Goal: Task Accomplishment & Management: Manage account settings

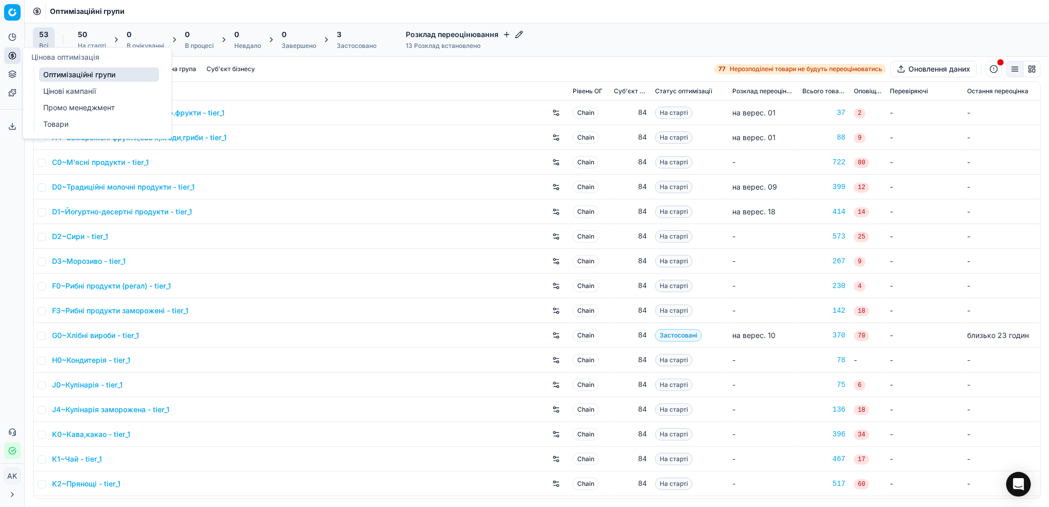
drag, startPoint x: 85, startPoint y: 90, endPoint x: 91, endPoint y: 91, distance: 5.2
click at [85, 90] on link "Цінові кампанії" at bounding box center [99, 91] width 120 height 14
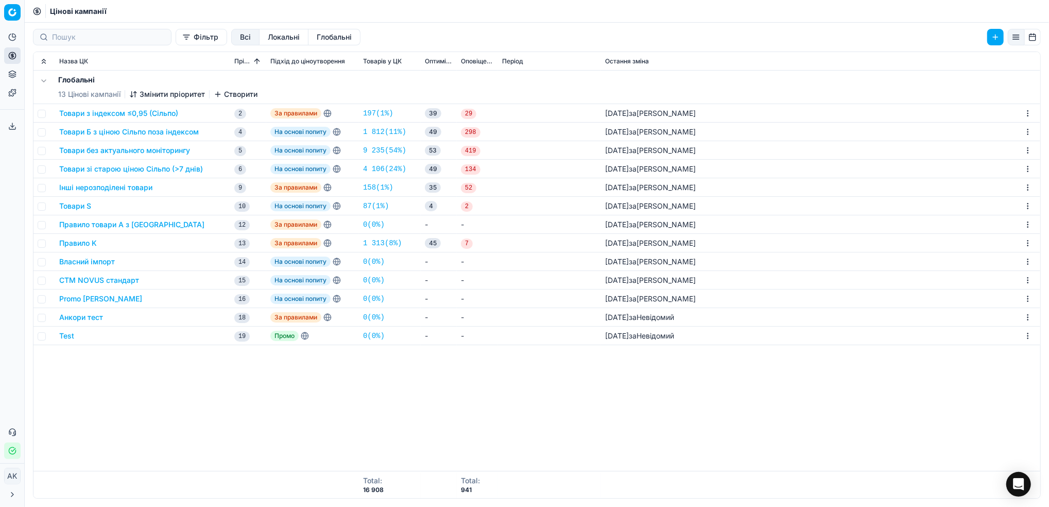
click at [92, 137] on td "Товари Б з ціною Сільпо поза індексом" at bounding box center [142, 132] width 175 height 19
click at [99, 129] on button "Товари Б з ціною Сільпо поза індексом" at bounding box center [128, 132] width 139 height 10
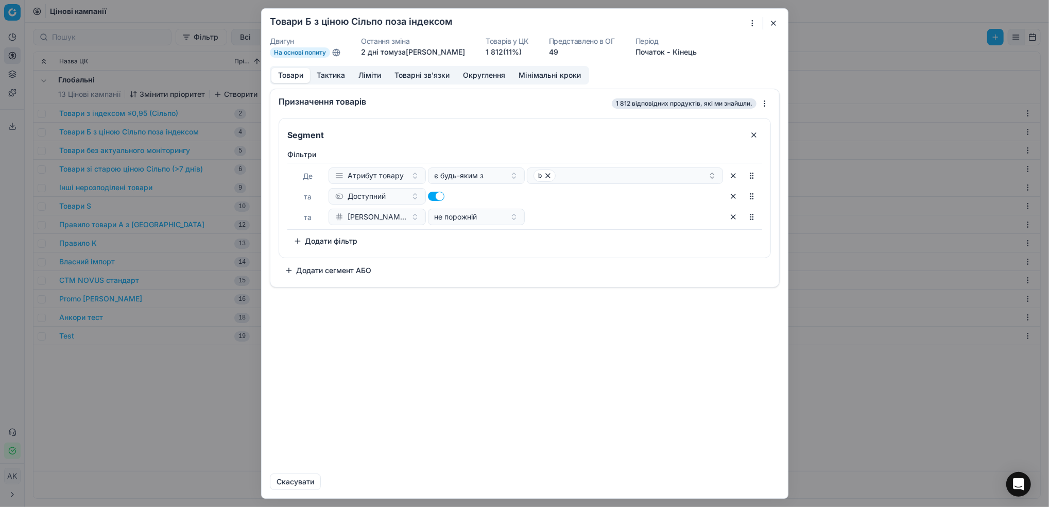
click at [491, 74] on button "Округлення" at bounding box center [484, 75] width 56 height 15
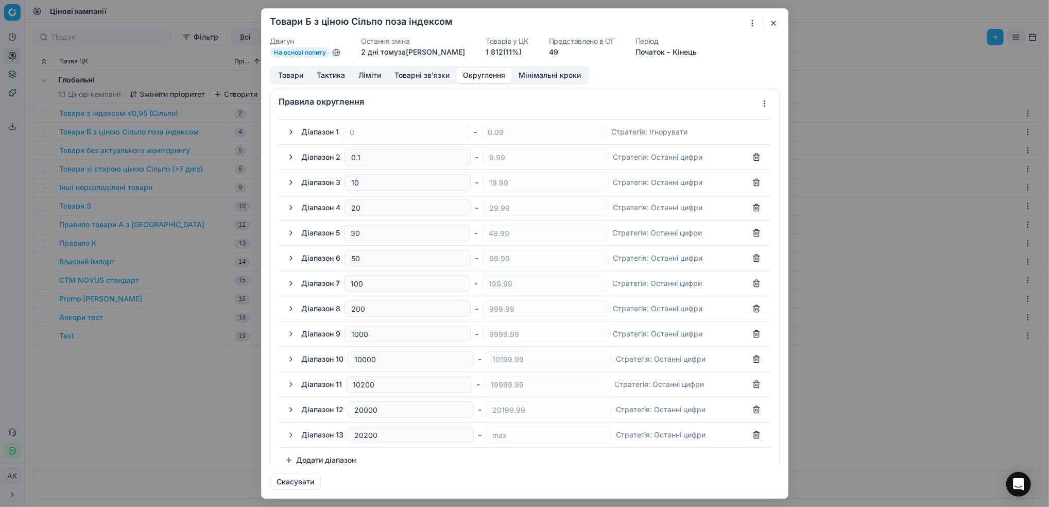
click at [289, 210] on button "button" at bounding box center [291, 207] width 12 height 12
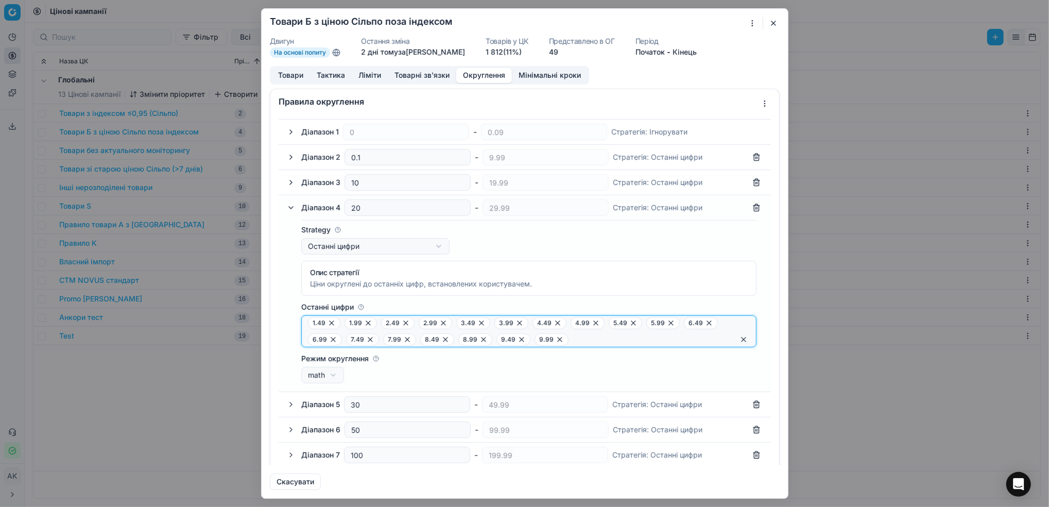
click at [636, 335] on input "Останні цифри" at bounding box center [652, 339] width 161 height 10
type input "0.49"
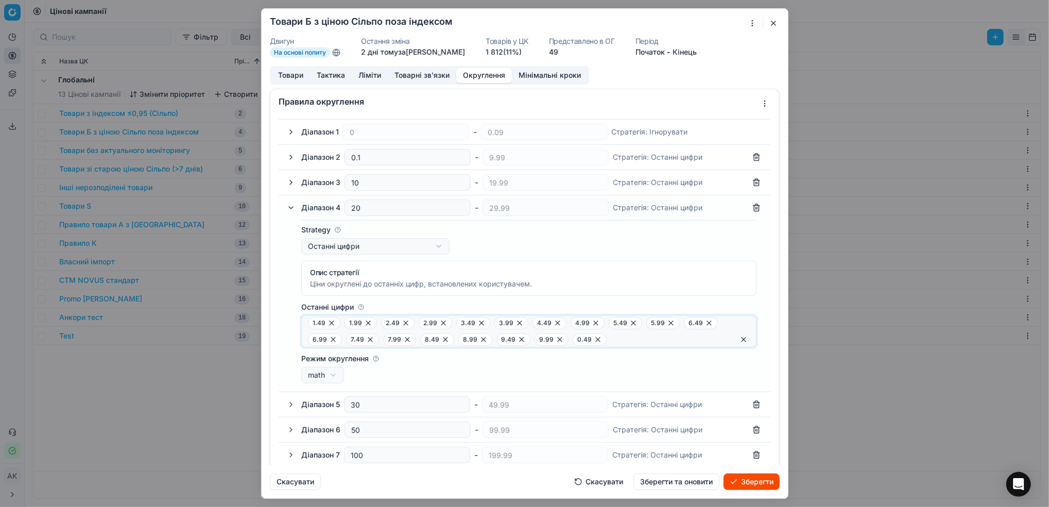
click at [596, 341] on icon at bounding box center [598, 339] width 4 height 4
click at [307, 323] on div "1.49 1.99 2.49 2.99 3.49 3.99 4.49 4.99 5.49 5.99 6.49 6.99 7.49 7.99 8.49 8.99…" at bounding box center [528, 331] width 455 height 32
click at [309, 324] on span "1.49" at bounding box center [324, 323] width 32 height 12
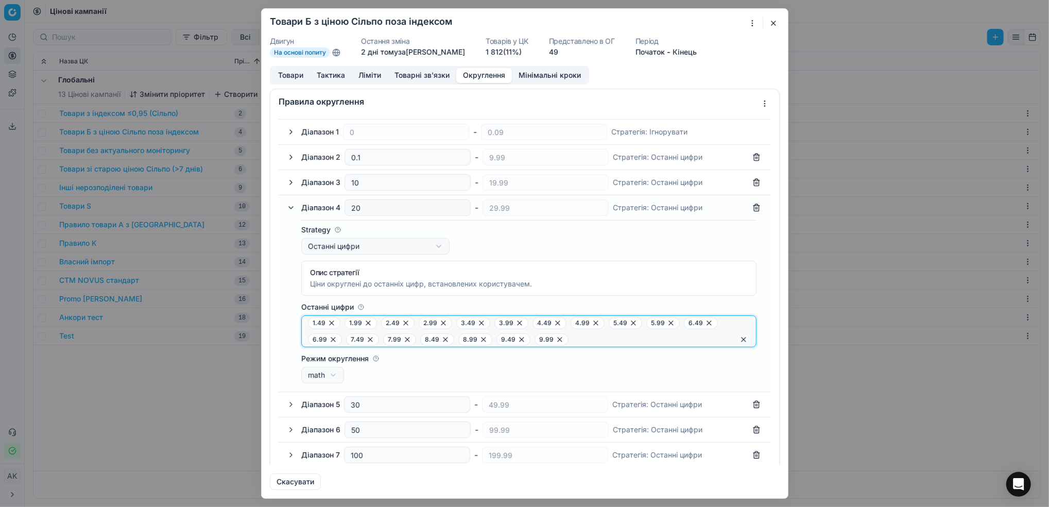
click at [588, 343] on input "Останні цифри" at bounding box center [652, 339] width 161 height 10
click at [291, 212] on button "button" at bounding box center [291, 207] width 12 height 12
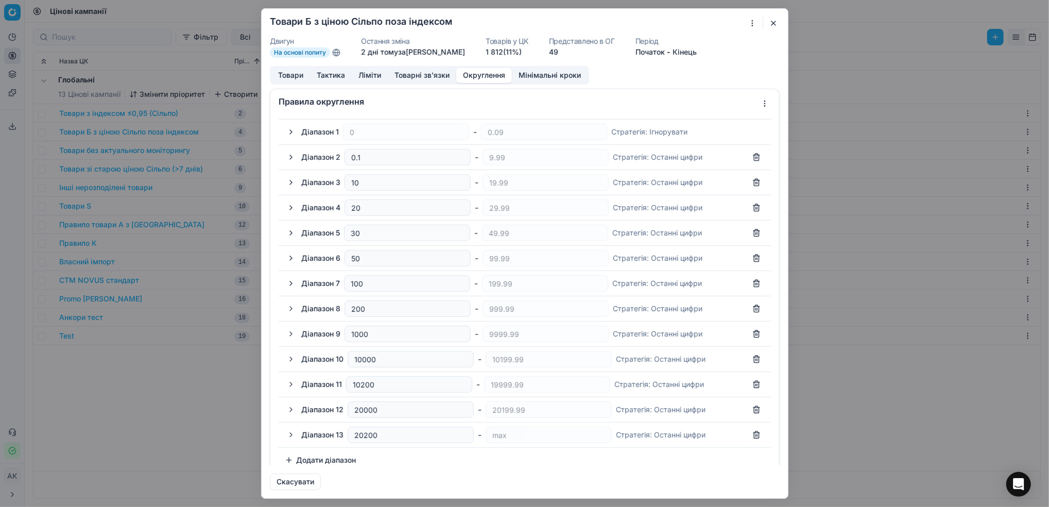
click at [293, 187] on button "button" at bounding box center [291, 182] width 12 height 12
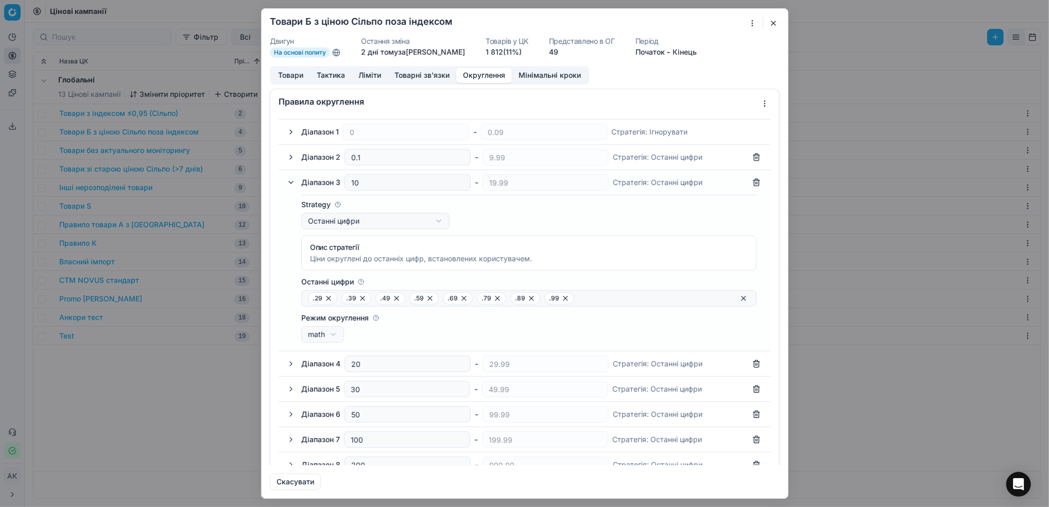
click at [293, 187] on button "button" at bounding box center [291, 182] width 12 height 12
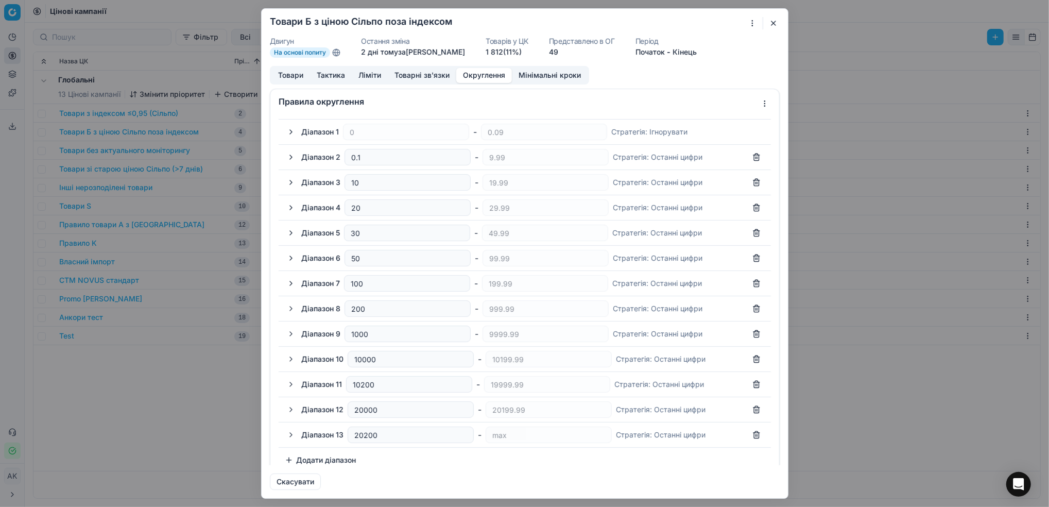
click at [290, 207] on button "button" at bounding box center [291, 207] width 12 height 12
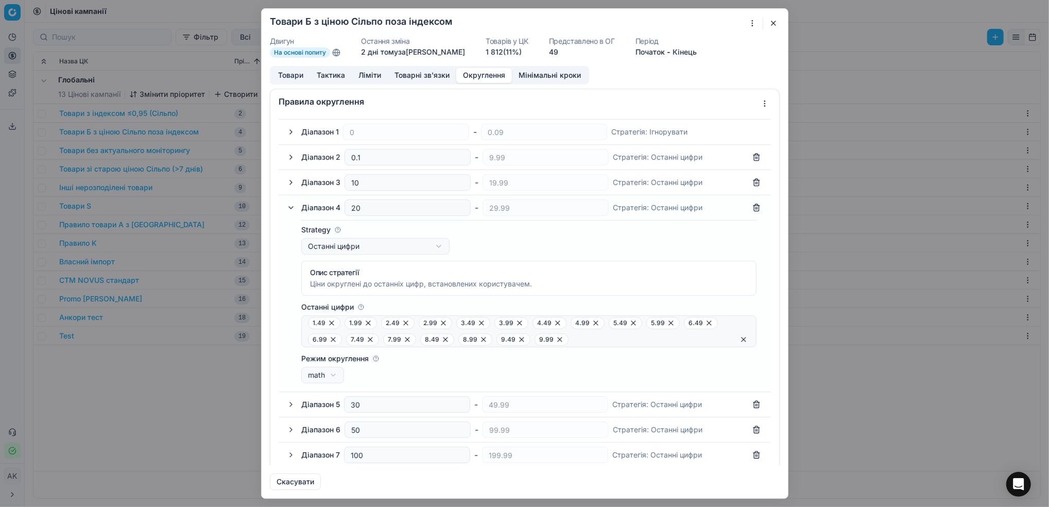
click at [308, 323] on span "1.49" at bounding box center [324, 323] width 32 height 12
click at [308, 318] on div "1.49 1.99 2.49 2.99 3.49 3.99 4.49 4.99 5.49 5.99 6.49 6.99 7.49 7.99 8.49 8.99…" at bounding box center [528, 331] width 455 height 32
click at [291, 409] on button "button" at bounding box center [291, 404] width 12 height 12
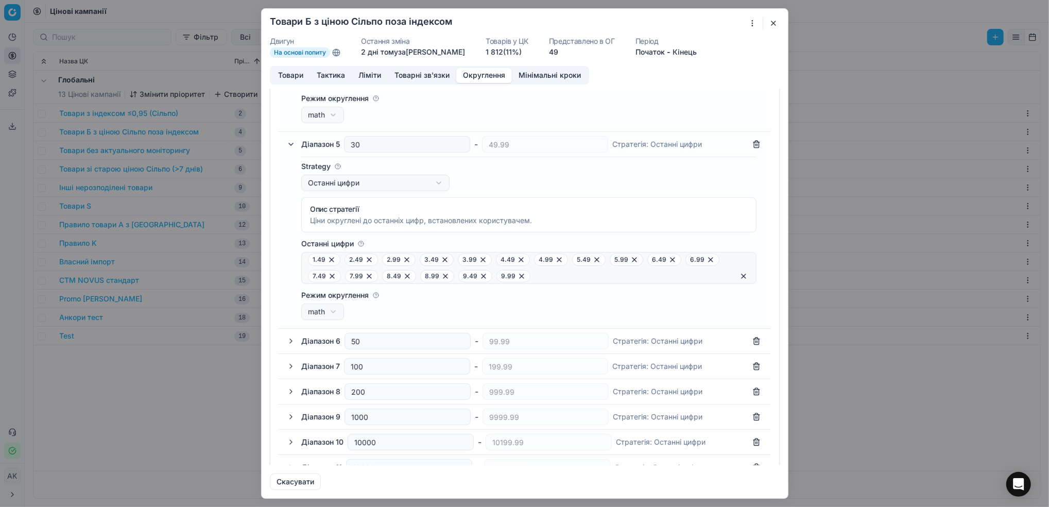
scroll to position [274, 0]
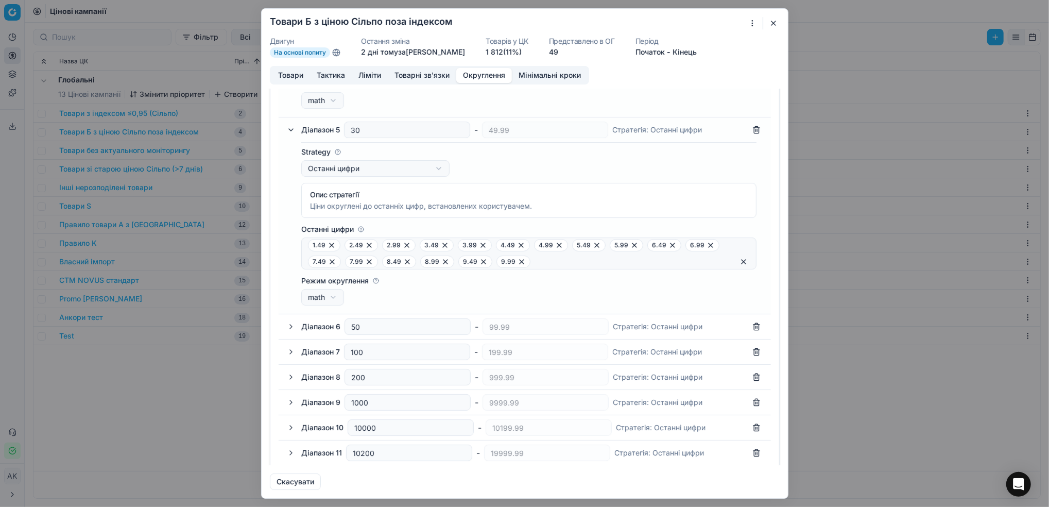
click at [290, 330] on button "button" at bounding box center [291, 326] width 12 height 12
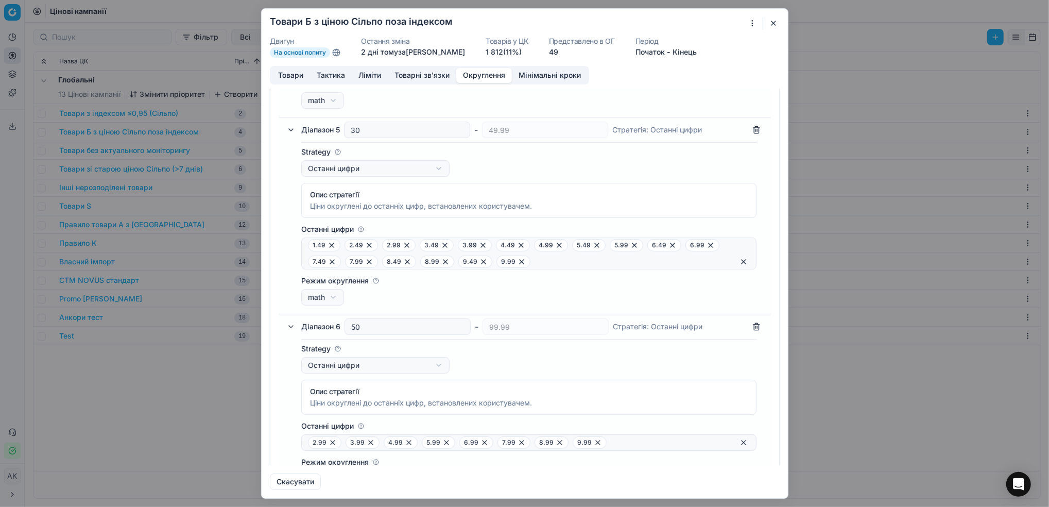
click at [290, 330] on button "button" at bounding box center [291, 326] width 12 height 12
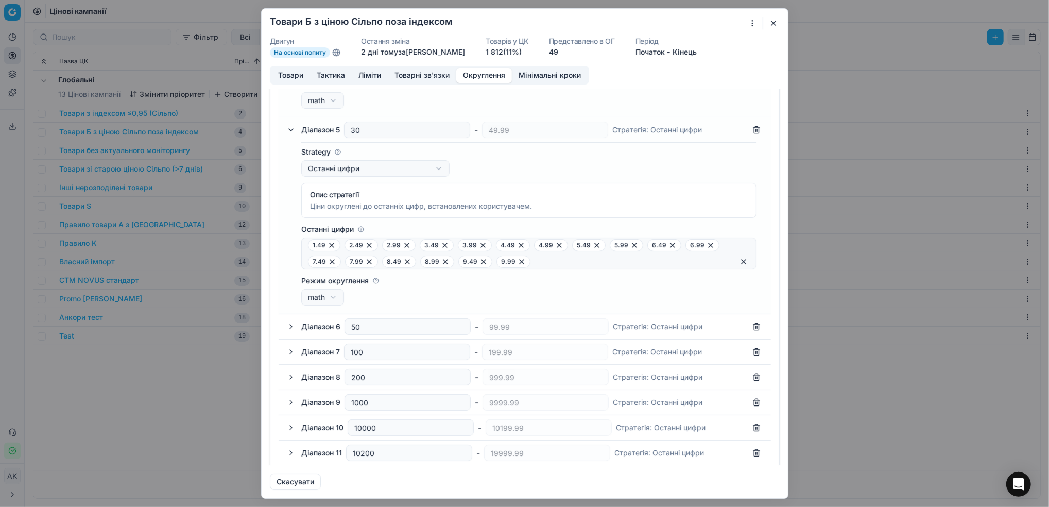
click at [292, 353] on button "button" at bounding box center [291, 351] width 12 height 12
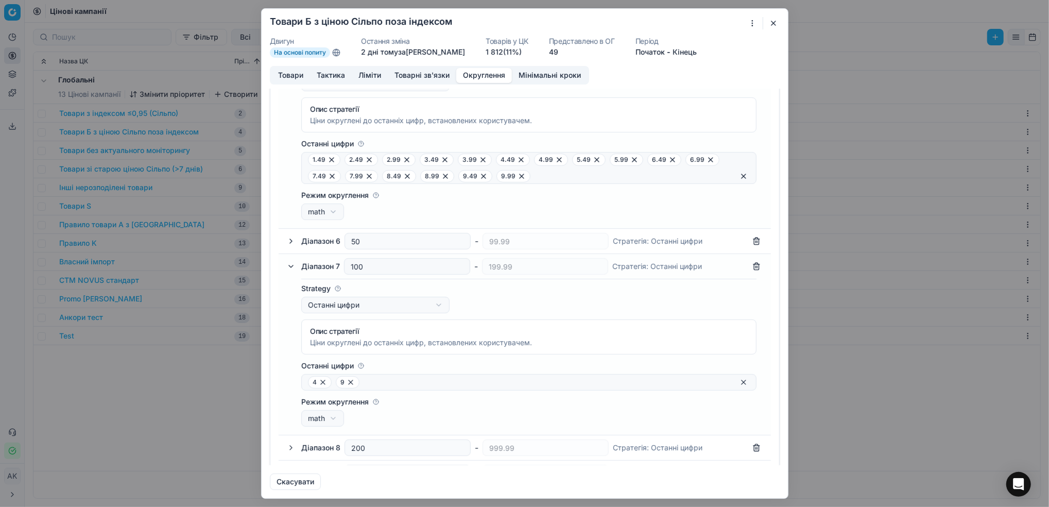
scroll to position [343, 0]
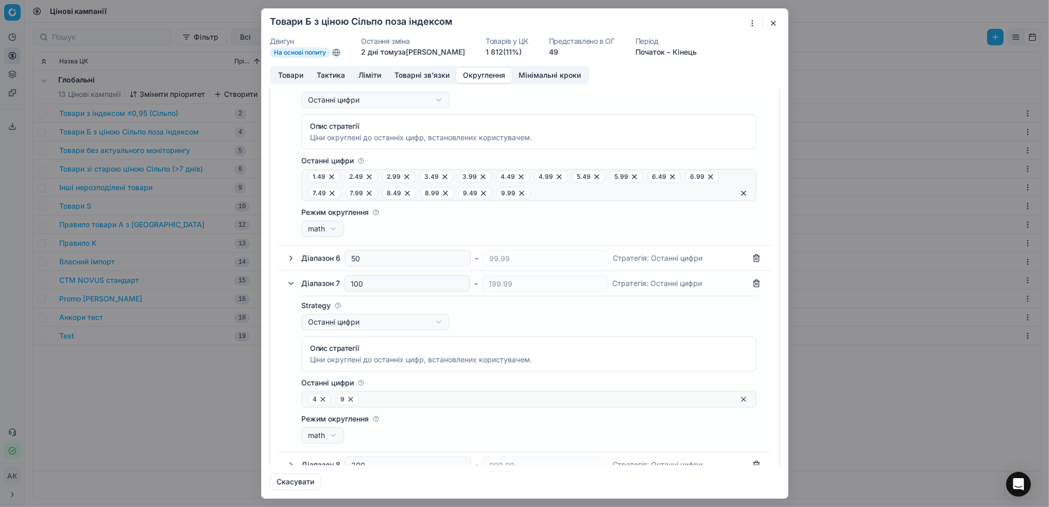
click at [292, 282] on button "button" at bounding box center [291, 283] width 12 height 12
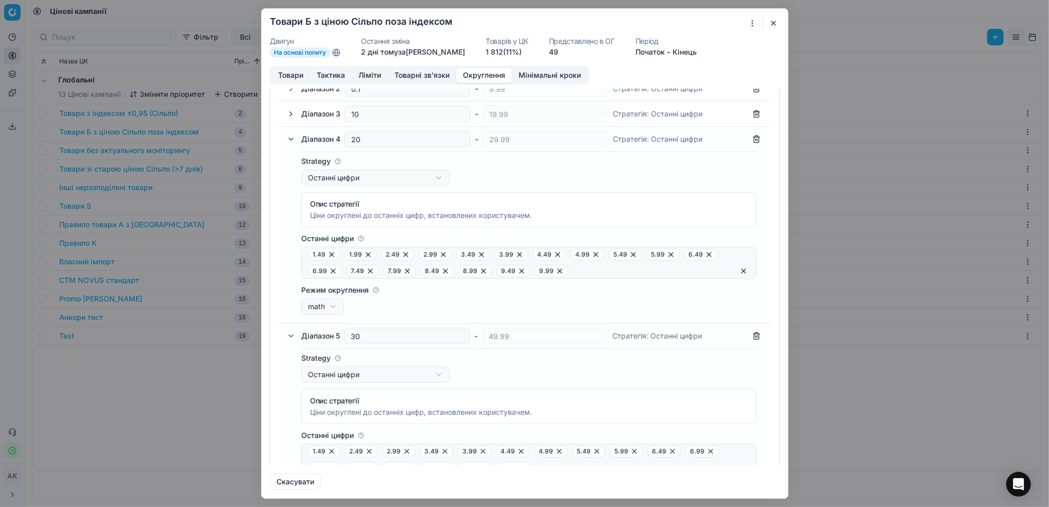
scroll to position [0, 0]
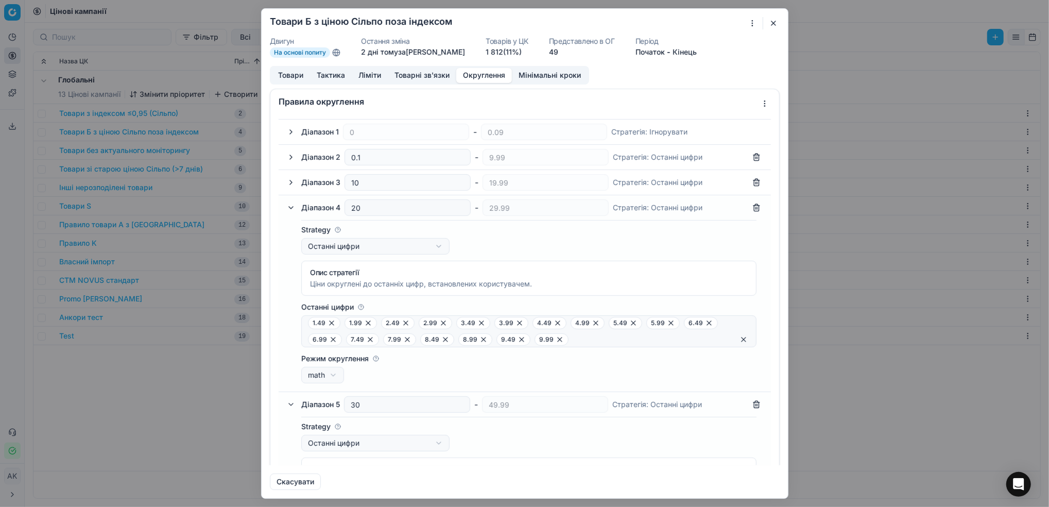
click at [291, 161] on button "button" at bounding box center [291, 157] width 12 height 12
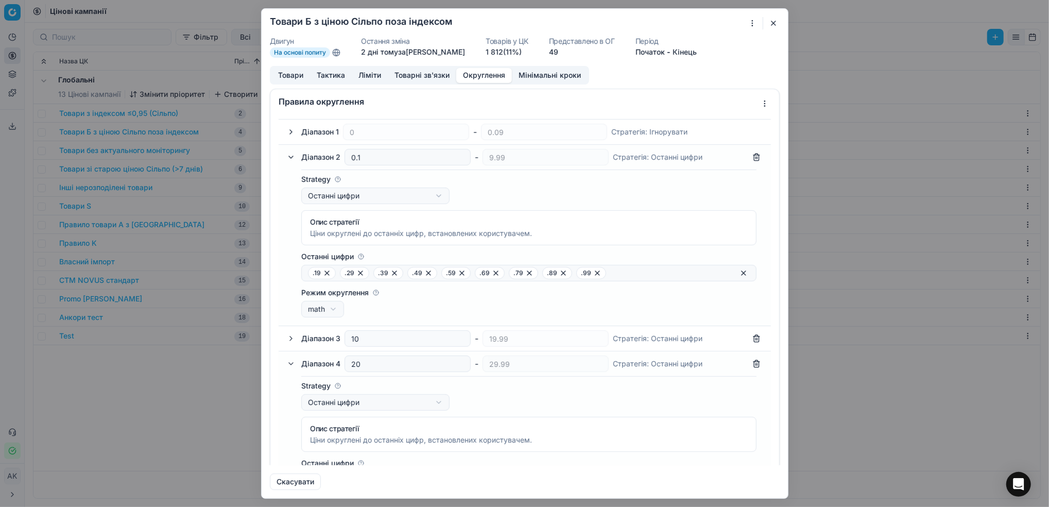
click at [291, 161] on button "button" at bounding box center [291, 157] width 12 height 12
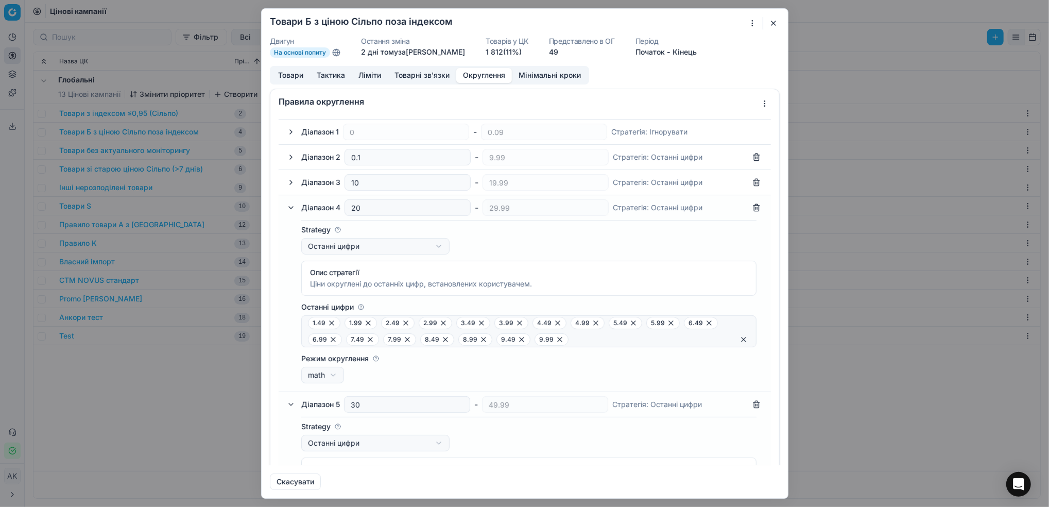
click at [291, 161] on button "button" at bounding box center [291, 157] width 12 height 12
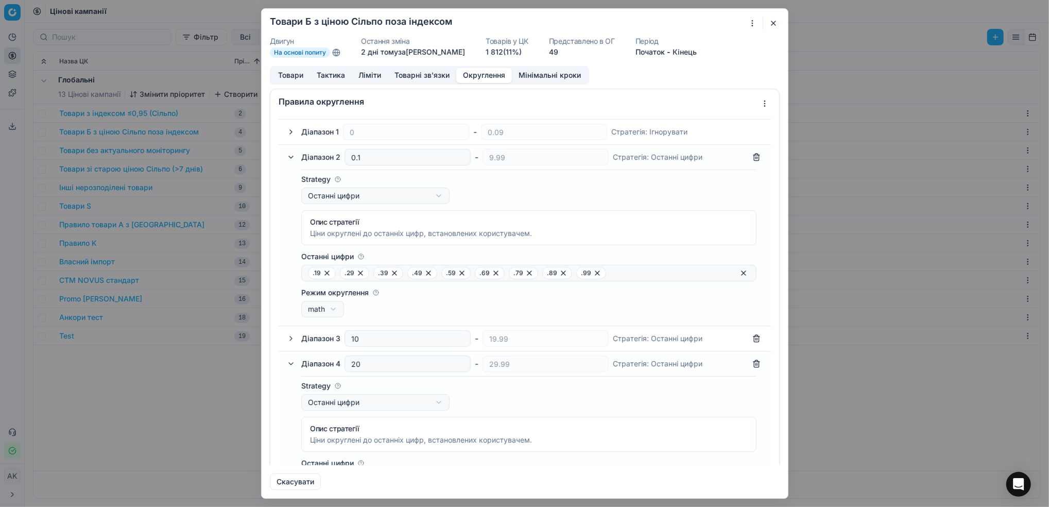
click at [291, 161] on button "button" at bounding box center [291, 157] width 12 height 12
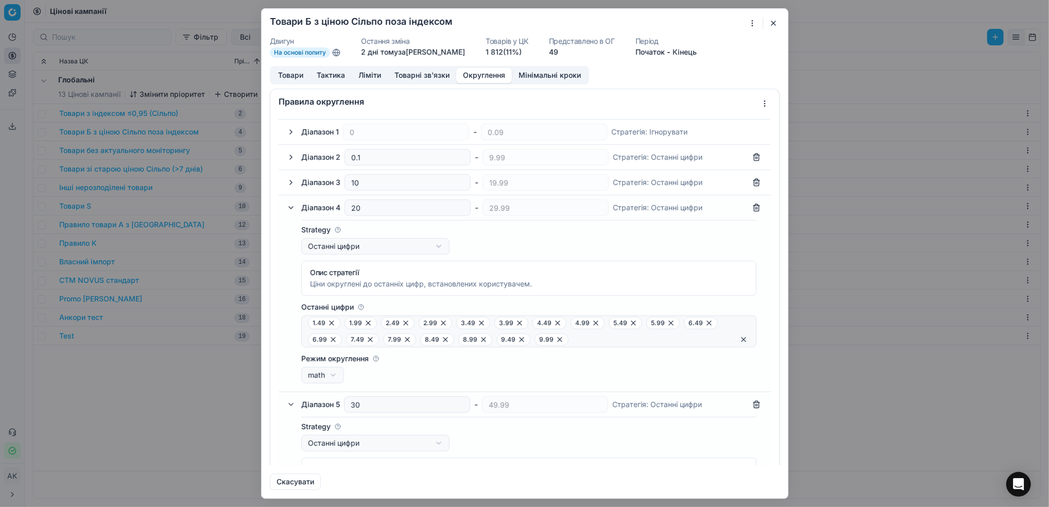
click at [292, 186] on button "button" at bounding box center [291, 182] width 12 height 12
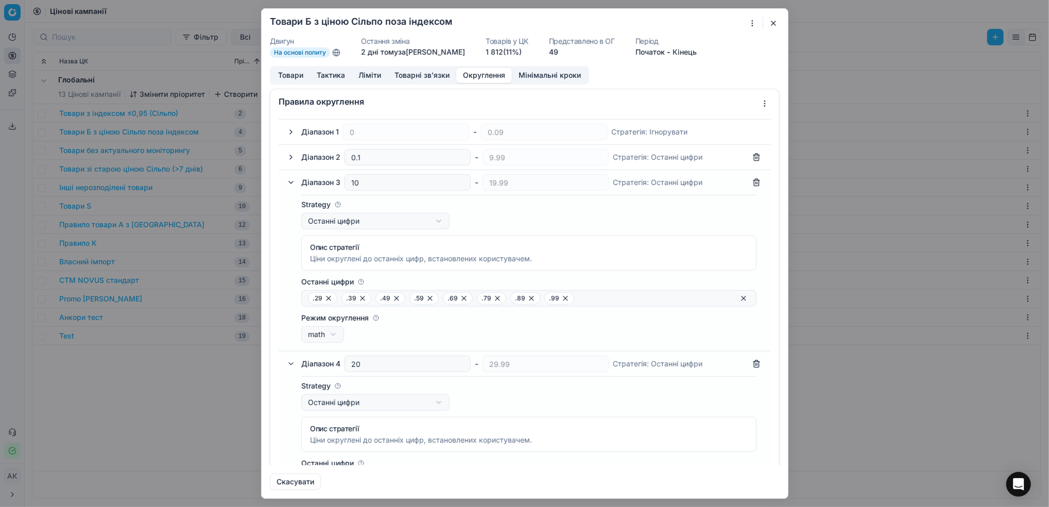
click at [292, 186] on button "button" at bounding box center [291, 182] width 12 height 12
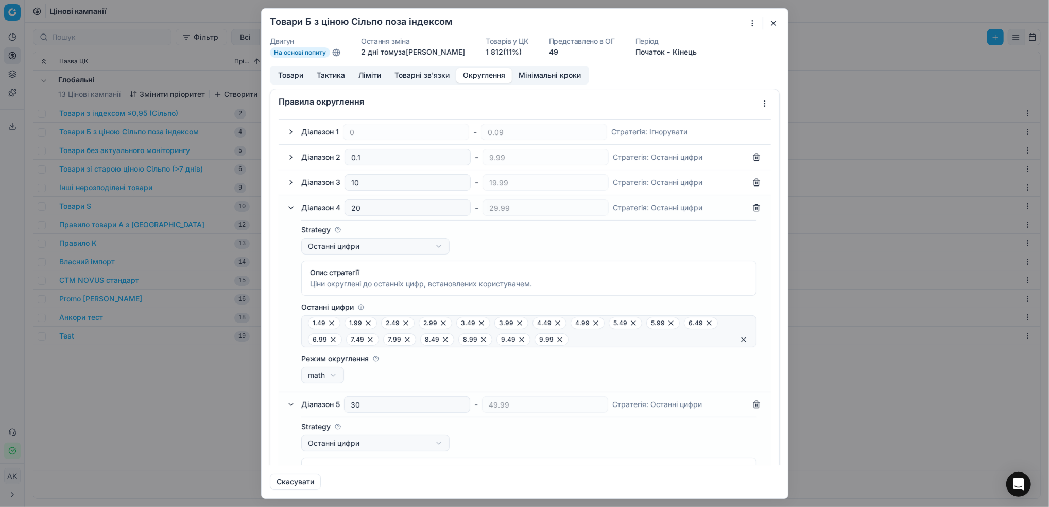
click at [706, 27] on button "button" at bounding box center [773, 23] width 12 height 12
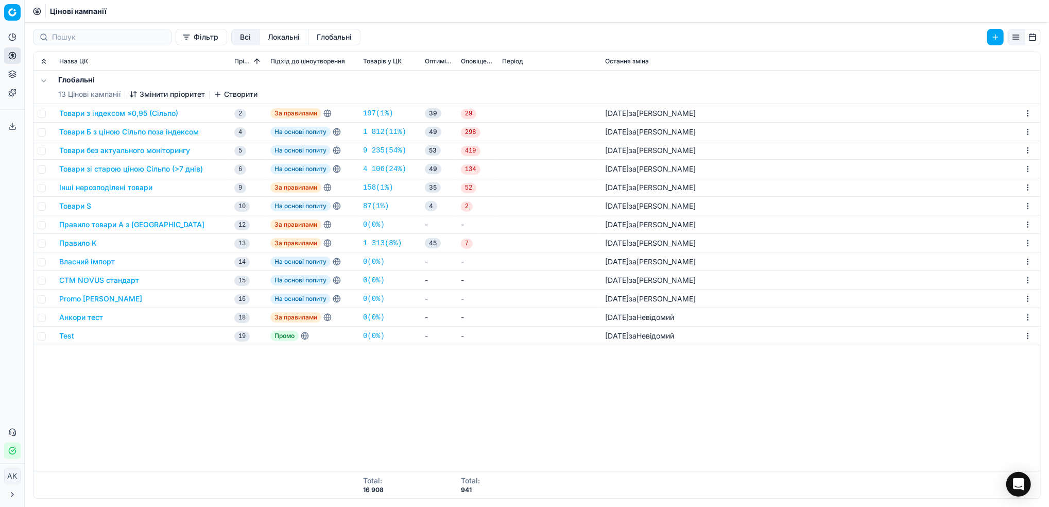
click at [102, 129] on button "Товари Б з ціною Сільпо поза індексом" at bounding box center [128, 132] width 139 height 10
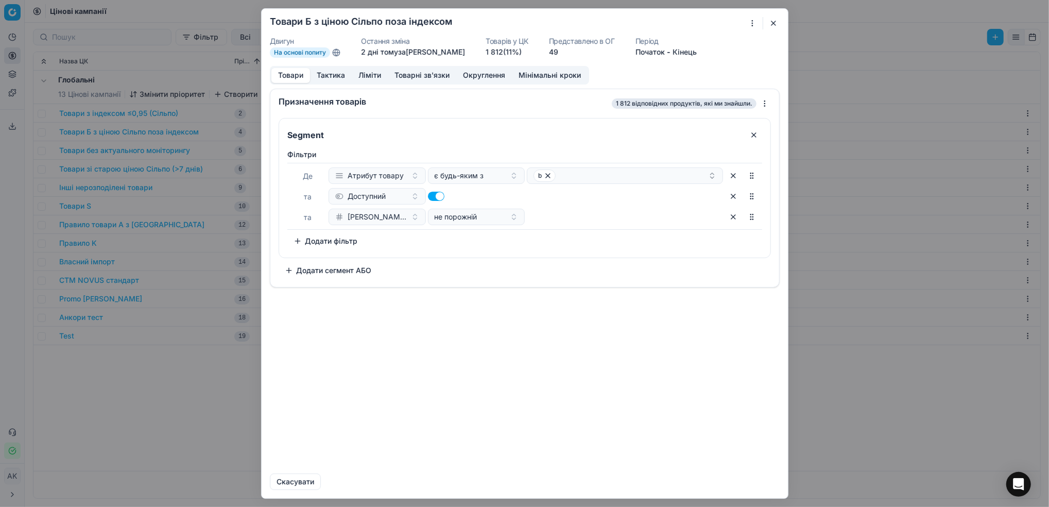
click at [374, 76] on button "Ліміти" at bounding box center [370, 75] width 36 height 15
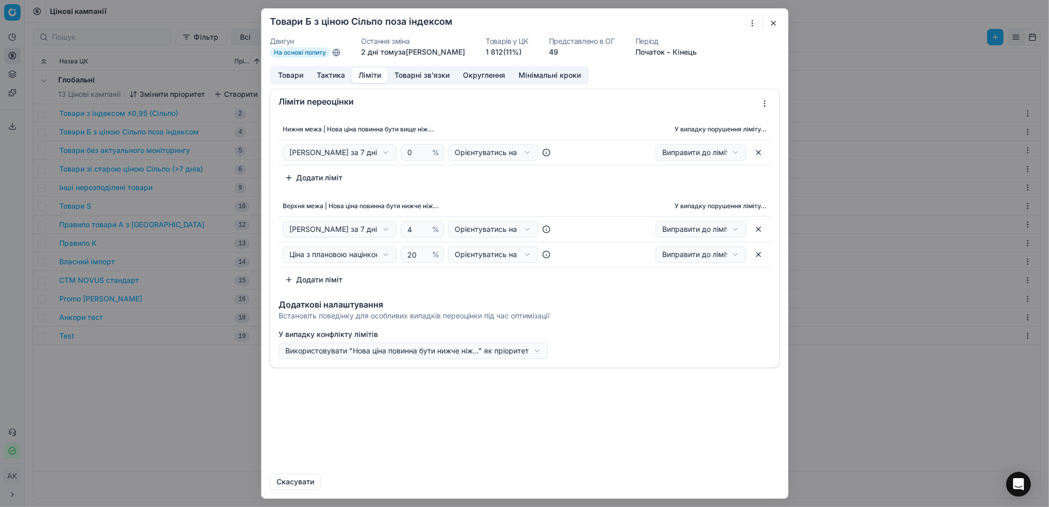
click at [428, 79] on button "Товарні зв'язки" at bounding box center [422, 75] width 68 height 15
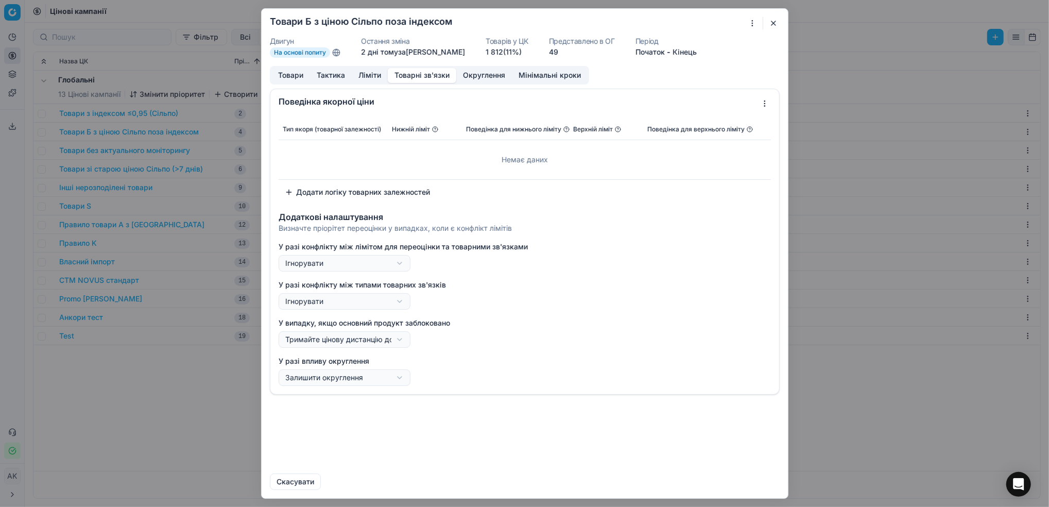
click at [487, 82] on button "Округлення" at bounding box center [484, 75] width 56 height 15
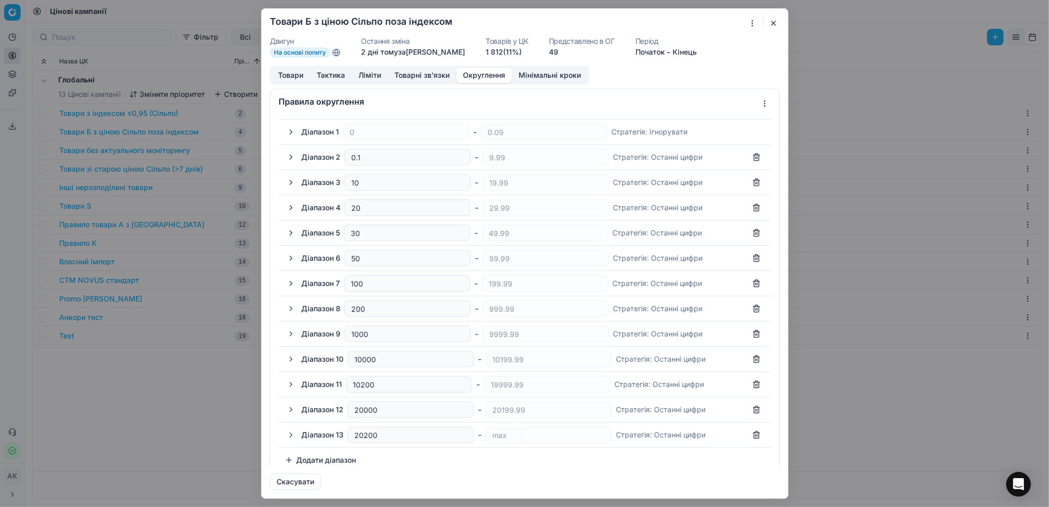
click at [293, 211] on button "button" at bounding box center [291, 207] width 12 height 12
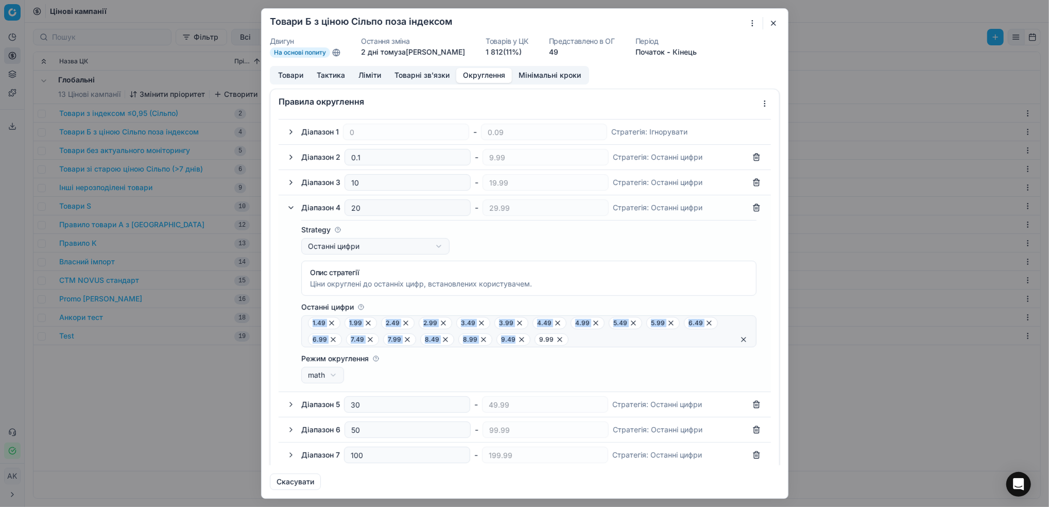
drag, startPoint x: 308, startPoint y: 321, endPoint x: 577, endPoint y: 349, distance: 270.1
click at [577, 349] on div "Останні цифри 1.49 1.99 2.49 2.99 3.49 3.99 4.49 4.99 5.49 5.99 6.49 6.99 7.49 …" at bounding box center [528, 342] width 455 height 81
copy div "1.49 1.99 2.49 2.99 3.49 3.99 4.49 4.99 5.49 5.99 6.49 6.99 7.49 7.99 8.49 8.99…"
click at [610, 363] on label "Режим округлення" at bounding box center [528, 358] width 455 height 10
click at [344, 366] on button "math" at bounding box center [322, 374] width 43 height 16
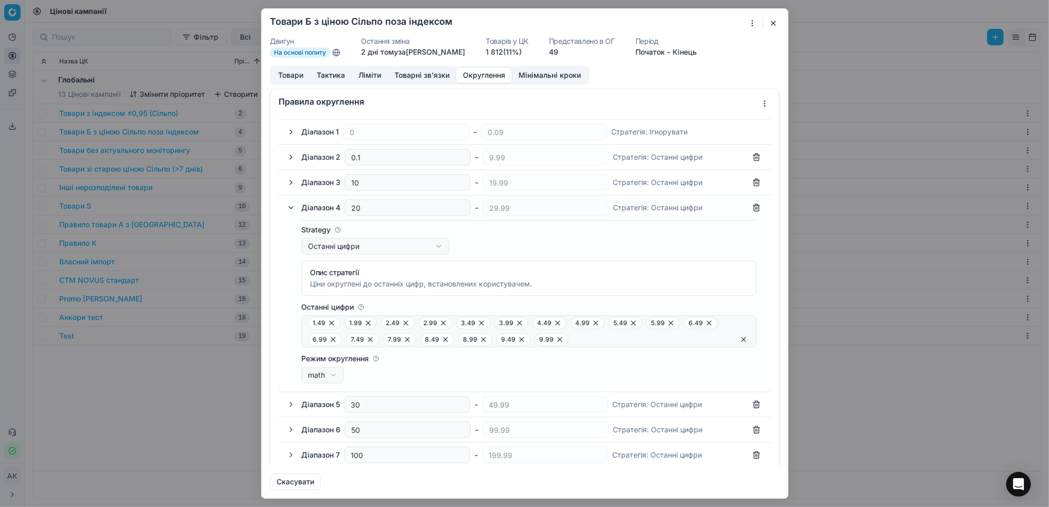
click at [617, 279] on div "Ми зберігаємо налаштування ЦК. Будь ласка, зачекайте, це може зайняти декілька …" at bounding box center [524, 253] width 1049 height 507
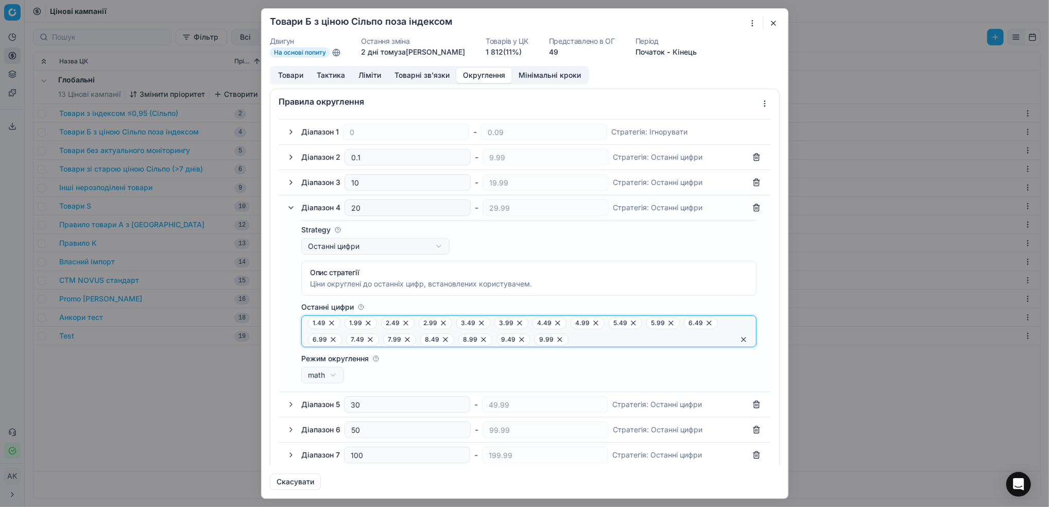
click at [706, 339] on button "button" at bounding box center [743, 339] width 12 height 12
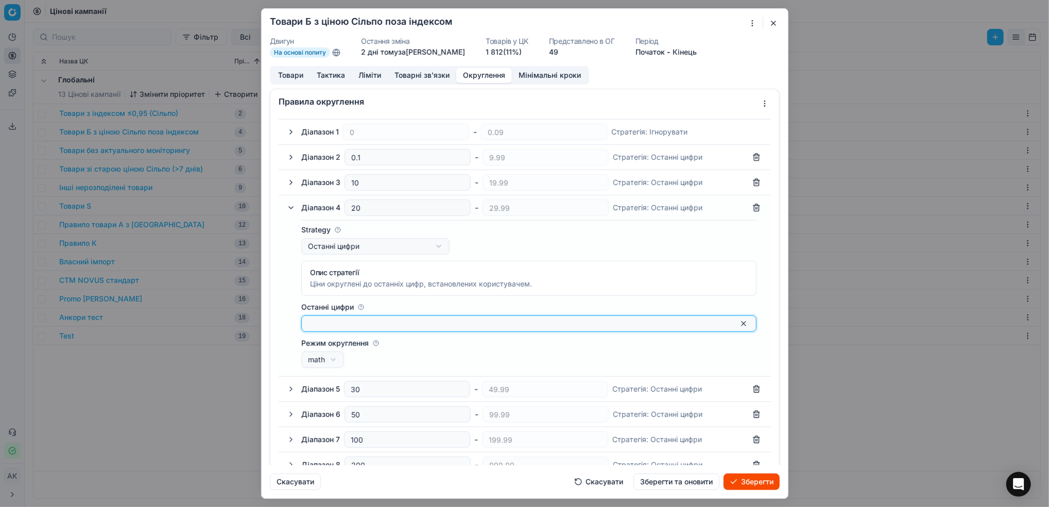
click at [627, 327] on input "Останні цифри" at bounding box center [520, 323] width 425 height 10
paste input "0,49 0,99 1,49 1,99 2,49 2,99 3,49 3,99 4,49 4,99 5,49 5,99 6,49 6,99 7,49 7,99…"
click at [629, 362] on div "Режим округлення math up math down" at bounding box center [528, 353] width 455 height 30
click at [706, 325] on button "button" at bounding box center [743, 323] width 12 height 12
click at [706, 324] on button "button" at bounding box center [743, 323] width 12 height 12
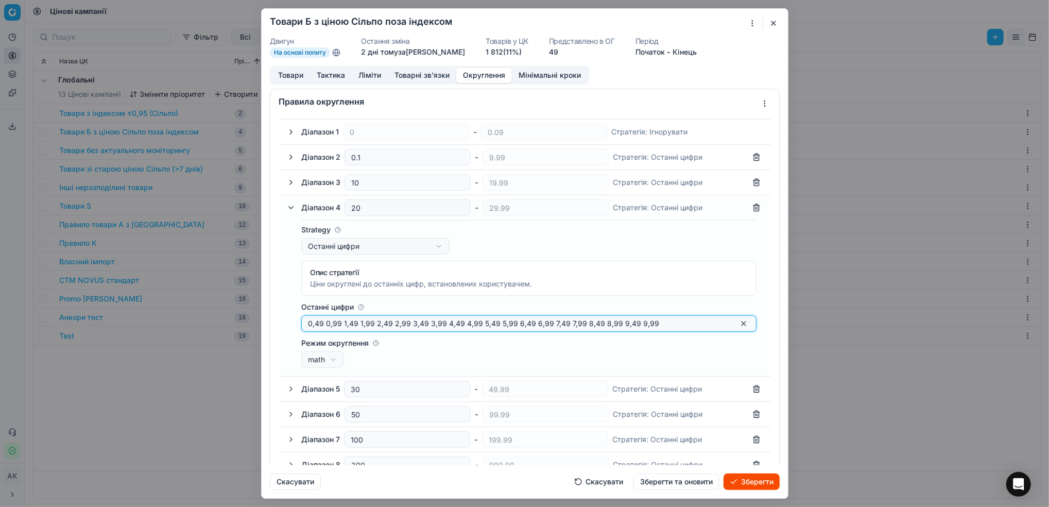
click at [706, 323] on button "button" at bounding box center [743, 323] width 12 height 12
click at [687, 326] on input "0,49 0,99 1,49 1,99 2,49 2,99 3,49 3,99 4,49 4,99 5,49 5,99 6,49 6,99 7,49 7,99…" at bounding box center [520, 323] width 425 height 10
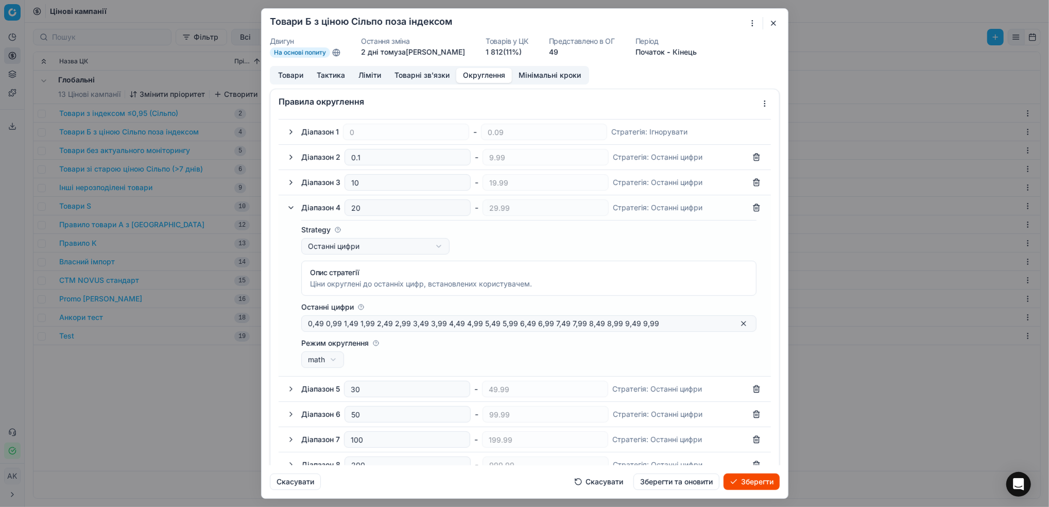
click at [652, 345] on label "Режим округлення" at bounding box center [528, 343] width 455 height 10
click at [344, 351] on button "math" at bounding box center [322, 359] width 43 height 16
click at [654, 342] on div "Ми зберігаємо налаштування ЦК. Будь ласка, зачекайте, це може зайняти декілька …" at bounding box center [524, 253] width 1049 height 507
click at [688, 318] on div "0,49 0,99 1,49 1,99 2,49 2,99 3,49 3,99 4,49 4,99 5,49 5,99 6,49 6,99 7,49 7,99…" at bounding box center [528, 323] width 455 height 16
type input "0"
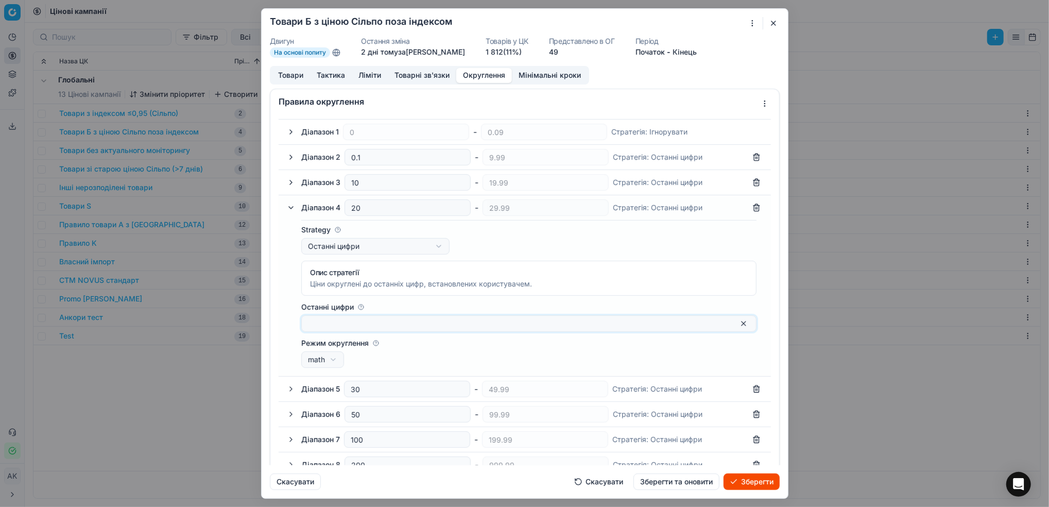
click at [546, 346] on label "Режим округлення" at bounding box center [528, 343] width 455 height 10
click at [344, 351] on button "math" at bounding box center [322, 359] width 43 height 16
click at [507, 322] on div "Ми зберігаємо налаштування ЦК. Будь ласка, зачекайте, це може зайняти декілька …" at bounding box center [524, 253] width 1049 height 507
click at [507, 321] on input "Останні цифри" at bounding box center [520, 323] width 425 height 10
type input "0.49"
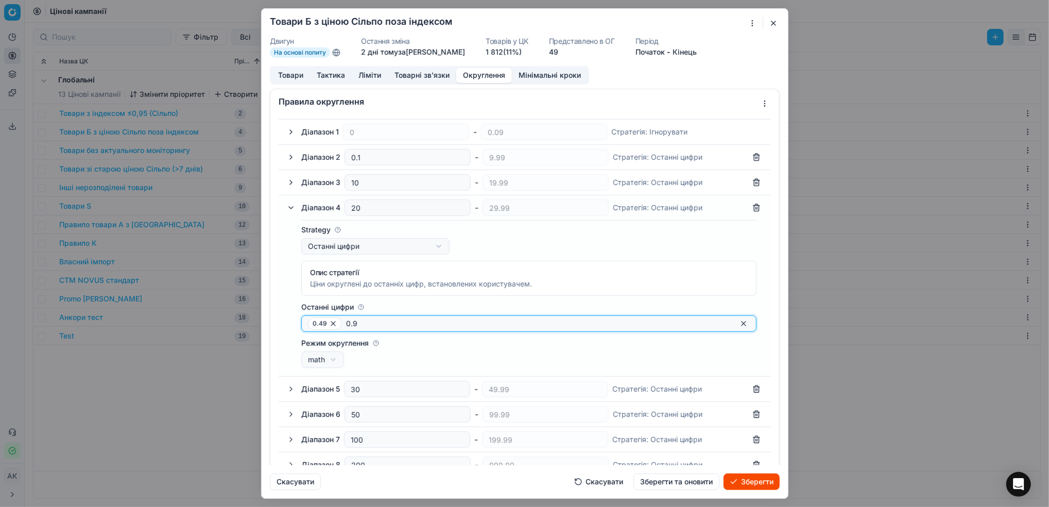
type input "0.99"
type input "1.49"
type input "1.99"
type input "2.49"
type input "2.99"
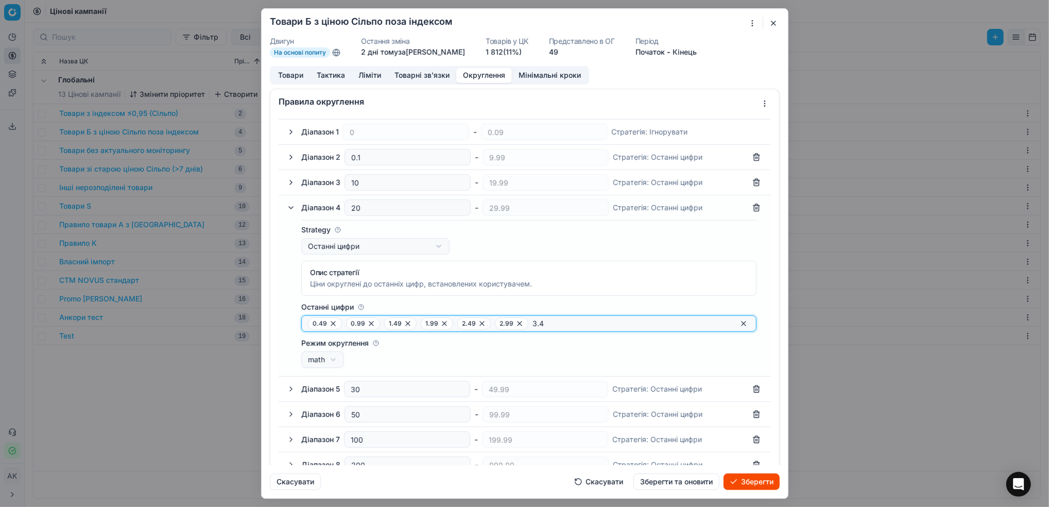
type input "3.49"
type input "3.99"
type input "4.49"
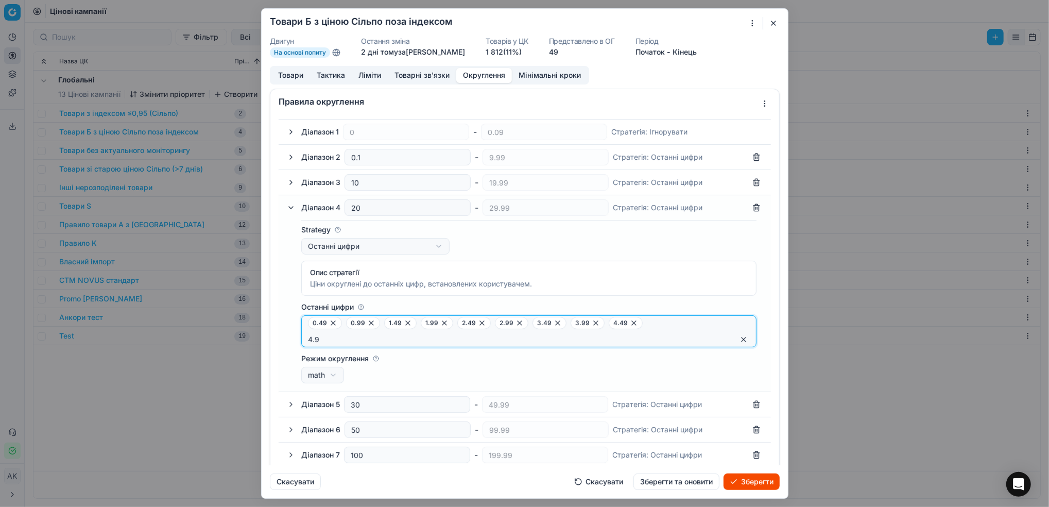
type input "4.99"
type input "5.49"
type input "5.99"
type input "6.49"
type input "6.99"
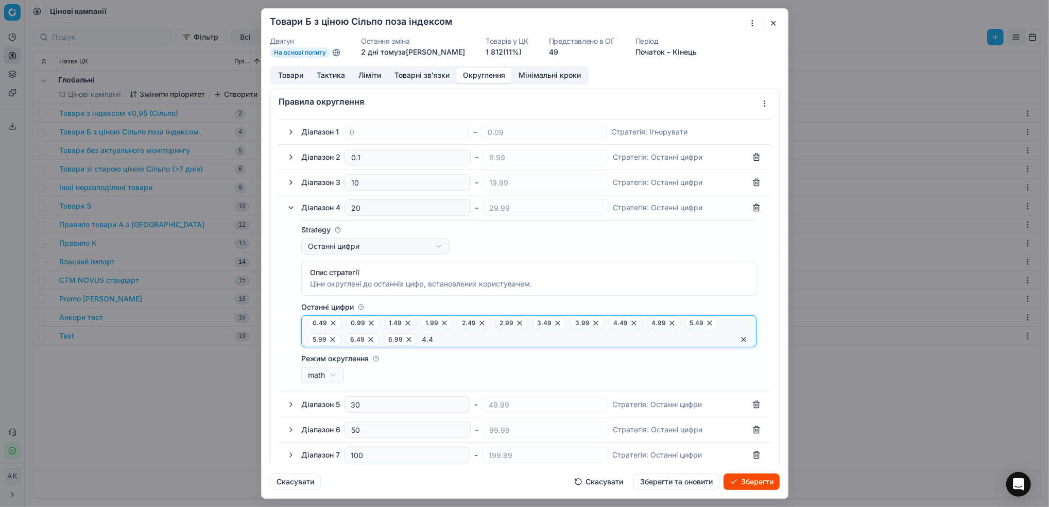
type input "4.49"
type input "7.49"
type input "4"
type input "7.99"
type input "8.49"
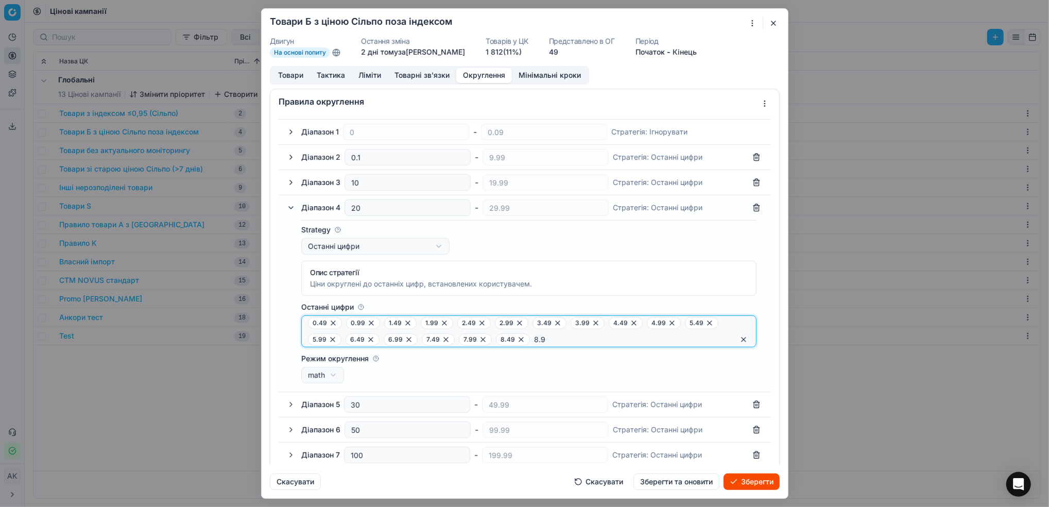
type input "8.99"
type input "9.49"
type input "9.99"
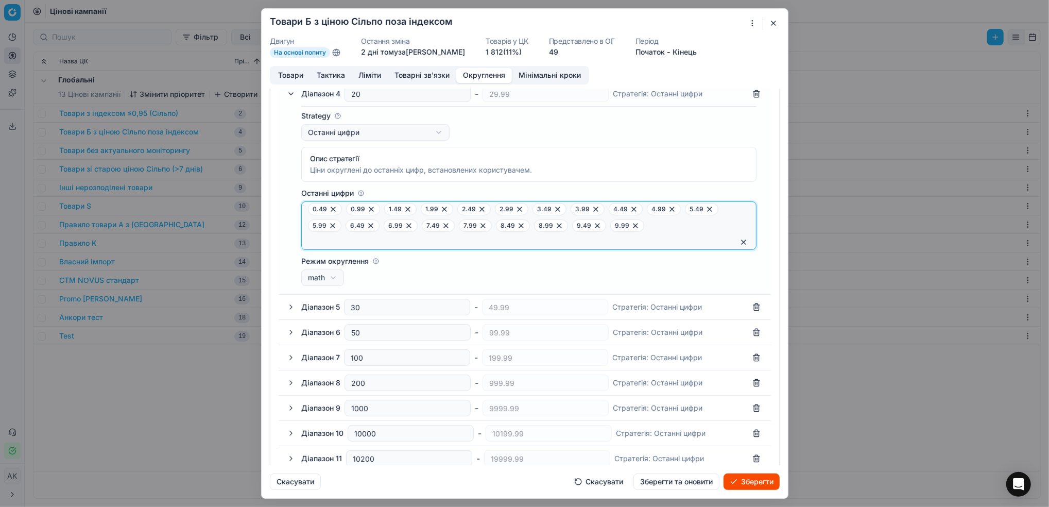
scroll to position [200, 0]
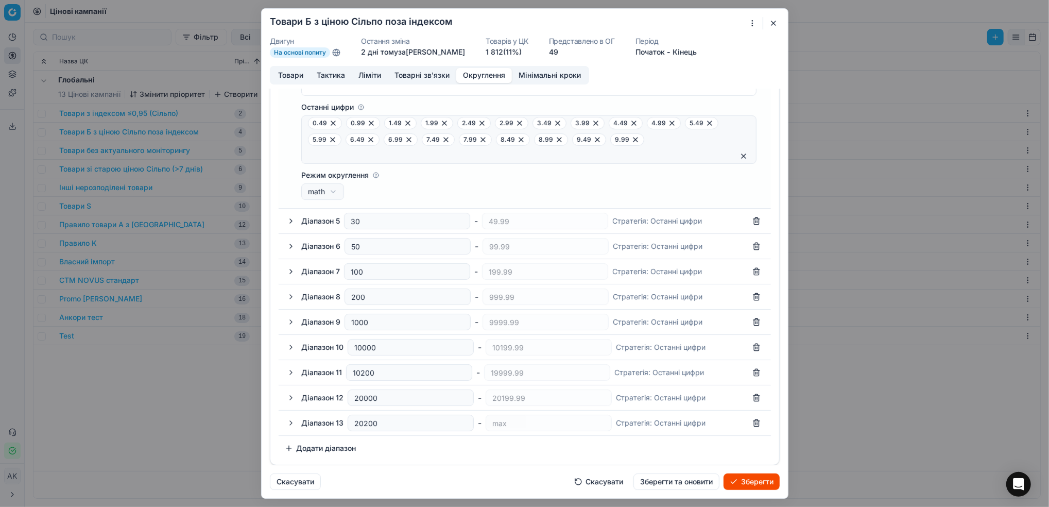
click at [286, 220] on button "button" at bounding box center [291, 221] width 12 height 12
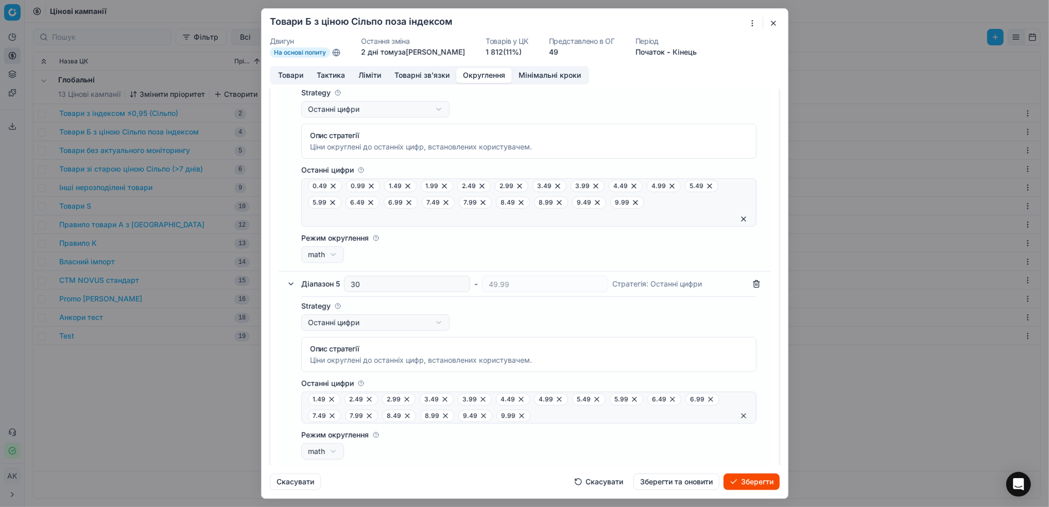
scroll to position [206, 0]
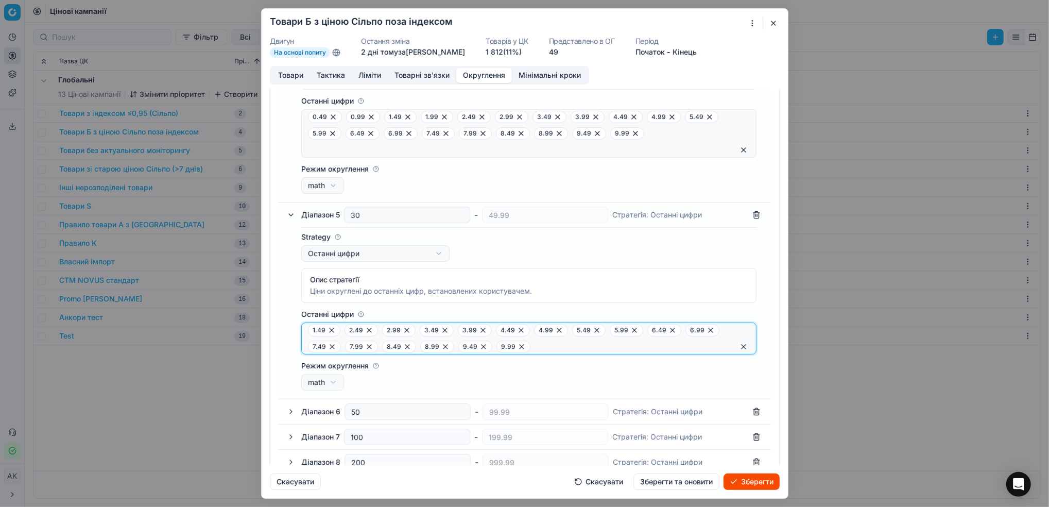
click at [706, 346] on button "button" at bounding box center [743, 346] width 12 height 12
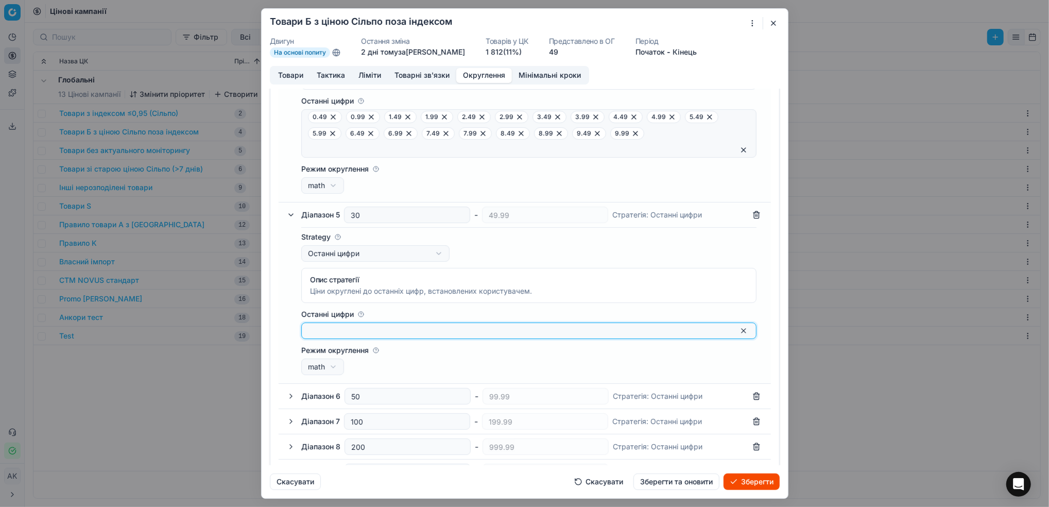
click at [326, 335] on input "Останні цифри" at bounding box center [520, 330] width 425 height 10
type input "0.49"
type input "0.99"
type input "1.49"
type input "1.99"
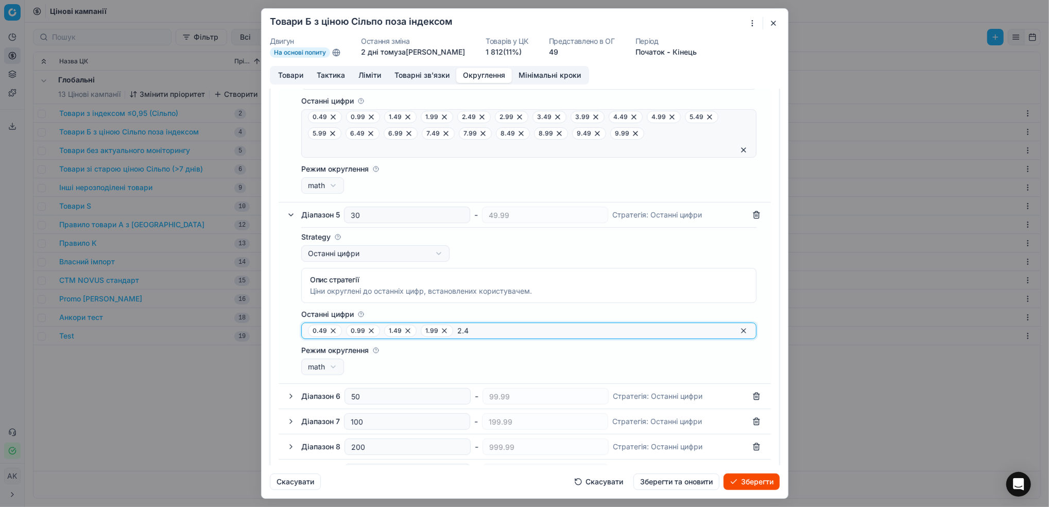
type input "2.49"
type input "2.99"
type input "3.49"
type input "3.99"
type input "4.49"
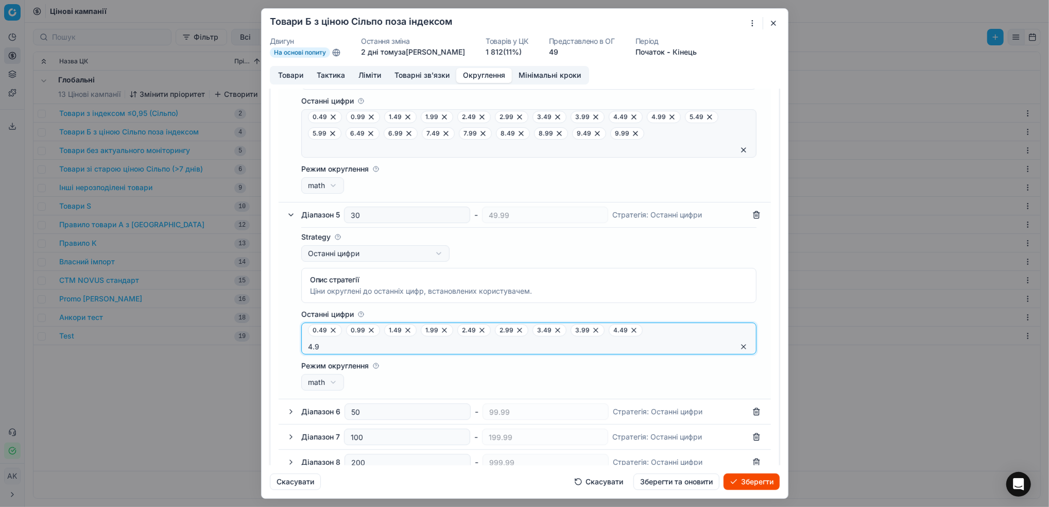
type input "4.99"
type input "5.49"
type input "5.99"
type input "6.49"
type input "6.99"
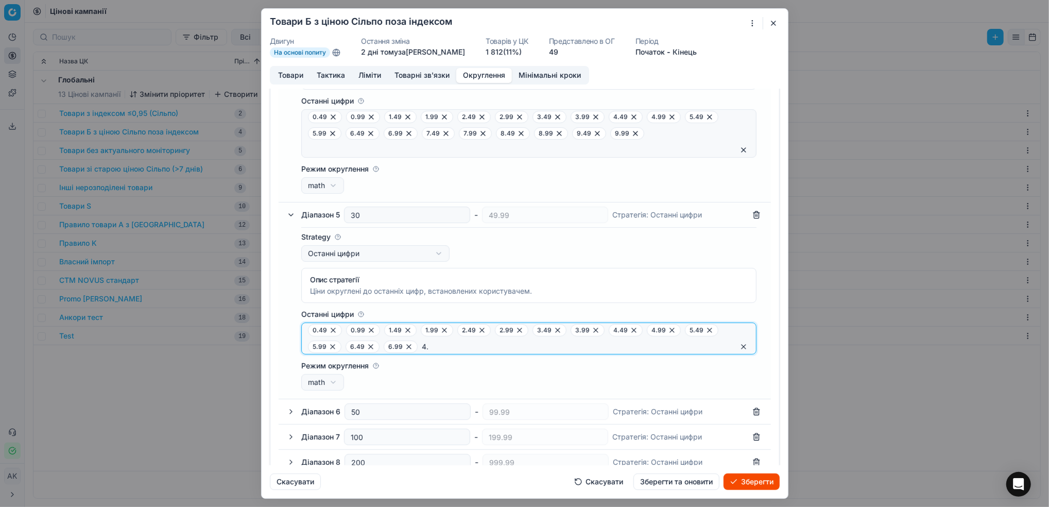
type input "4"
type input "7.49"
type input "7.99"
type input "8.49"
type input "9"
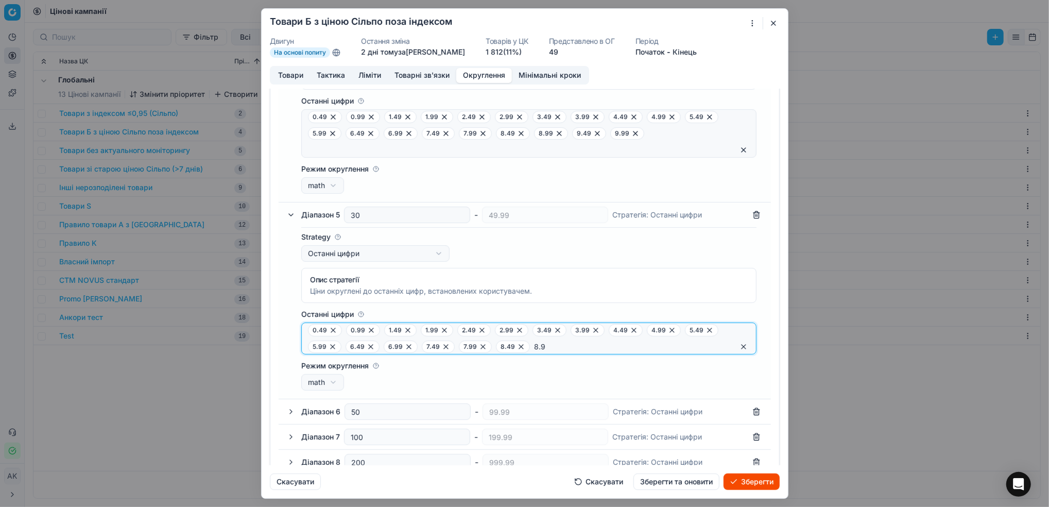
type input "8.99"
type input "9.49"
type input "9.99"
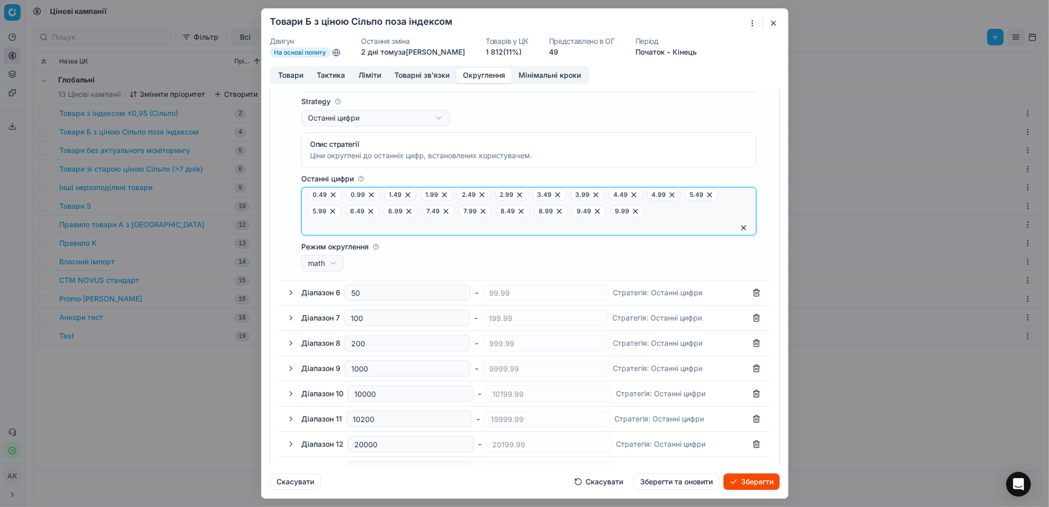
scroll to position [343, 0]
click at [292, 295] on button "button" at bounding box center [291, 291] width 12 height 12
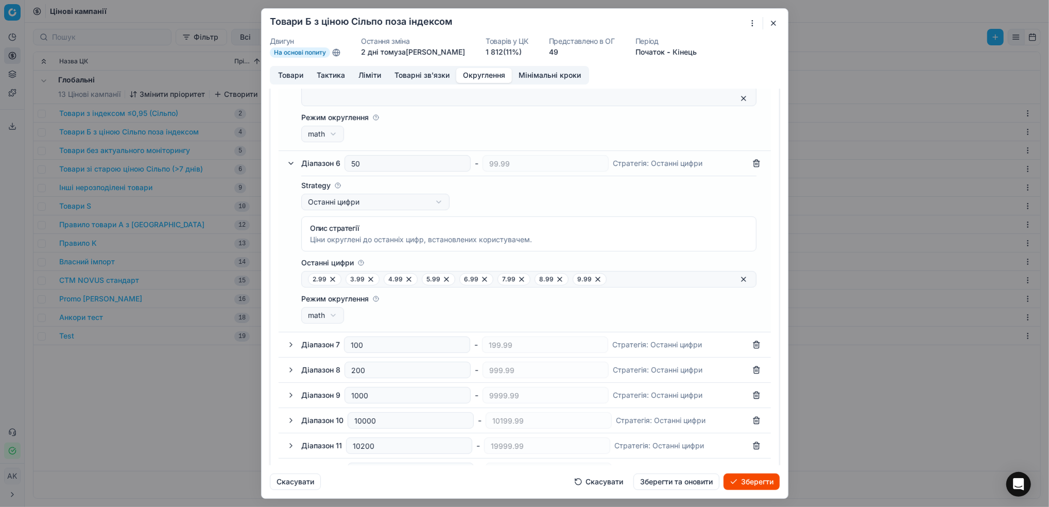
scroll to position [480, 0]
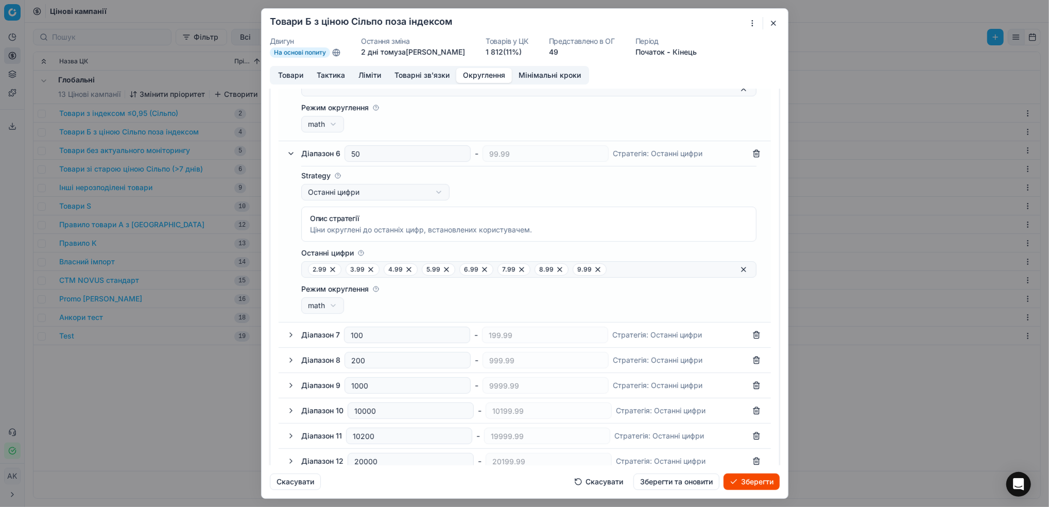
click at [289, 334] on button "button" at bounding box center [291, 334] width 12 height 12
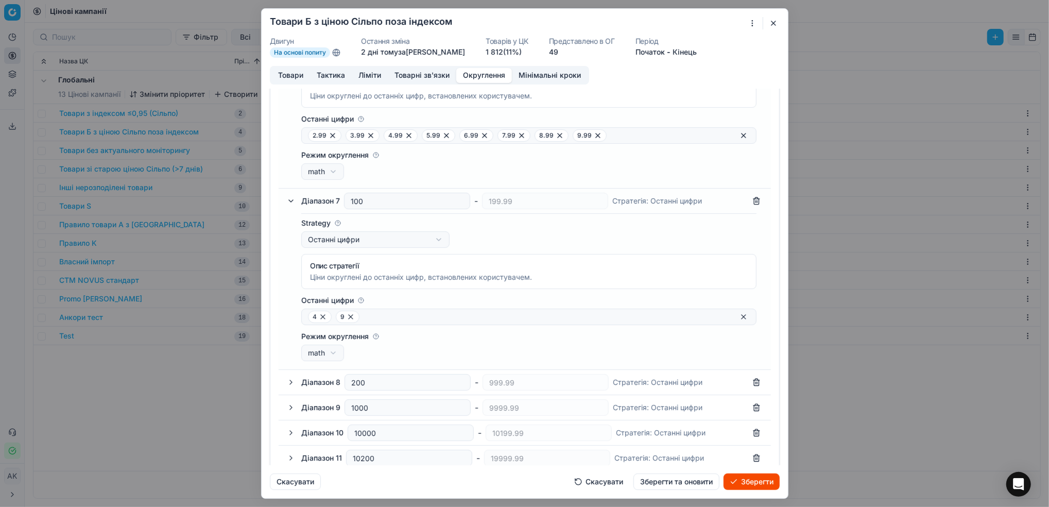
scroll to position [618, 0]
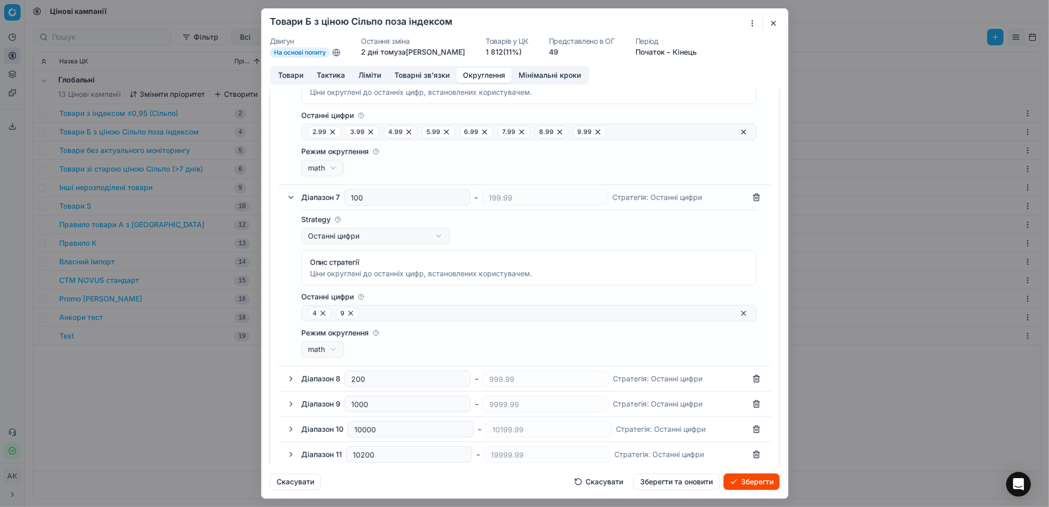
click at [292, 382] on button "button" at bounding box center [291, 378] width 12 height 12
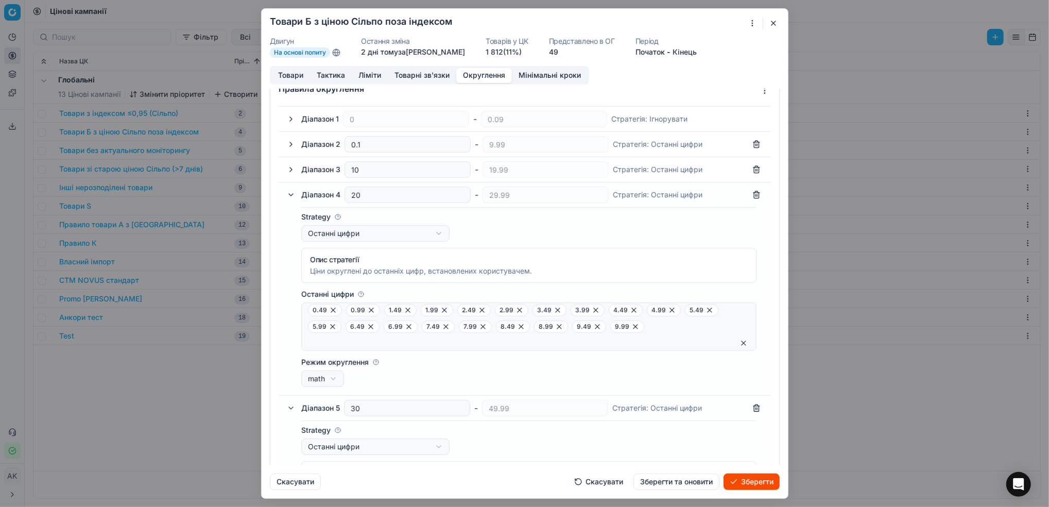
scroll to position [0, 0]
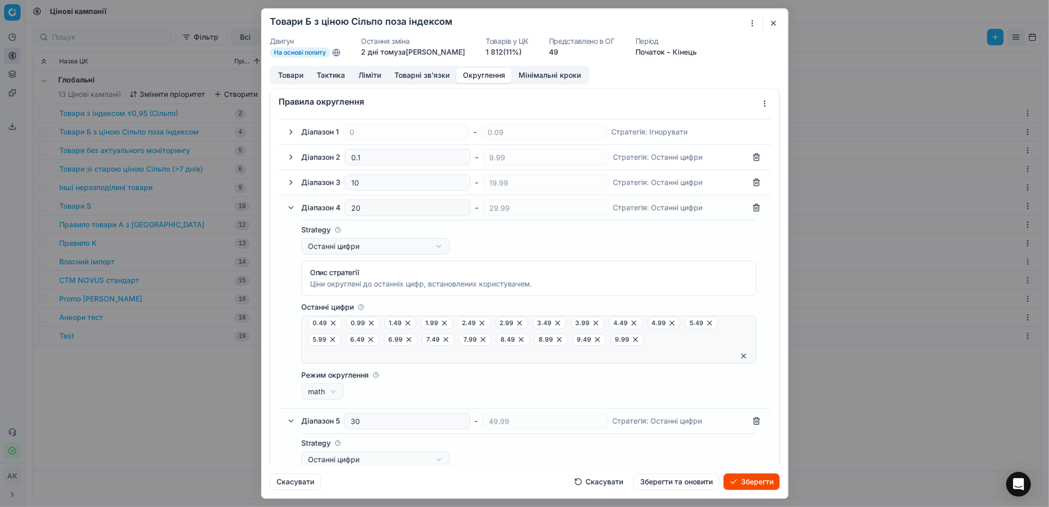
click at [689, 470] on button "Зберегти та оновити" at bounding box center [676, 481] width 86 height 16
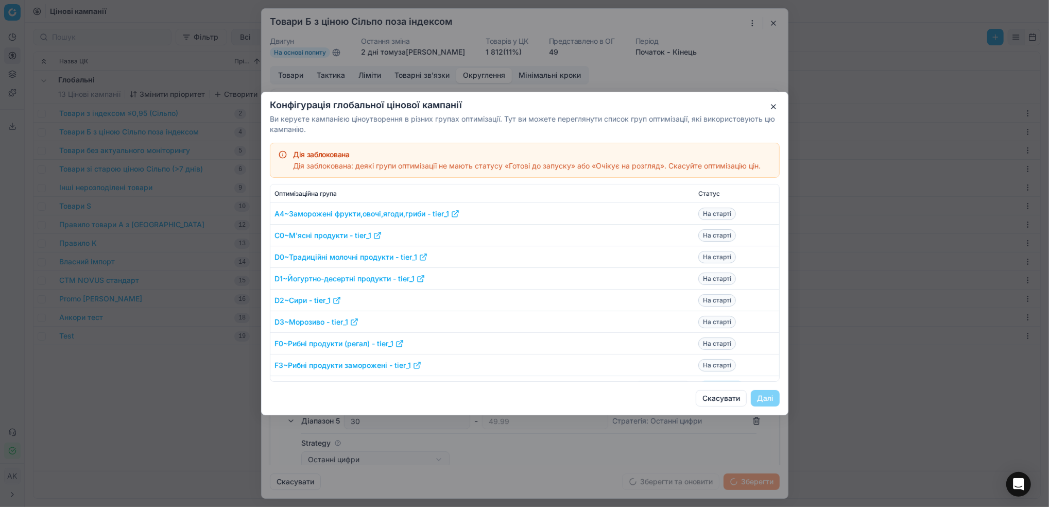
scroll to position [137, 0]
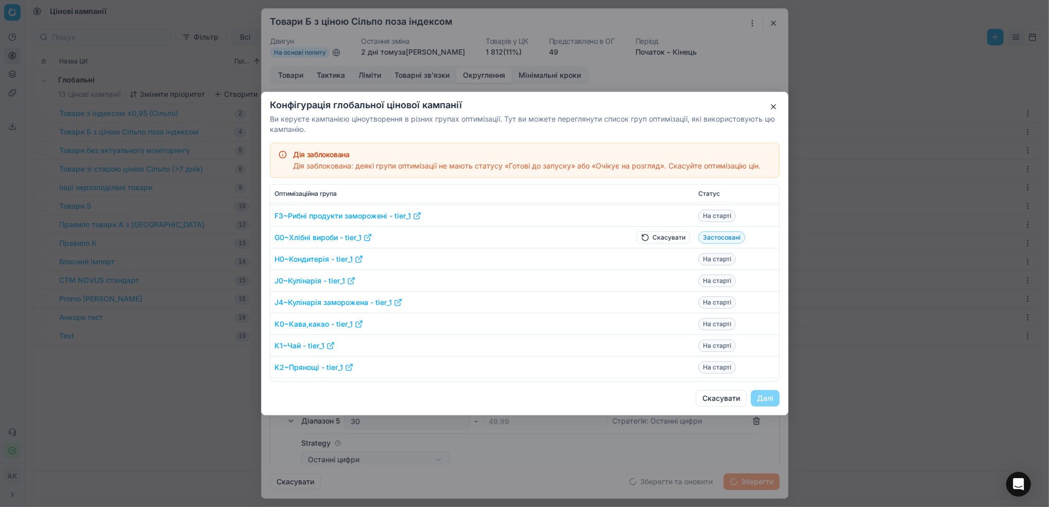
click at [658, 239] on button "Скасувати" at bounding box center [663, 237] width 54 height 12
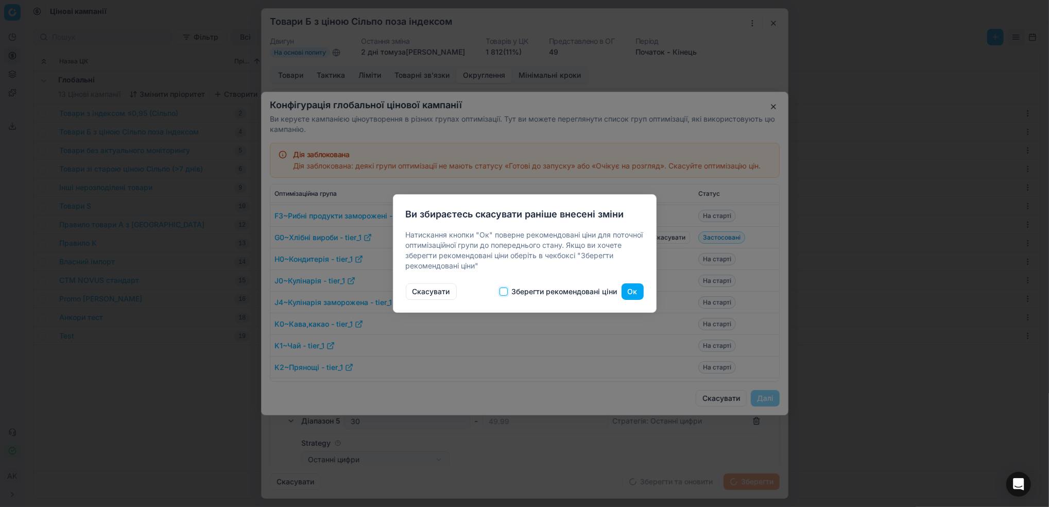
click at [506, 293] on input "Зберегти рекомендовані ціни" at bounding box center [503, 291] width 8 height 8
checkbox input "true"
click at [627, 291] on button "Ок" at bounding box center [632, 291] width 22 height 16
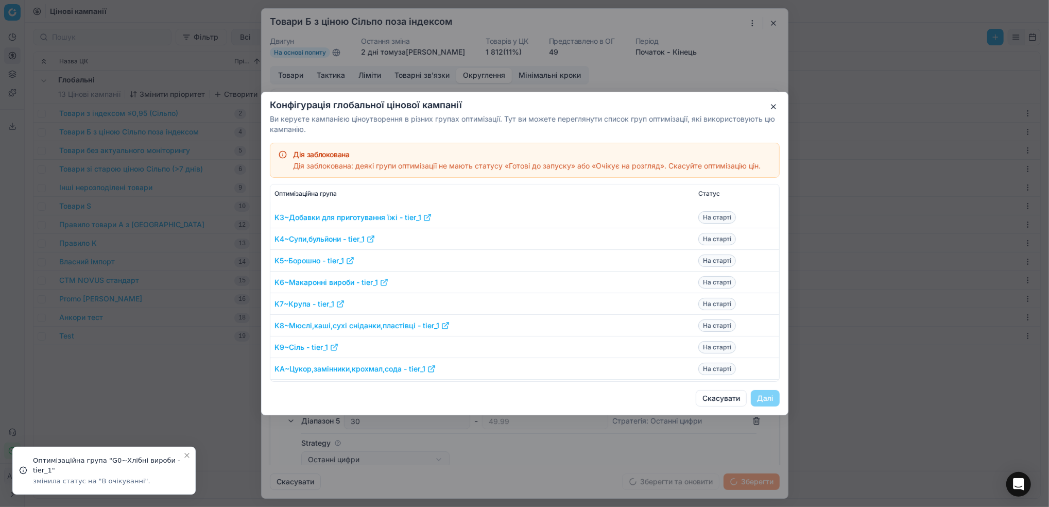
scroll to position [343, 0]
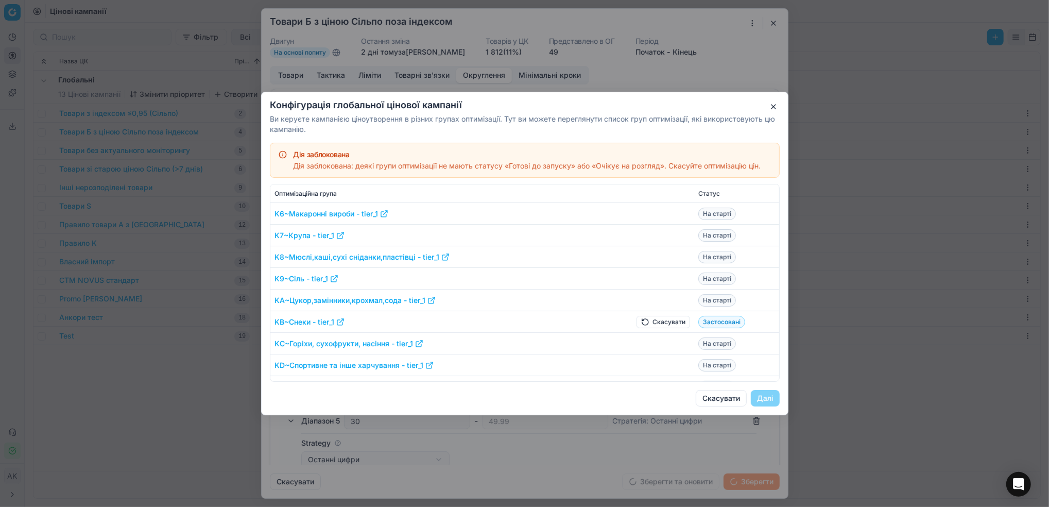
click at [646, 318] on button "Скасувати" at bounding box center [663, 322] width 54 height 12
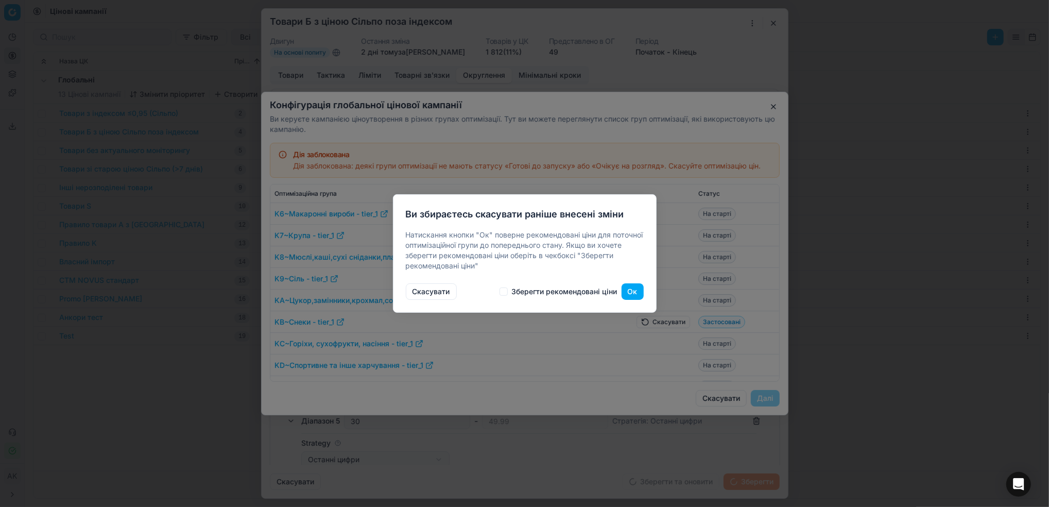
click at [506, 295] on div "Скасувати Зберегти рекомендовані ціни Ок" at bounding box center [525, 289] width 238 height 21
click at [505, 292] on input "Зберегти рекомендовані ціни" at bounding box center [503, 291] width 8 height 8
checkbox input "true"
click at [635, 293] on button "Ок" at bounding box center [632, 291] width 22 height 16
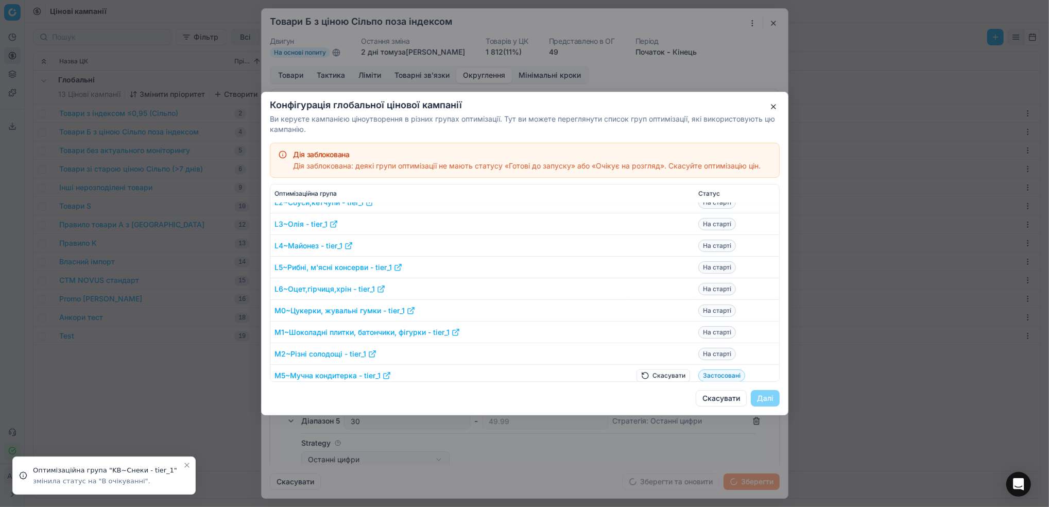
scroll to position [618, 0]
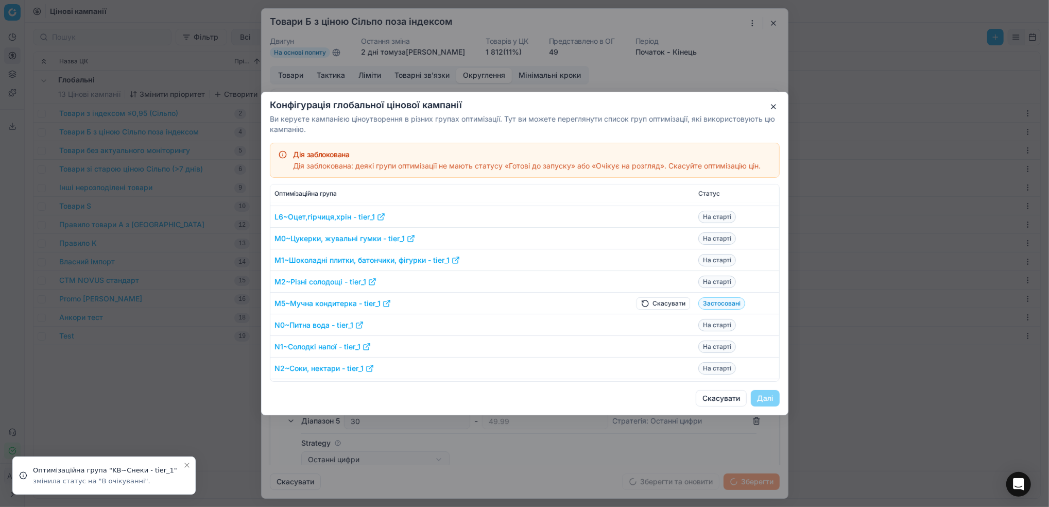
click at [641, 306] on button "Скасувати" at bounding box center [663, 303] width 54 height 12
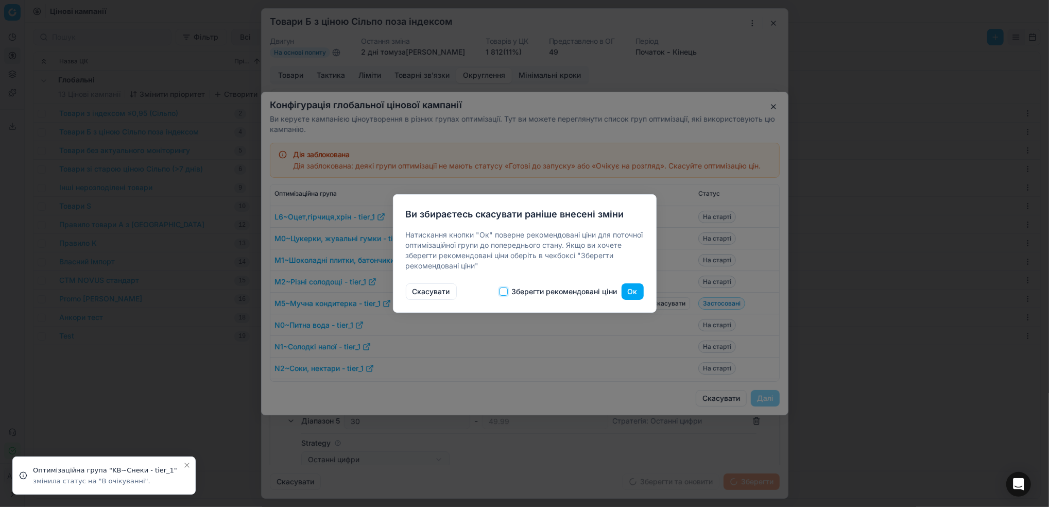
click at [501, 291] on input "Зберегти рекомендовані ціни" at bounding box center [503, 291] width 8 height 8
checkbox input "true"
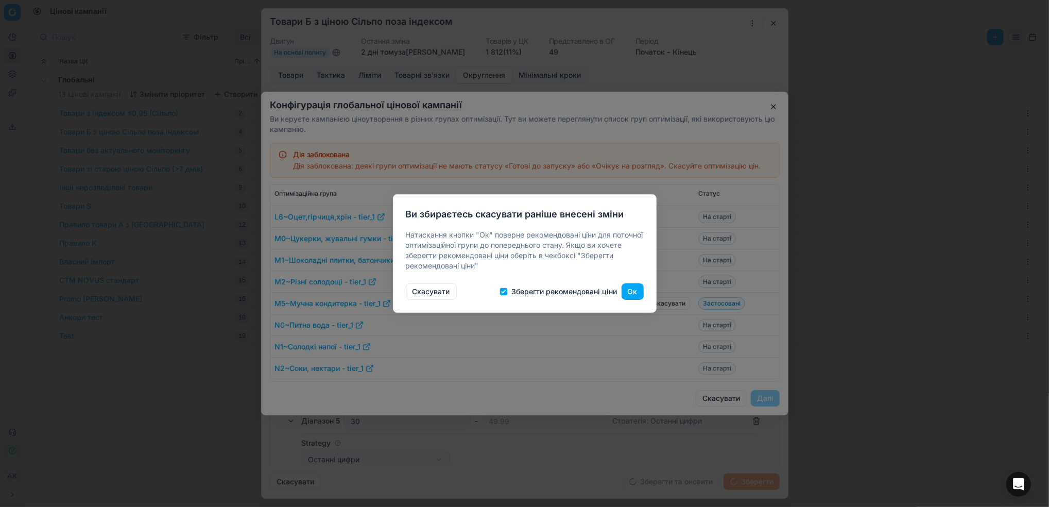
click at [633, 292] on button "Ок" at bounding box center [632, 291] width 22 height 16
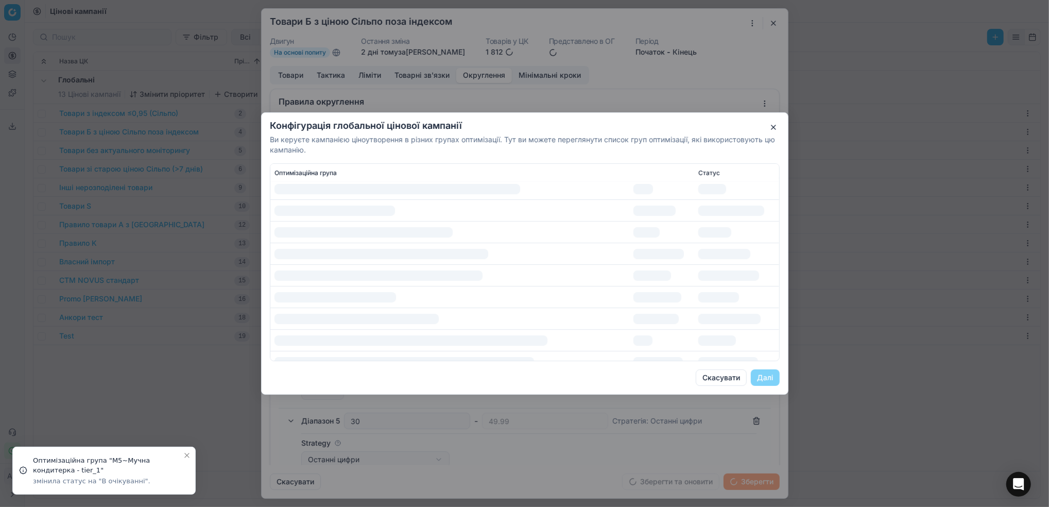
scroll to position [763, 0]
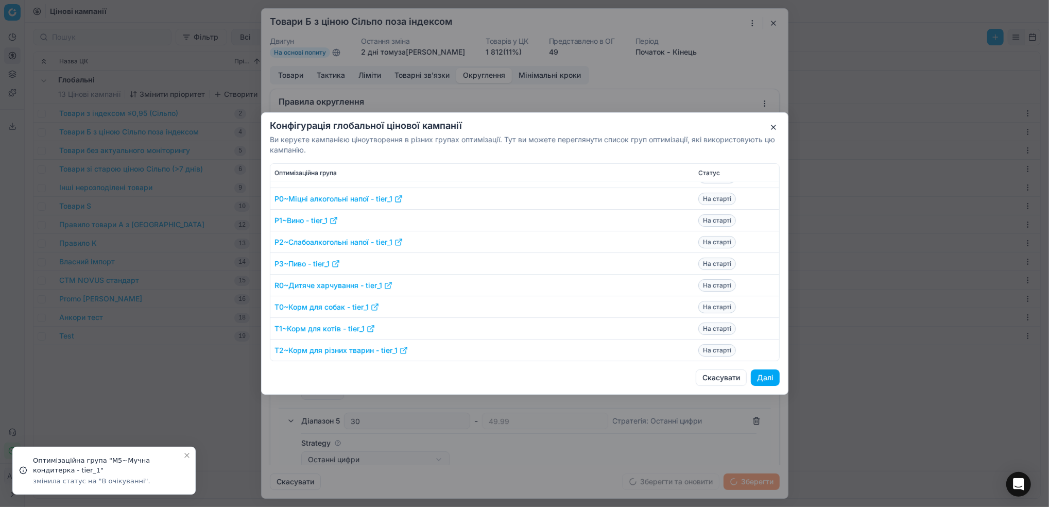
click at [706, 377] on button "Далі" at bounding box center [764, 377] width 29 height 16
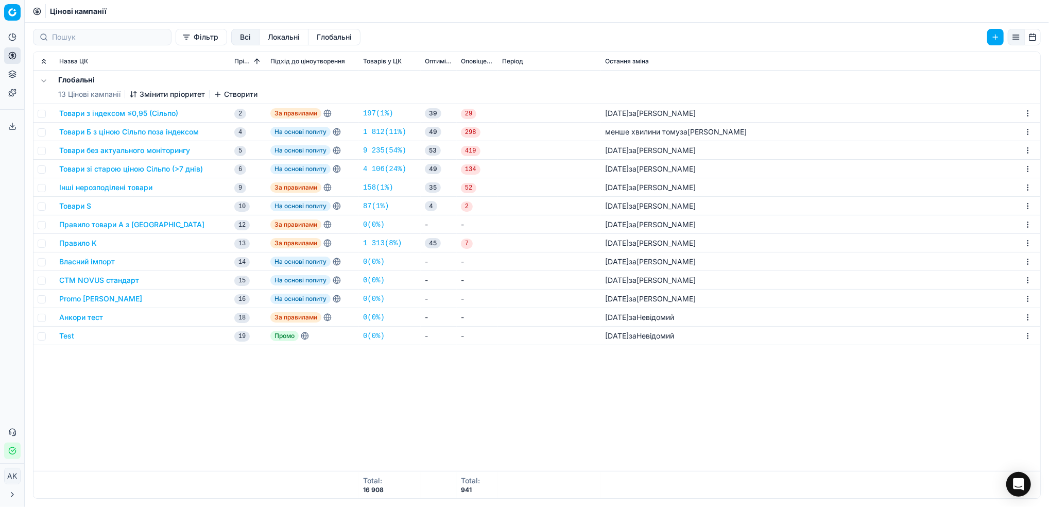
click at [118, 112] on button "Товари з індексом ≤0,95 (Сільпо)" at bounding box center [118, 113] width 119 height 10
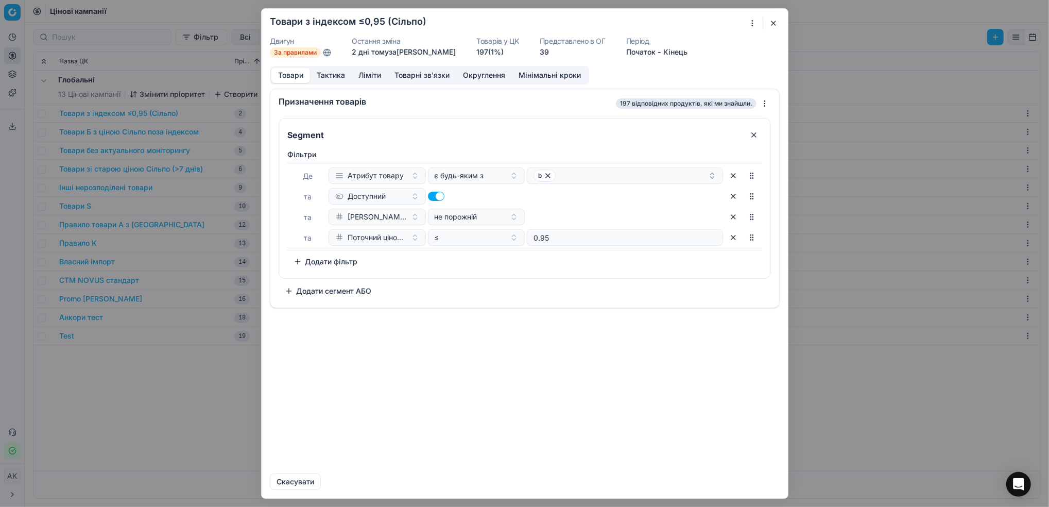
click at [491, 79] on button "Округлення" at bounding box center [484, 75] width 56 height 15
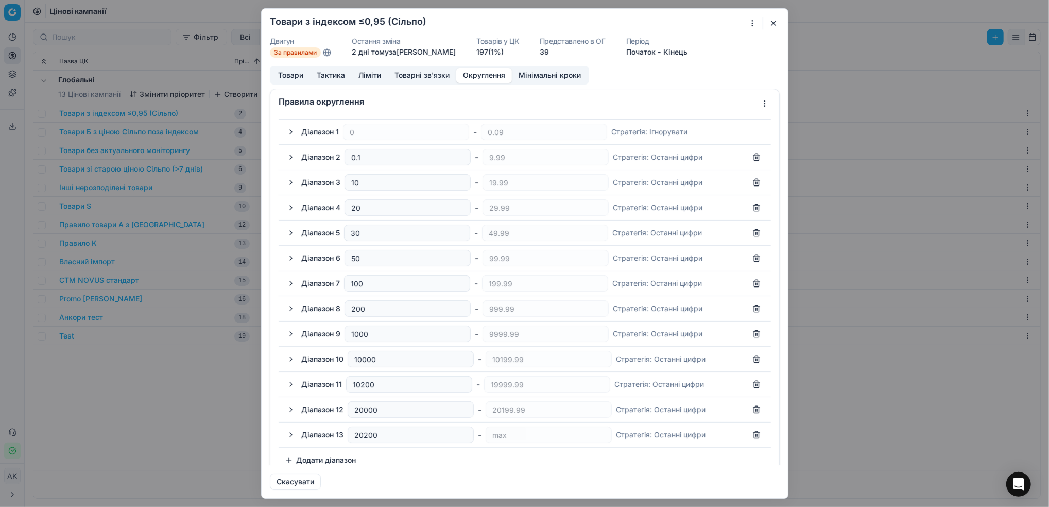
click at [287, 212] on button "button" at bounding box center [291, 207] width 12 height 12
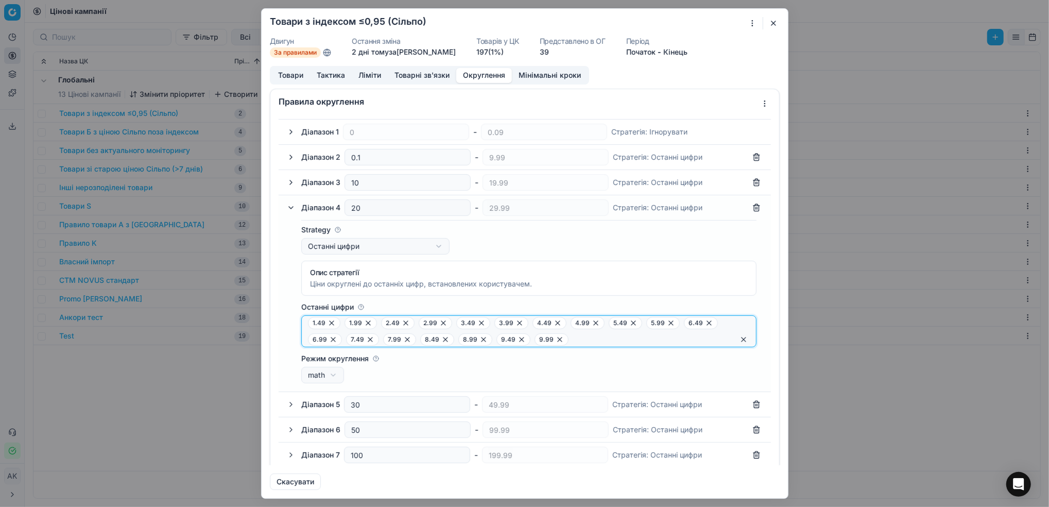
click at [706, 342] on button "button" at bounding box center [743, 339] width 12 height 12
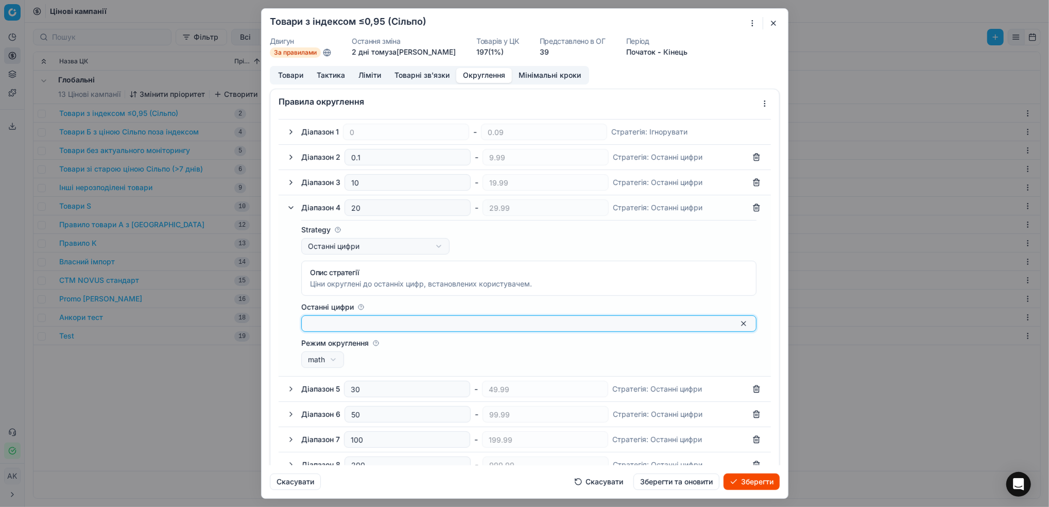
click at [381, 323] on input "Останні цифри" at bounding box center [520, 323] width 425 height 10
type input "0"
type input "4"
click at [325, 324] on icon at bounding box center [323, 323] width 8 height 8
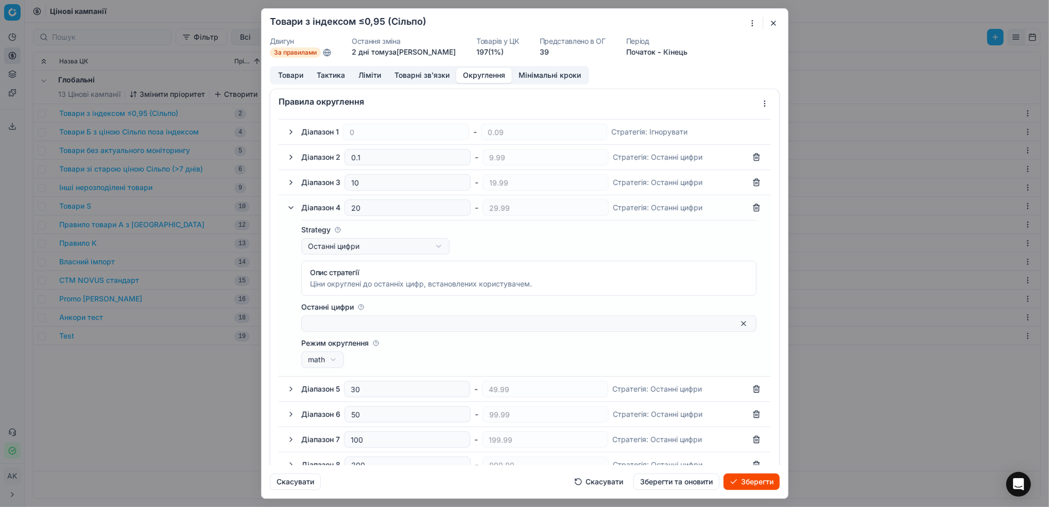
click at [407, 316] on div at bounding box center [528, 323] width 455 height 16
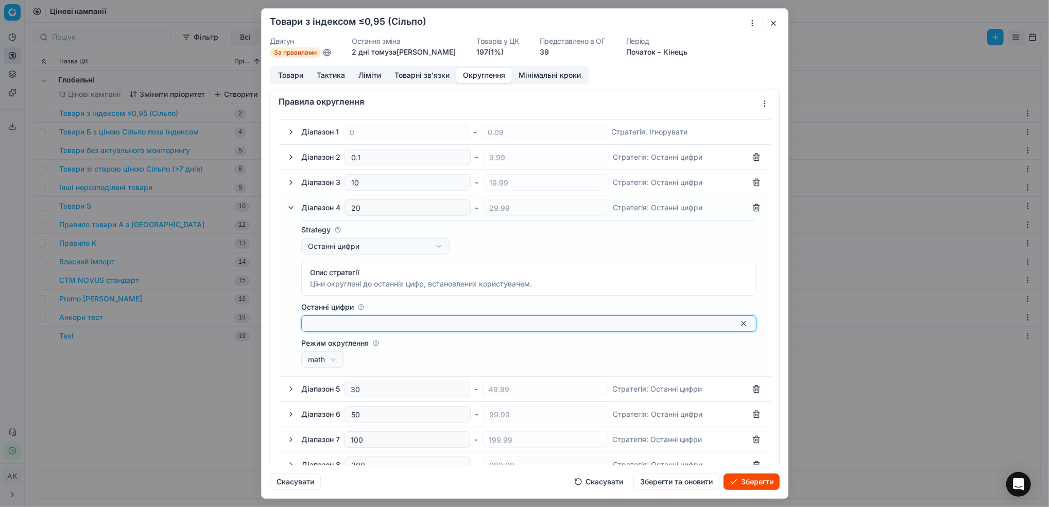
type input "0"
click at [324, 325] on icon at bounding box center [323, 323] width 8 height 8
click at [341, 324] on input "Останні цифри" at bounding box center [520, 323] width 425 height 10
type input "0"
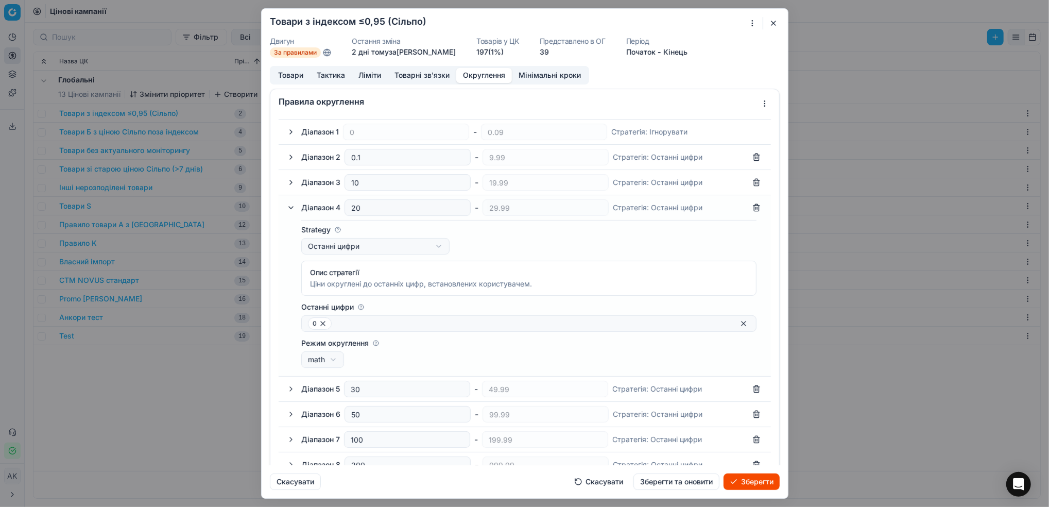
click at [321, 324] on icon at bounding box center [323, 323] width 8 height 8
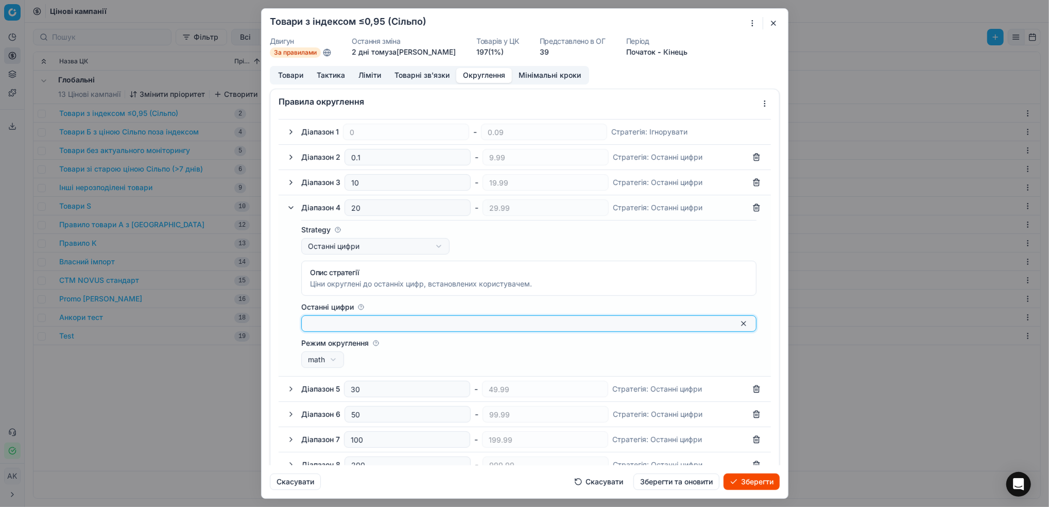
click at [321, 324] on input "Останні цифри" at bounding box center [520, 323] width 425 height 10
type input "0.49"
click at [420, 324] on input "Останні цифри" at bounding box center [539, 323] width 387 height 10
type input "0.99"
type input "1.49"
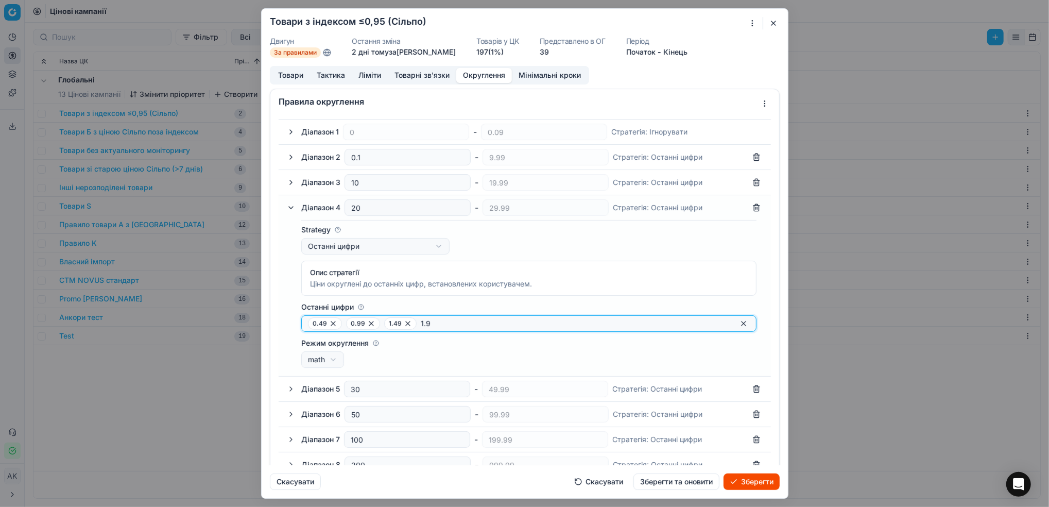
type input "1.99"
type input "2.49"
type input "2.99"
type input "3.49"
type input "3.99"
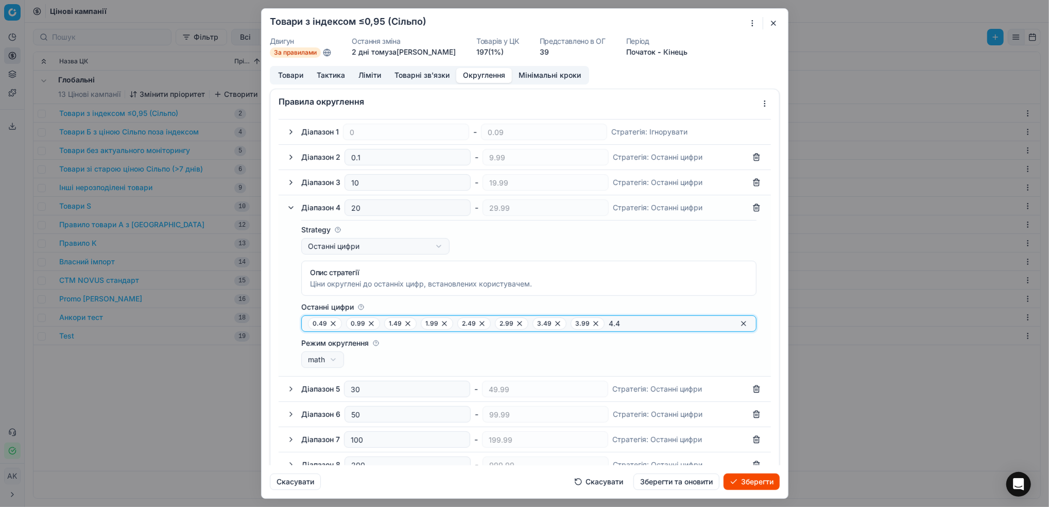
type input "4.49"
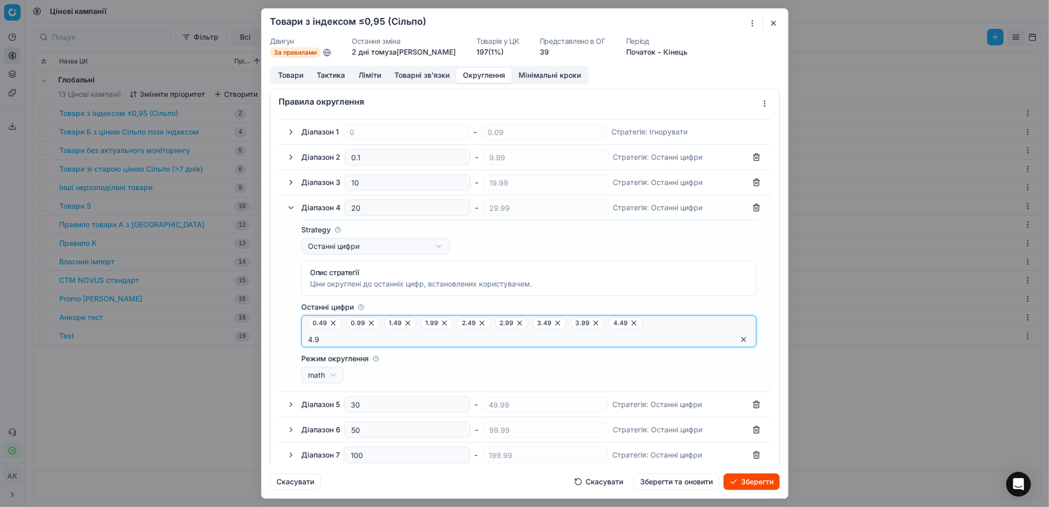
type input "4.99"
type input "5.49"
type input "5.99"
type input "6.49"
type input "6.99"
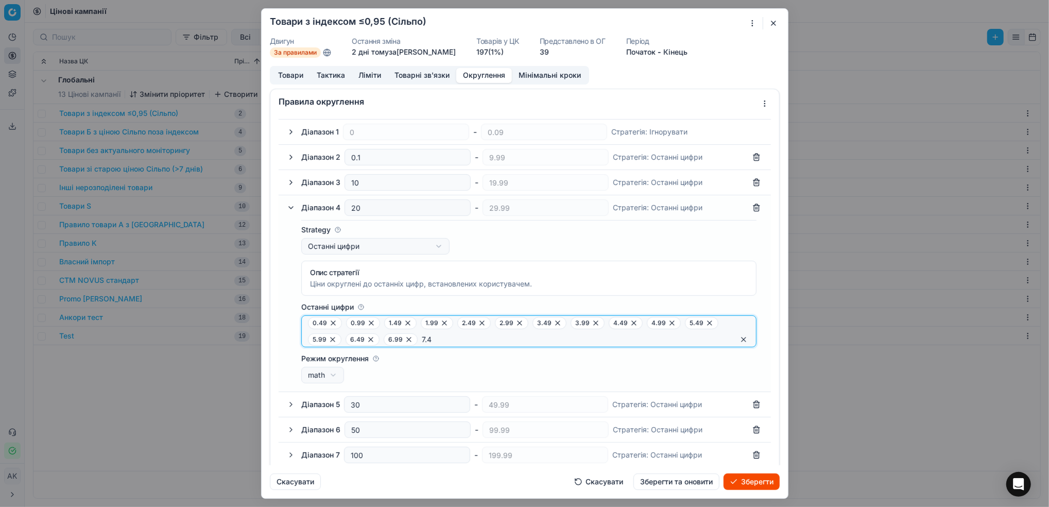
type input "7.49"
type input "7.99"
type input "8.49"
type input "8.99"
type input "9.49"
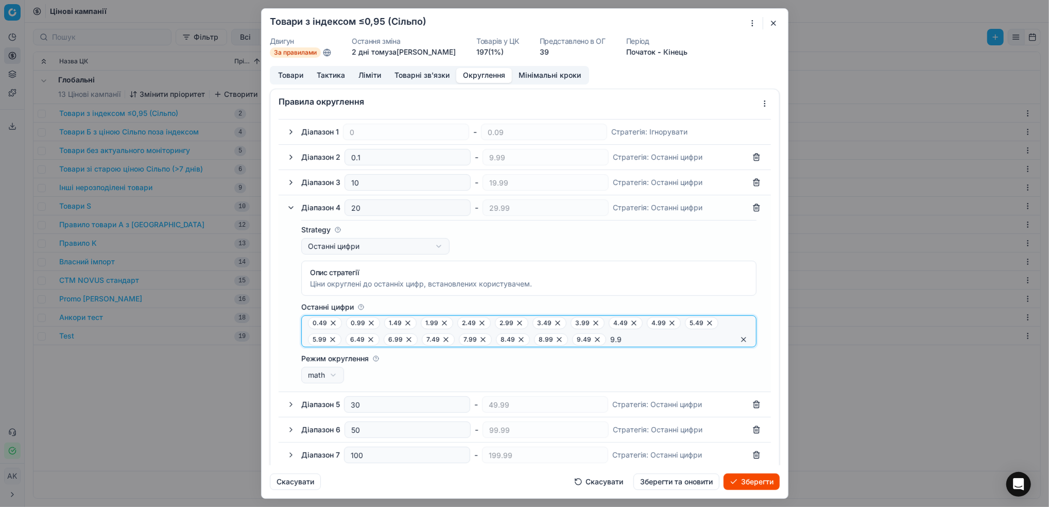
type input "9.99"
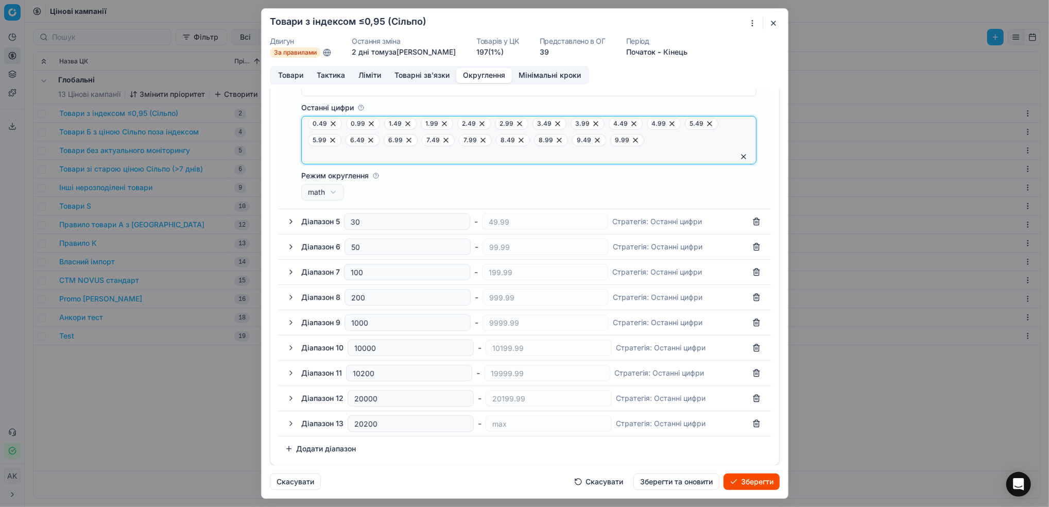
scroll to position [200, 0]
click at [291, 225] on button "button" at bounding box center [291, 221] width 12 height 12
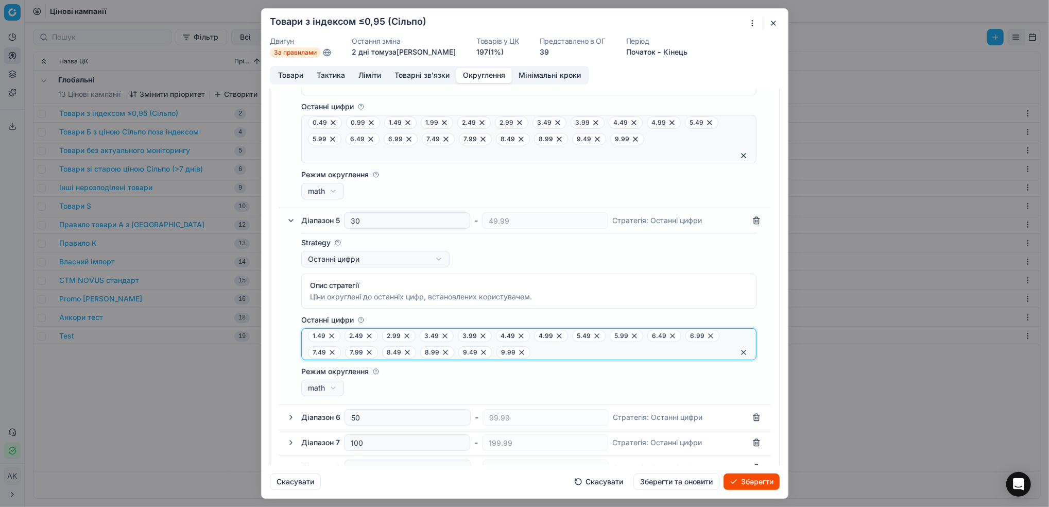
click at [706, 351] on button "button" at bounding box center [743, 352] width 12 height 12
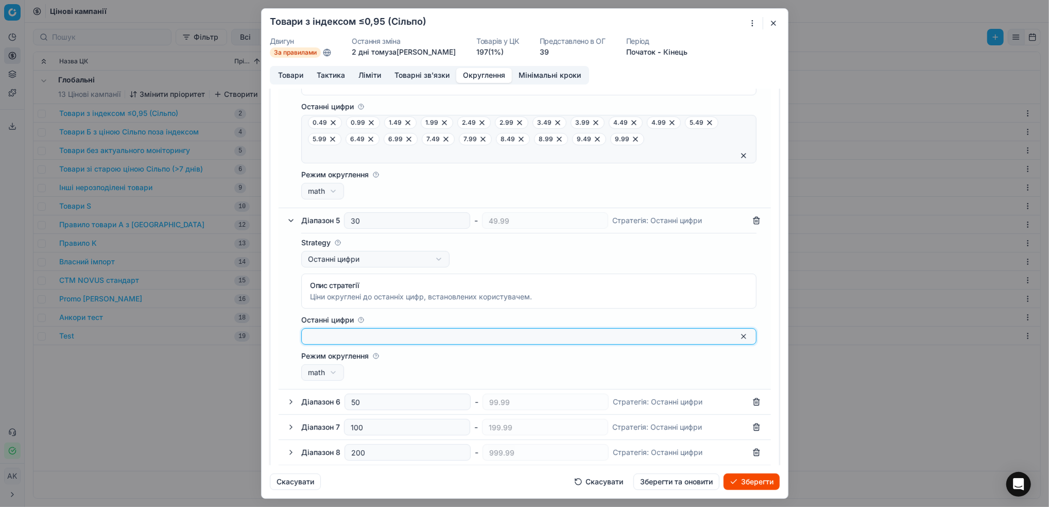
click at [430, 338] on input "Останні цифри" at bounding box center [520, 336] width 425 height 10
type input "0.49"
type input "0.99"
type input "1.49"
type input "1.99"
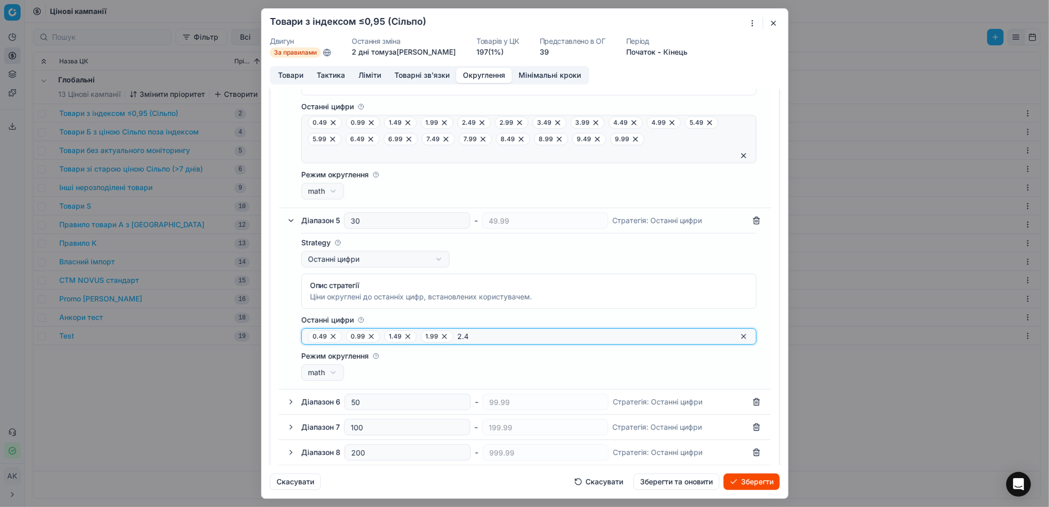
type input "2.49"
type input "2.99"
type input "3.49"
type input "3.99"
type input "4.49"
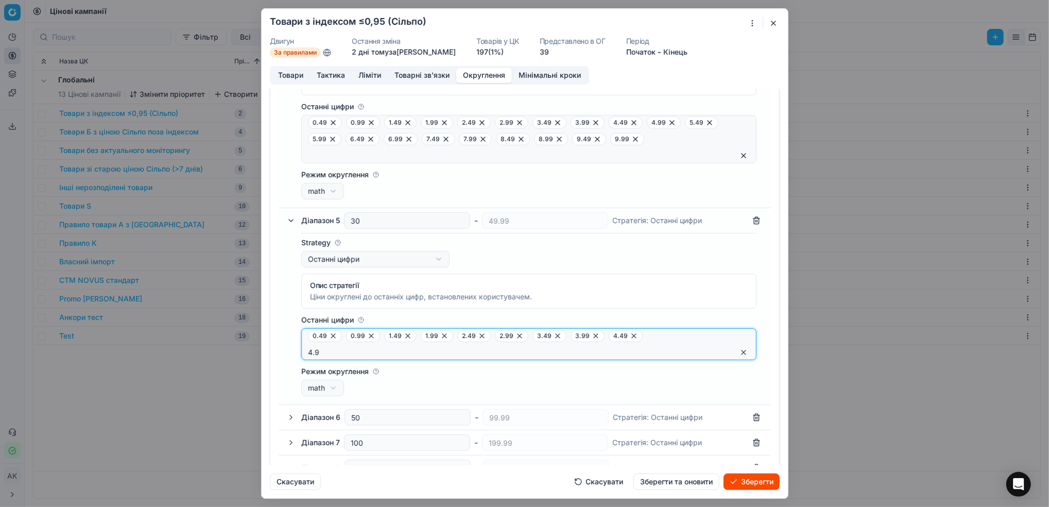
type input "4.99"
type input "5.49"
type input "5.99"
type input "6.49"
type input "6.99"
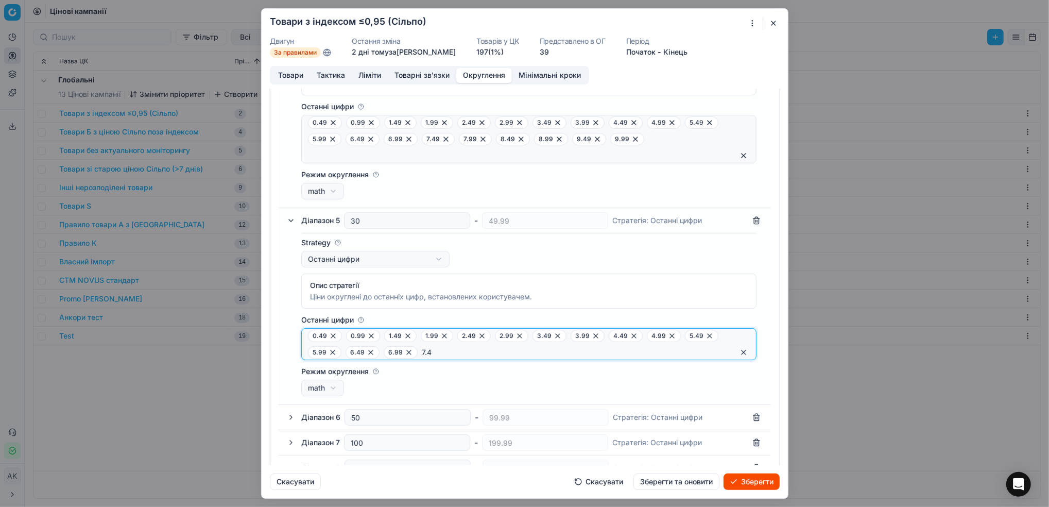
type input "7.49"
type input "7.99"
type input "8.49"
type input "8.99"
type input "9.49"
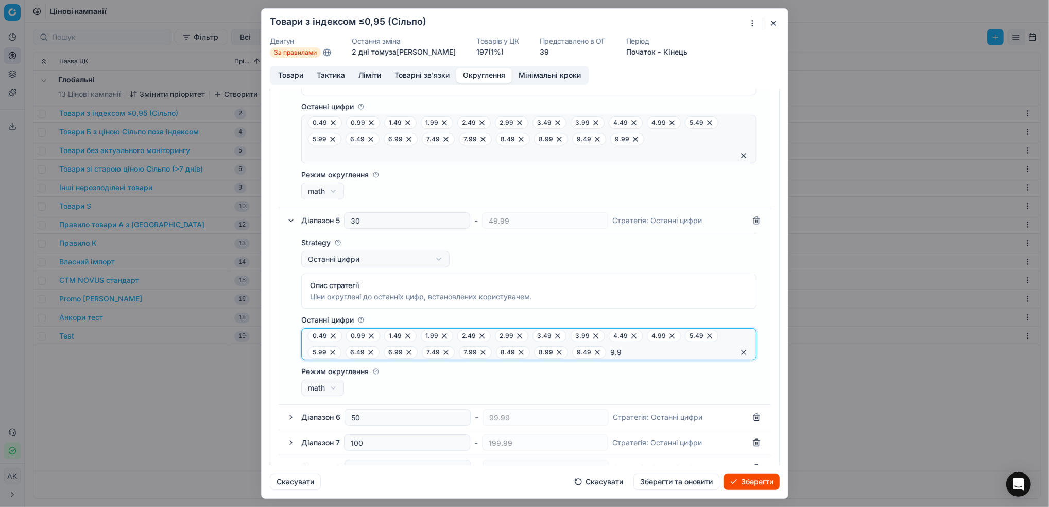
type input "9.99"
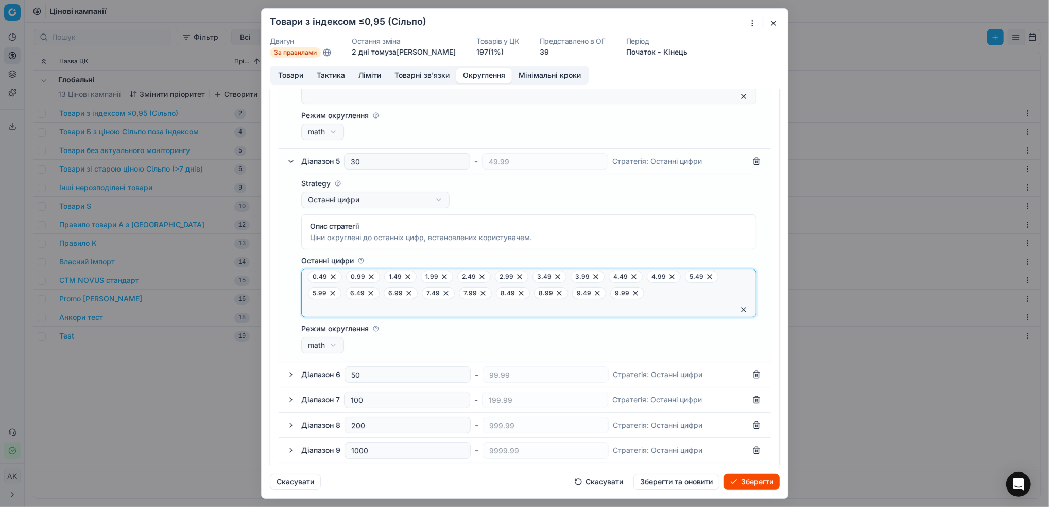
scroll to position [389, 0]
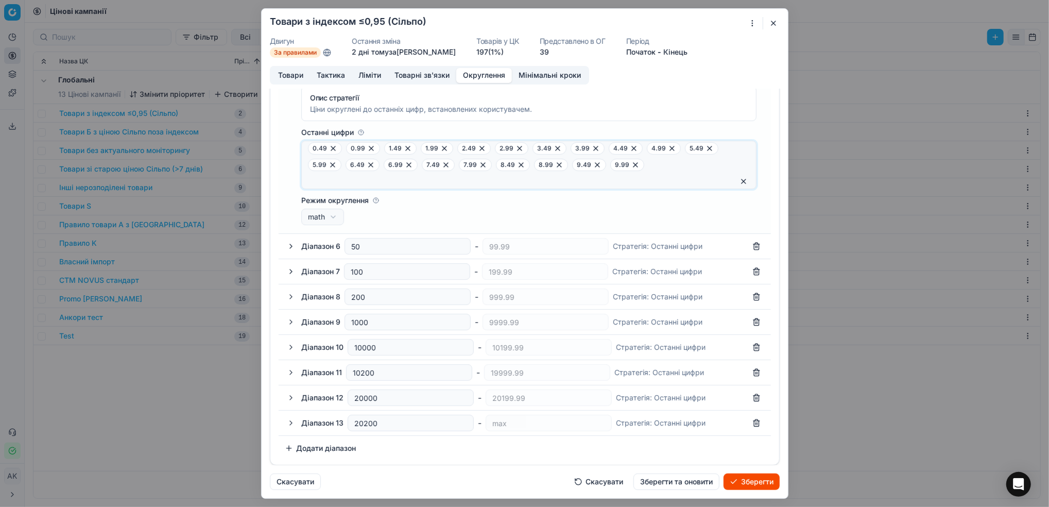
click at [696, 470] on button "Зберегти та оновити" at bounding box center [676, 481] width 86 height 16
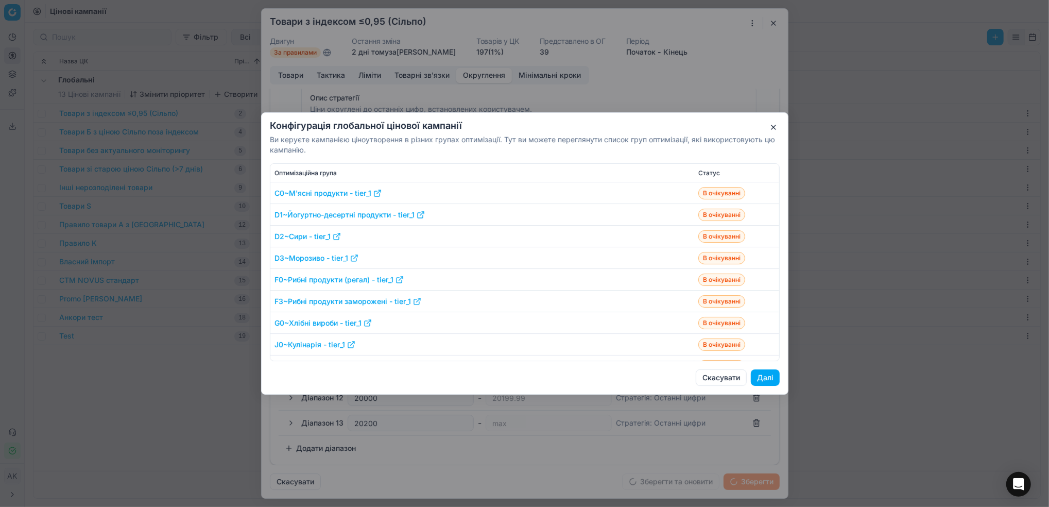
click at [706, 378] on button "Далі" at bounding box center [764, 377] width 29 height 16
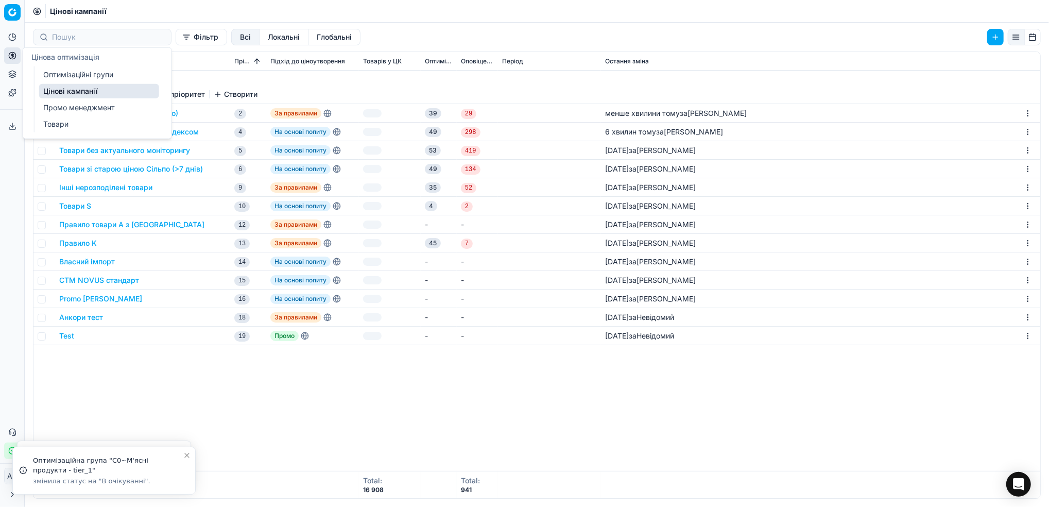
click at [88, 77] on link "Оптимізаційні групи" at bounding box center [99, 74] width 120 height 14
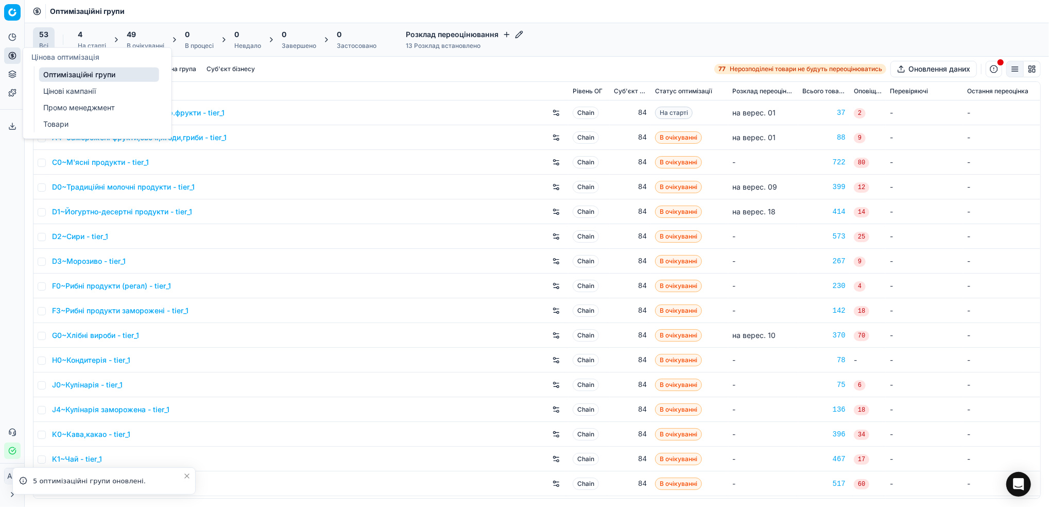
click at [68, 87] on link "Цінові кампанії" at bounding box center [99, 91] width 120 height 14
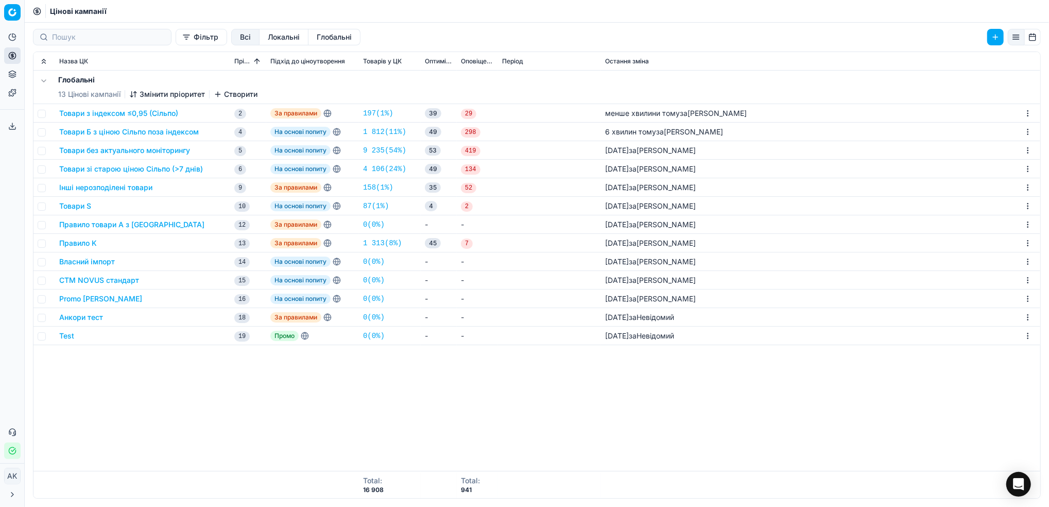
click at [118, 154] on button "Товари без актуального моніторингу" at bounding box center [124, 150] width 131 height 10
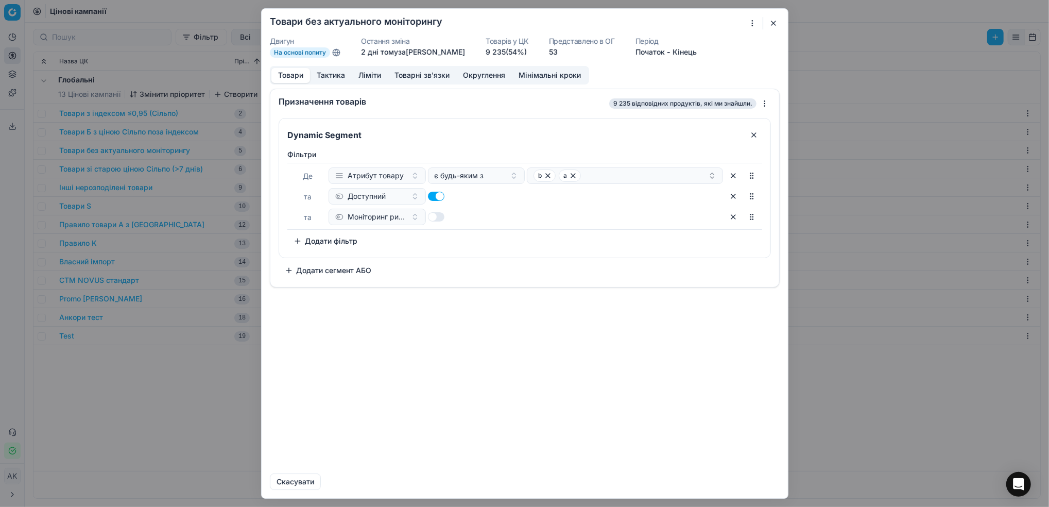
click at [418, 79] on button "Товарні зв'язки" at bounding box center [422, 75] width 68 height 15
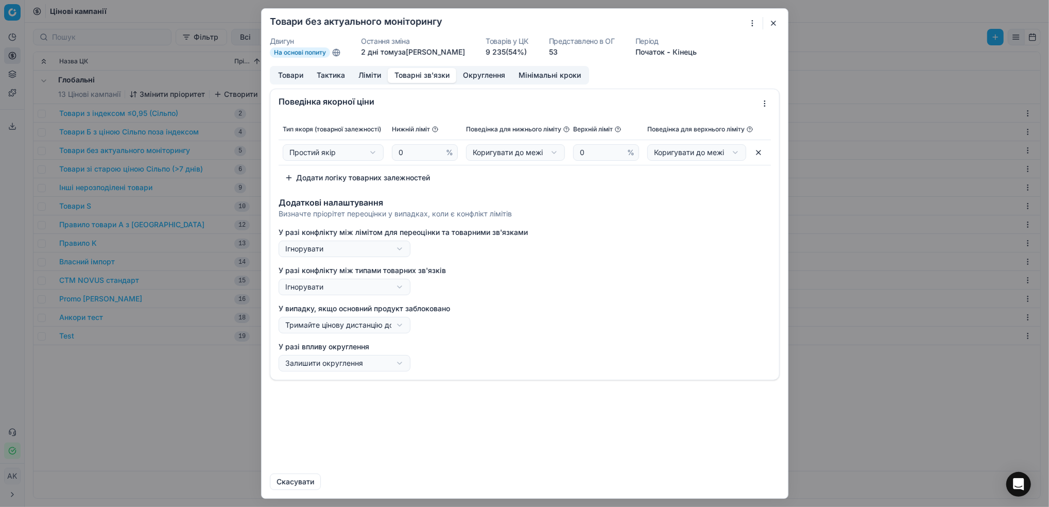
click at [487, 71] on button "Округлення" at bounding box center [484, 75] width 56 height 15
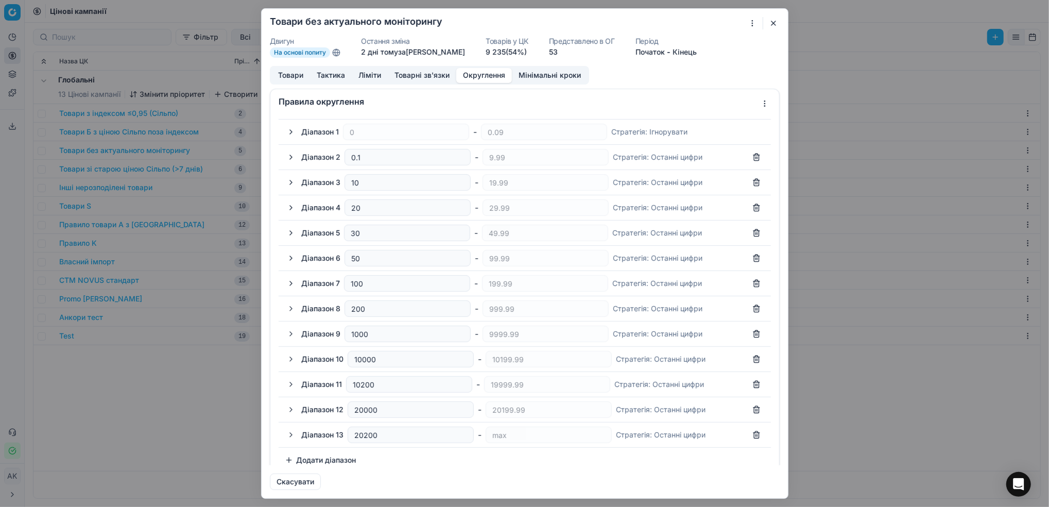
click at [292, 212] on button "button" at bounding box center [291, 207] width 12 height 12
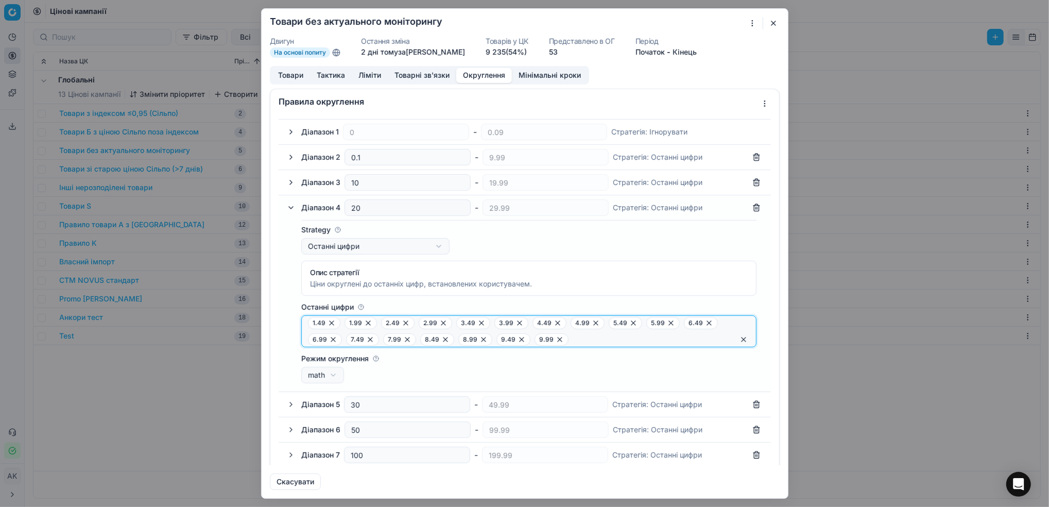
click at [706, 341] on button "button" at bounding box center [743, 339] width 12 height 12
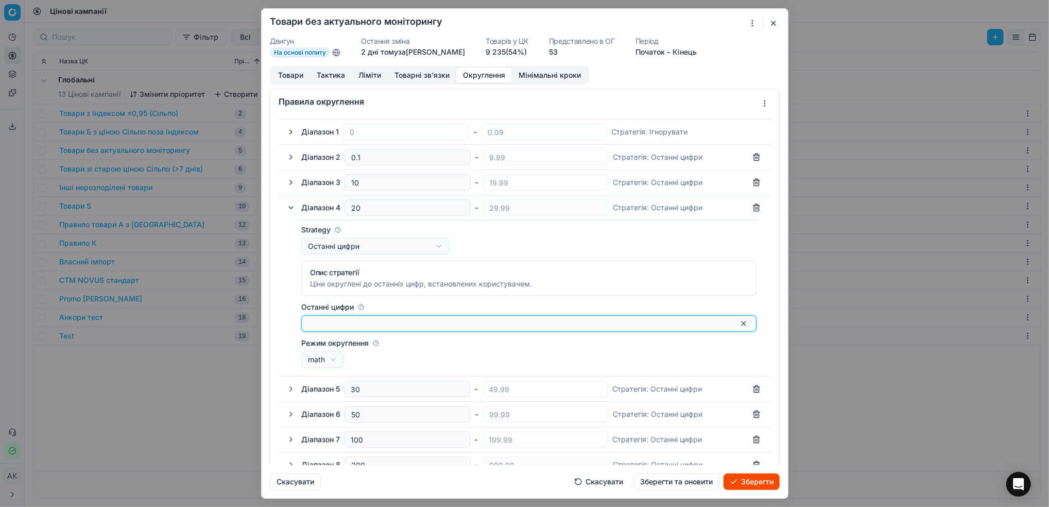
click at [596, 328] on input "Останні цифри" at bounding box center [520, 323] width 425 height 10
type input "0"
type input "4"
click at [324, 325] on icon at bounding box center [323, 323] width 4 height 4
click at [325, 320] on input "Останні цифри" at bounding box center [520, 323] width 425 height 10
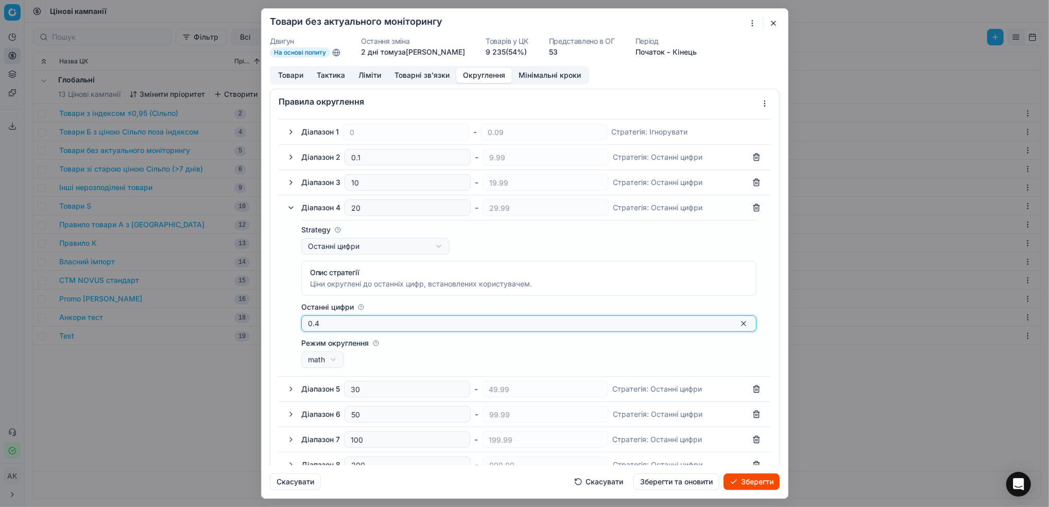
type input "0.49"
type input "0.99"
type input "1.49"
type input "1.99"
type input "2.49"
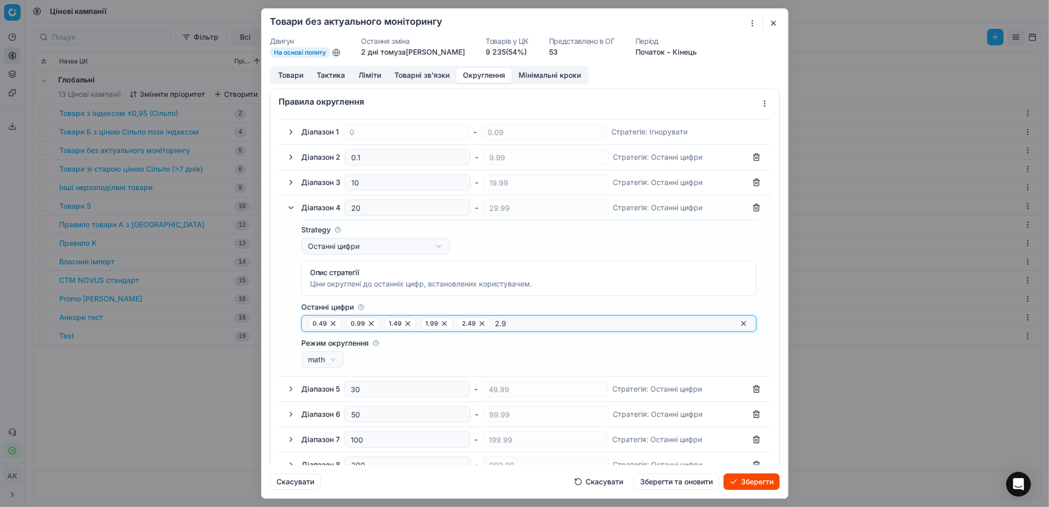
type input "2.99"
type input "3.49"
type input "3.99"
type input "4.49"
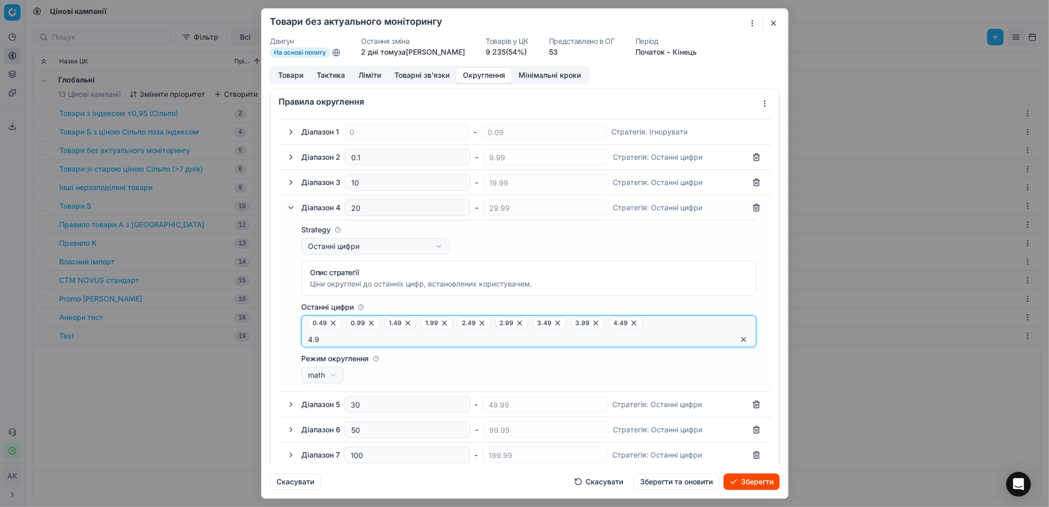
type input "4.99"
type input "5.49"
type input "5.99"
type input "6.49"
type input "6.99"
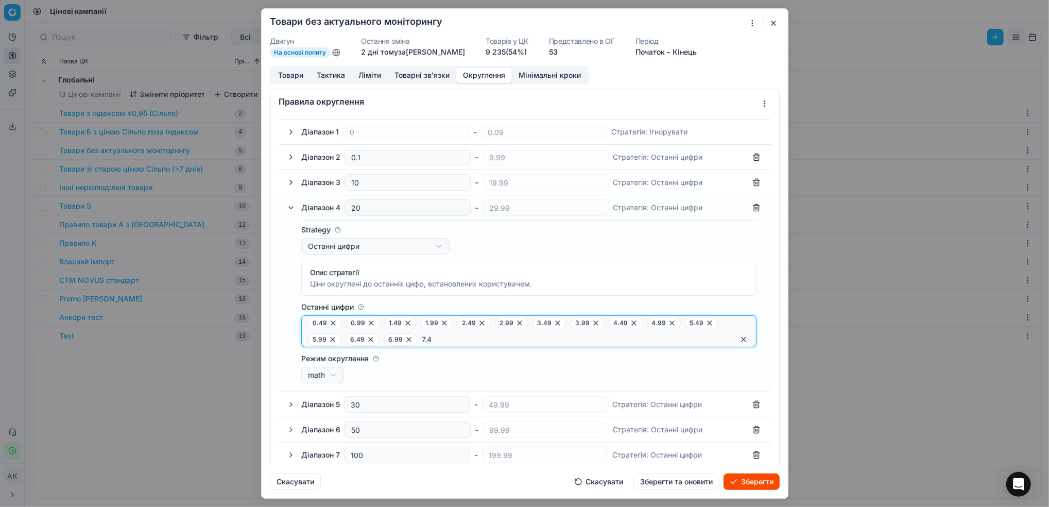
type input "7.49"
type input "7.99"
type input "8.49"
type input "8.99"
type input "9.49"
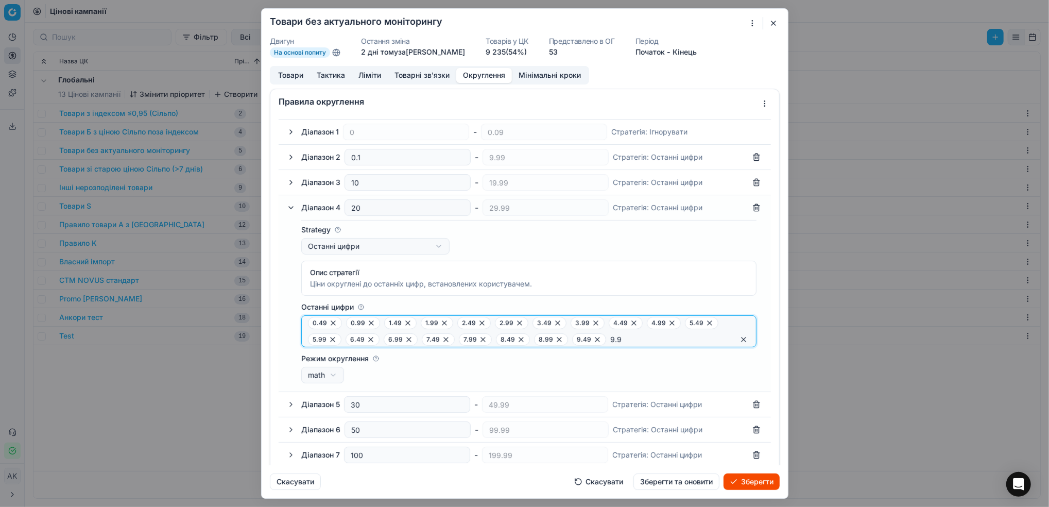
type input "9.99"
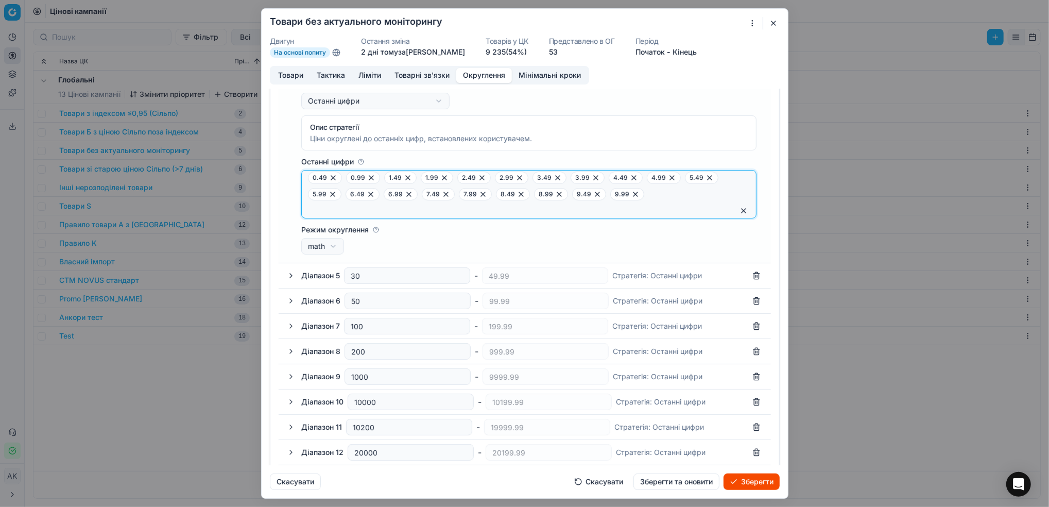
scroll to position [200, 0]
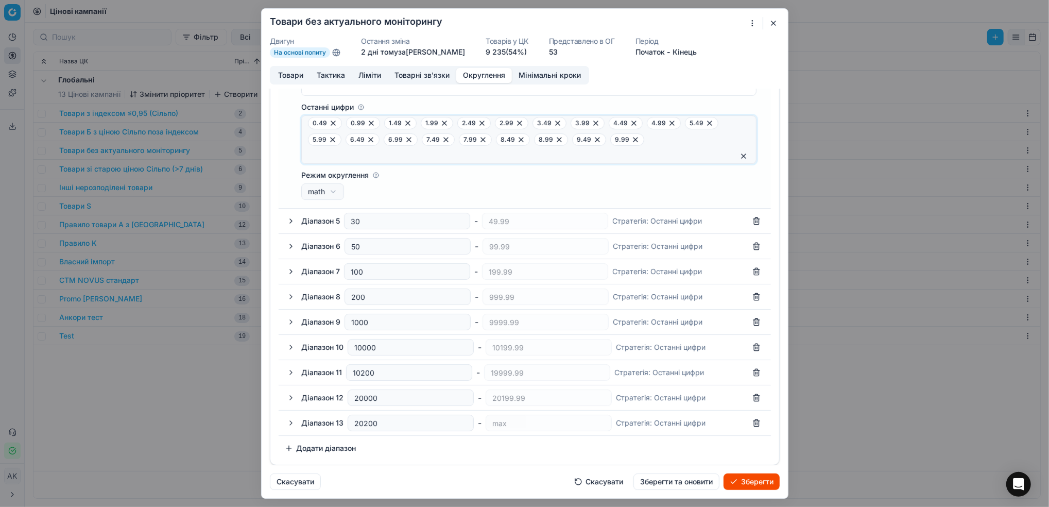
click at [288, 220] on button "button" at bounding box center [291, 221] width 12 height 12
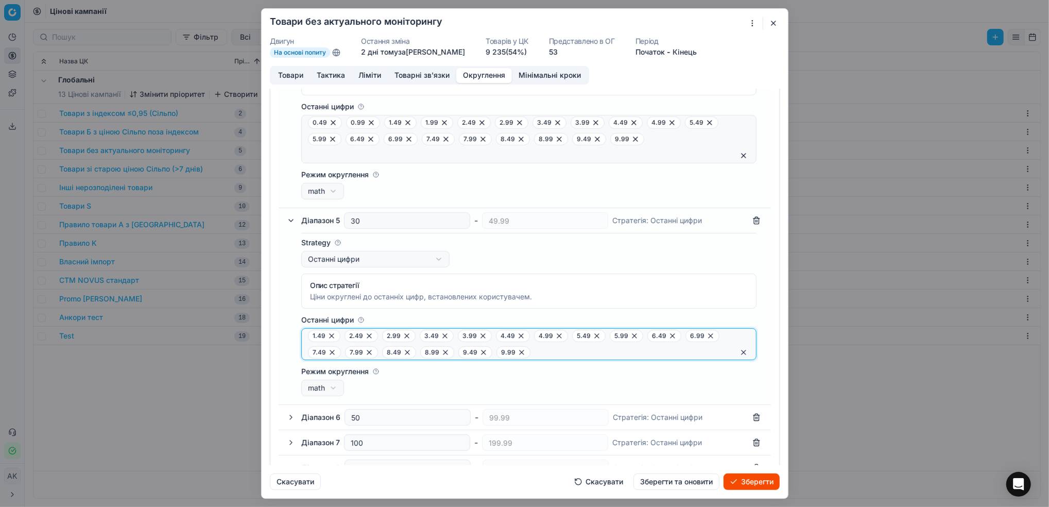
click at [706, 353] on button "button" at bounding box center [743, 352] width 12 height 12
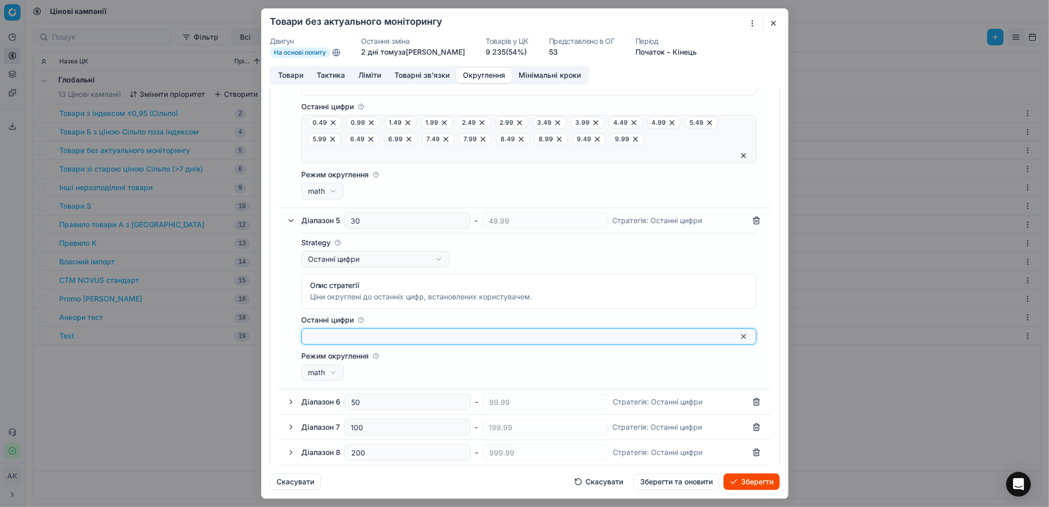
click at [320, 339] on input "Останні цифри" at bounding box center [520, 336] width 425 height 10
type input "0.49"
type input "0.99"
type input "1.49"
type input "1.99"
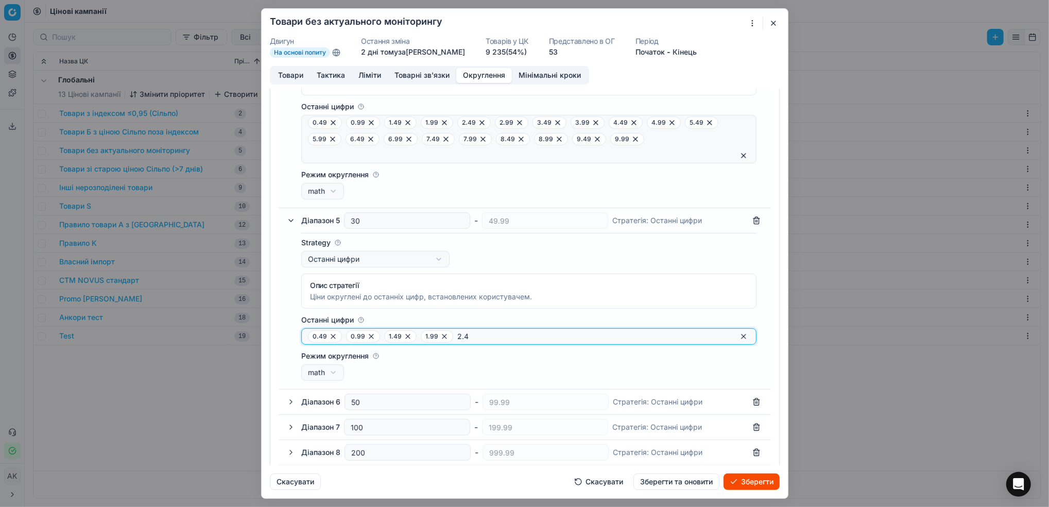
type input "2.49"
type input "2.99"
type input "3.49"
type input "3.99"
type input "4.49"
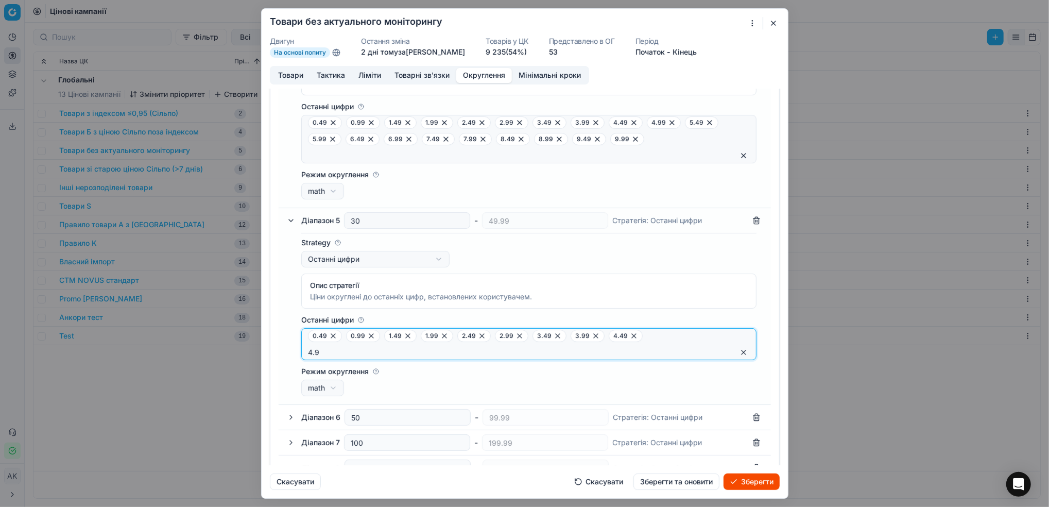
type input "4.99"
type input "5.49"
type input "5.99"
type input "6.49"
type input "6.99"
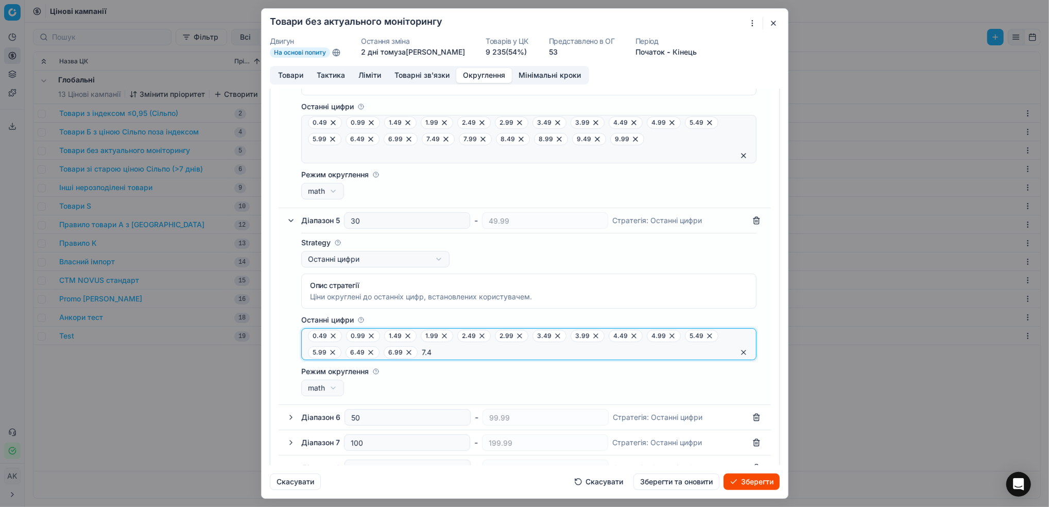
type input "7.49"
type input "7.99"
type input "8.49"
type input "8.99"
type input "9.49"
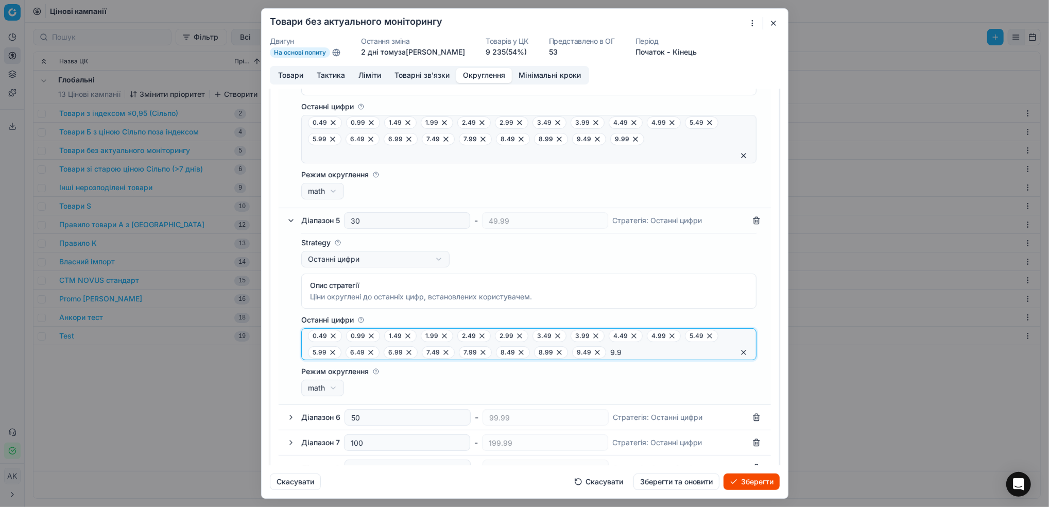
type input "9.99"
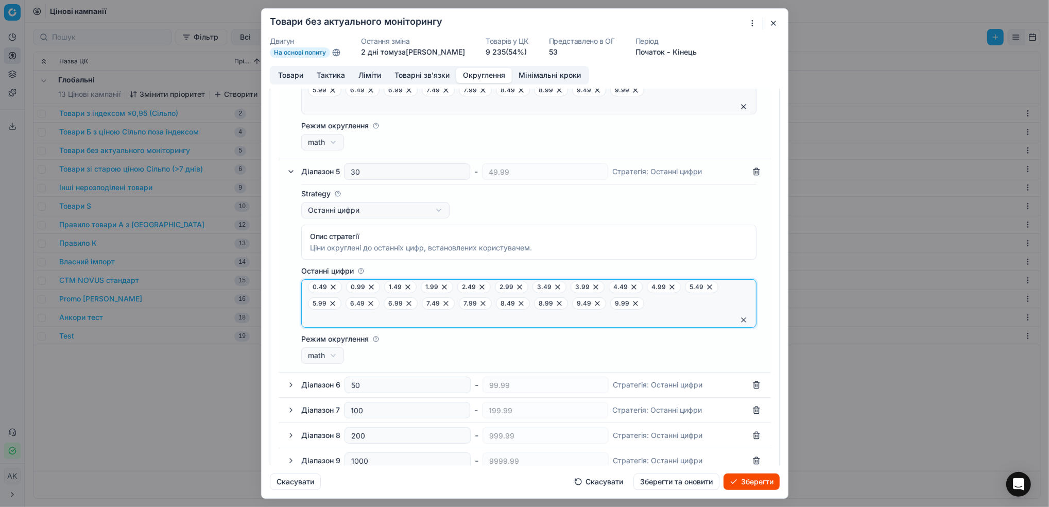
scroll to position [269, 0]
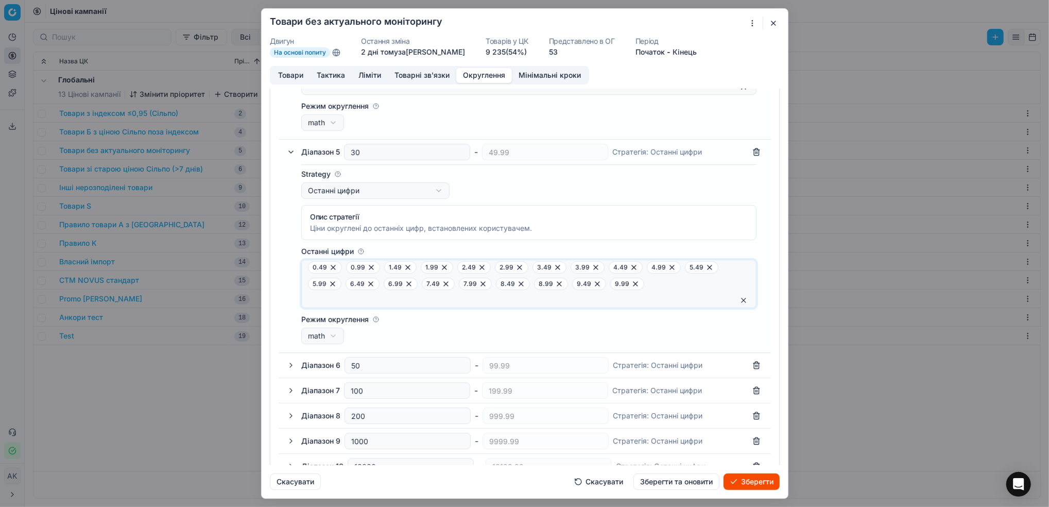
click at [672, 470] on button "Зберегти та оновити" at bounding box center [676, 481] width 86 height 16
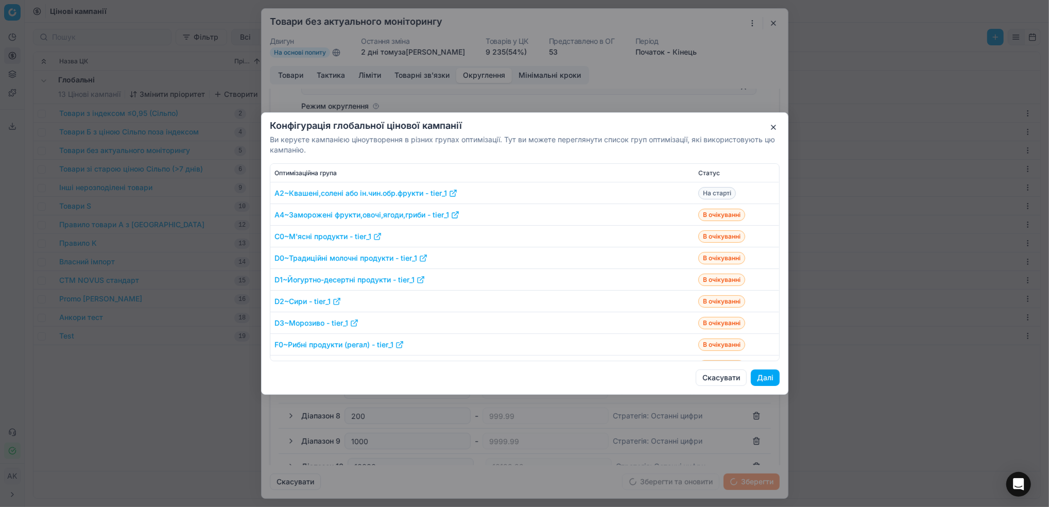
click at [706, 376] on button "Далі" at bounding box center [764, 377] width 29 height 16
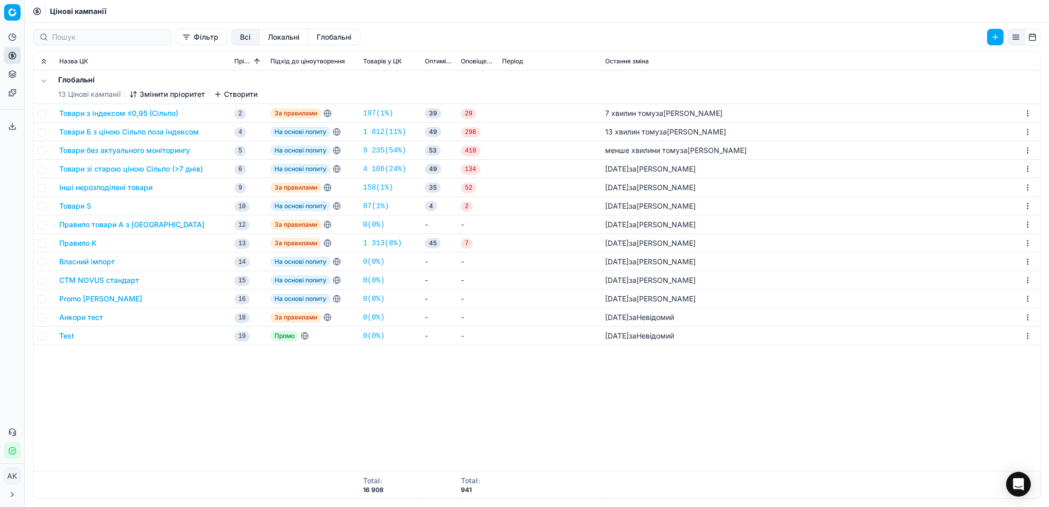
click at [128, 168] on button "Товари зі старою ціною Сільпо (>7 днів)" at bounding box center [131, 169] width 144 height 10
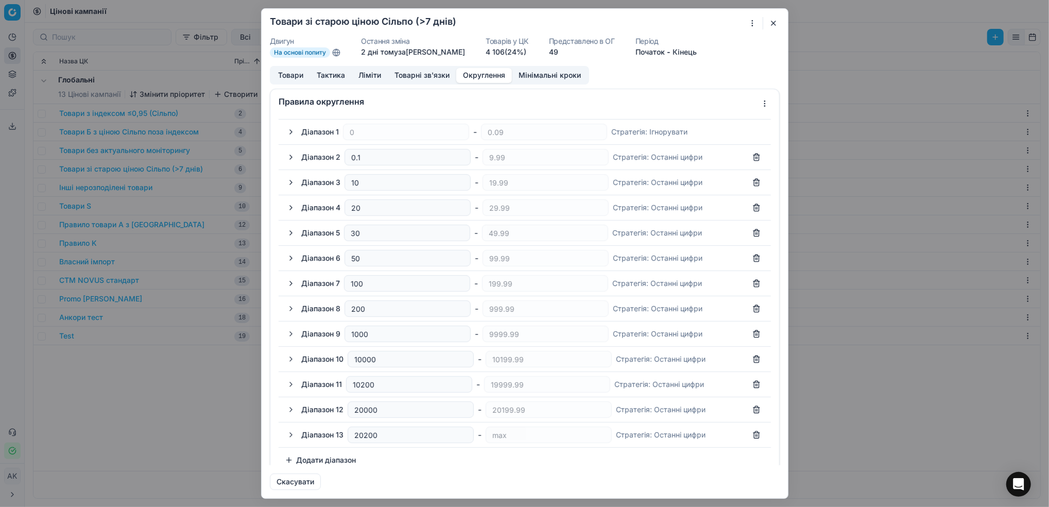
click at [488, 78] on button "Округлення" at bounding box center [484, 75] width 56 height 15
click at [293, 181] on button "button" at bounding box center [291, 182] width 12 height 12
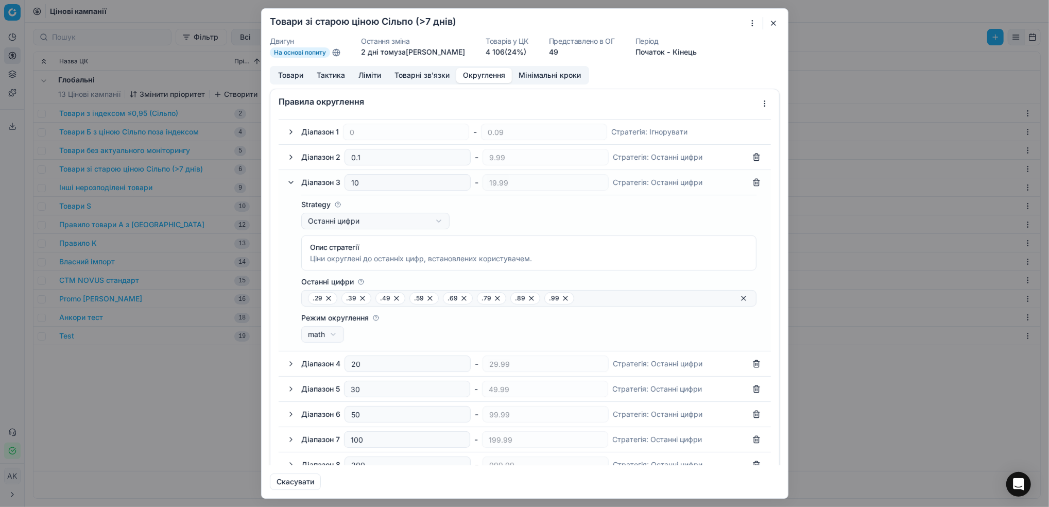
click at [293, 181] on button "button" at bounding box center [291, 182] width 12 height 12
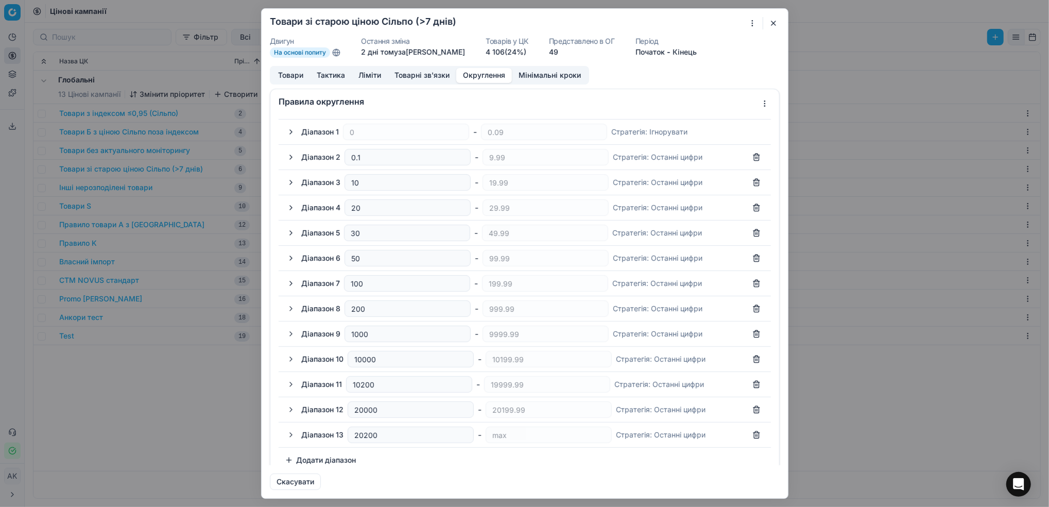
click at [289, 207] on button "button" at bounding box center [291, 207] width 12 height 12
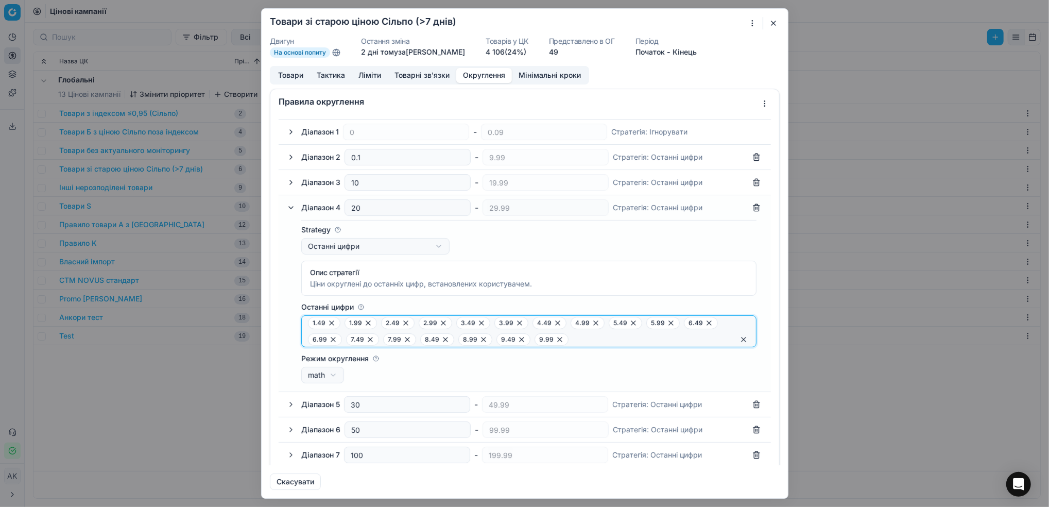
click at [706, 342] on button "button" at bounding box center [743, 339] width 12 height 12
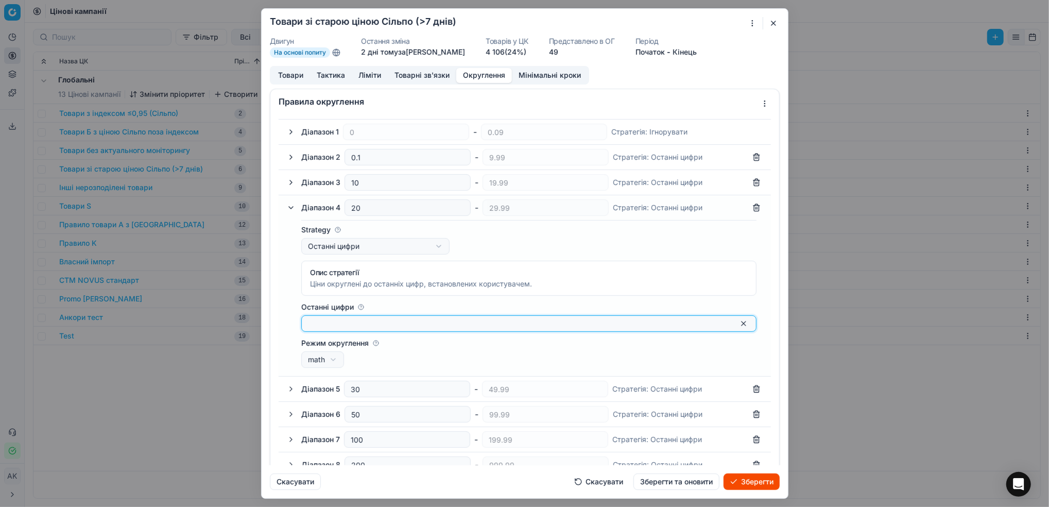
click at [317, 324] on input "Останні цифри" at bounding box center [520, 323] width 425 height 10
type input "0.99"
click at [331, 324] on icon at bounding box center [333, 323] width 8 height 8
click at [458, 322] on input "Останні цифри" at bounding box center [520, 323] width 425 height 10
type input "0.49"
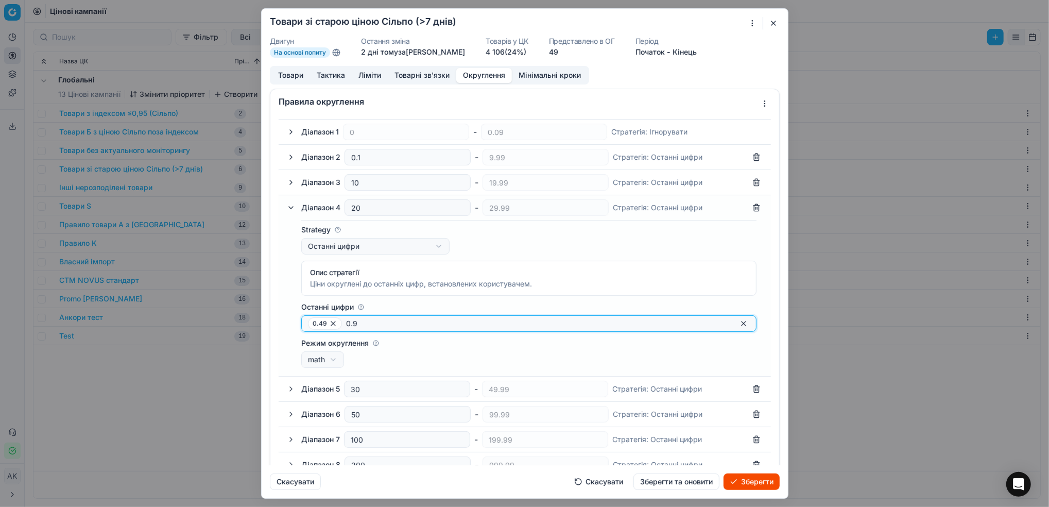
type input "0.99"
type input "1.49"
type input "1.99"
type input "2.49"
type input "2.99"
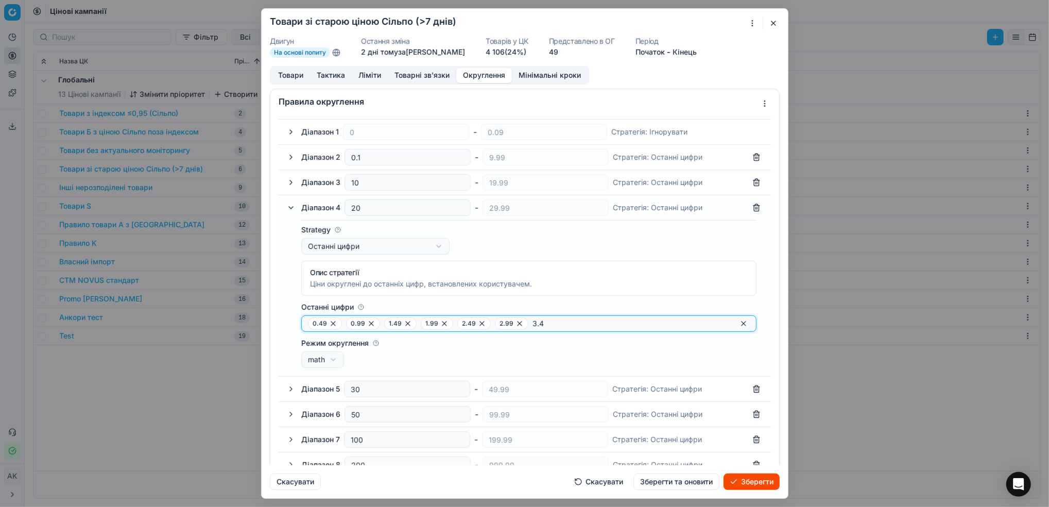
type input "3.49"
type input "3.99"
type input "4.49"
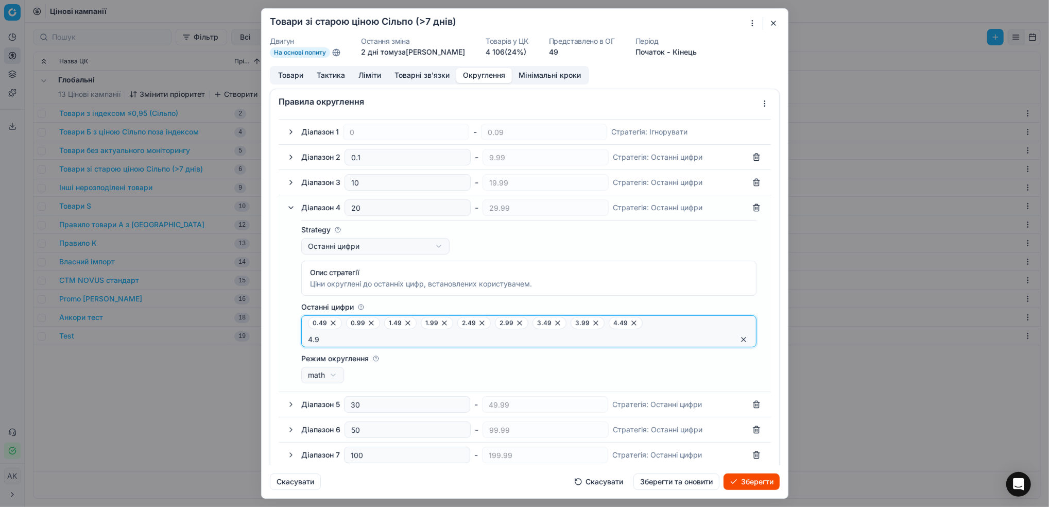
type input "4.99"
type input "5.49"
type input "5.99"
type input "6.49"
type input "6.99"
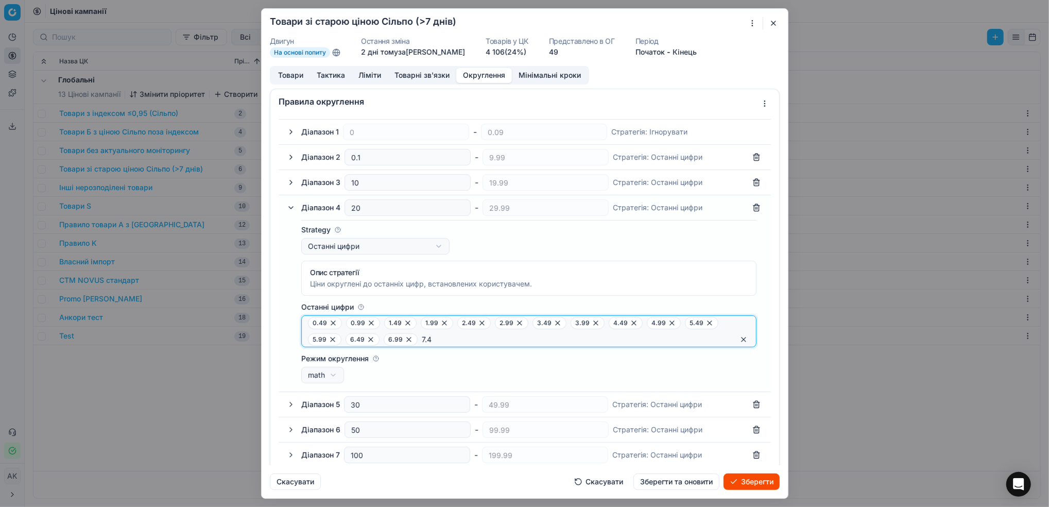
type input "7.49"
type input "7.99"
type input "8.49"
type input "8.99"
type input "9.49"
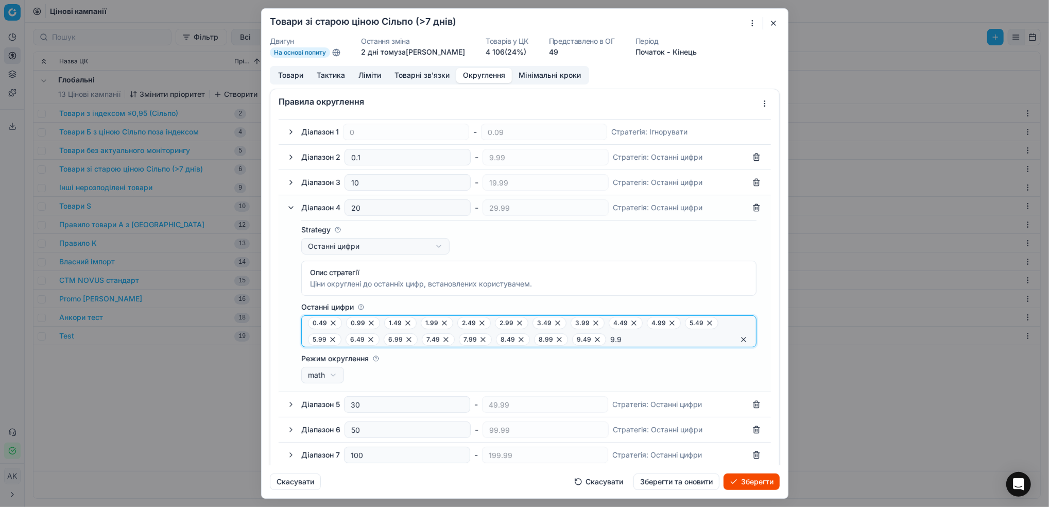
type input "9.99"
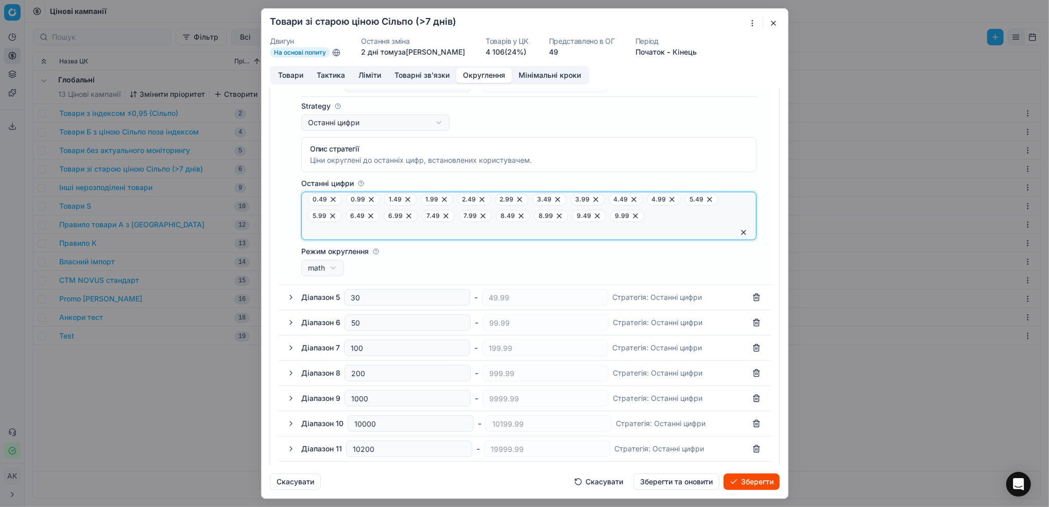
scroll to position [137, 0]
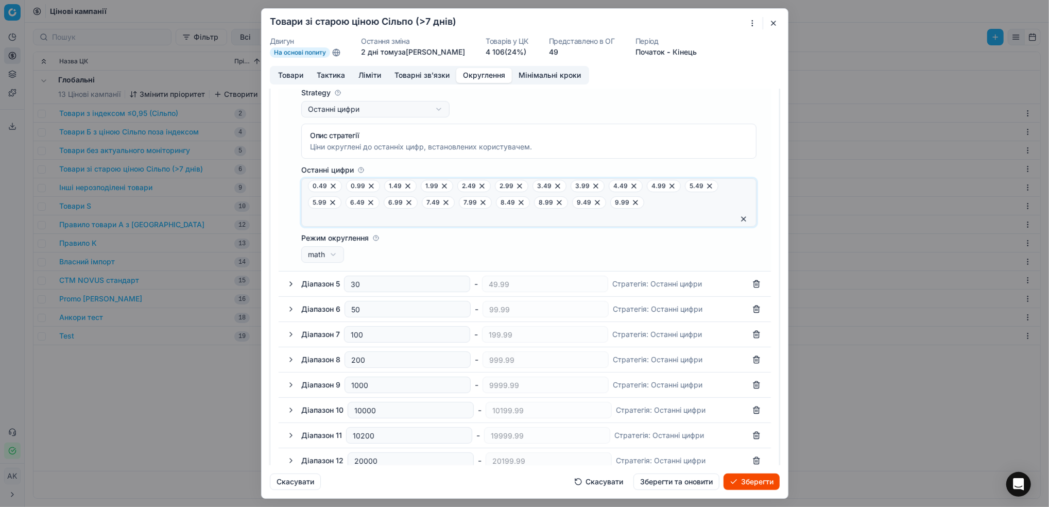
click at [292, 287] on button "button" at bounding box center [291, 283] width 12 height 12
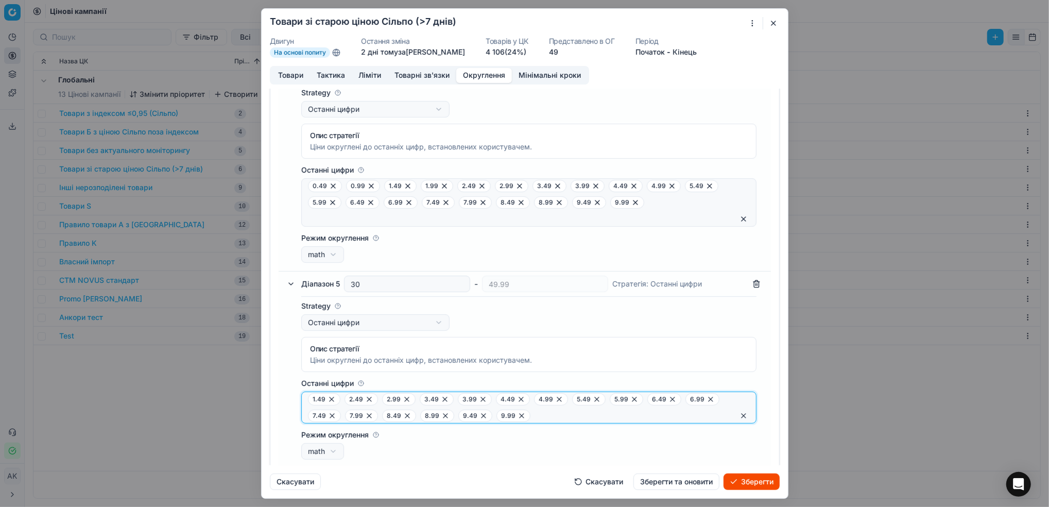
click at [706, 414] on button "button" at bounding box center [743, 415] width 12 height 12
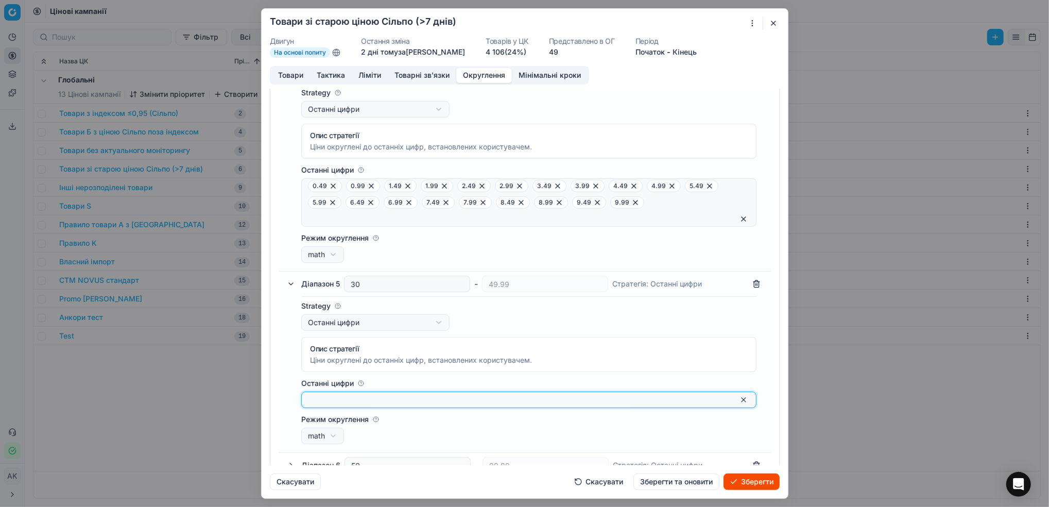
click at [339, 397] on input "Останні цифри" at bounding box center [520, 399] width 425 height 10
type input "0"
type input "4"
click at [321, 401] on icon at bounding box center [323, 399] width 8 height 8
click at [331, 400] on input "Останні цифри" at bounding box center [520, 399] width 425 height 10
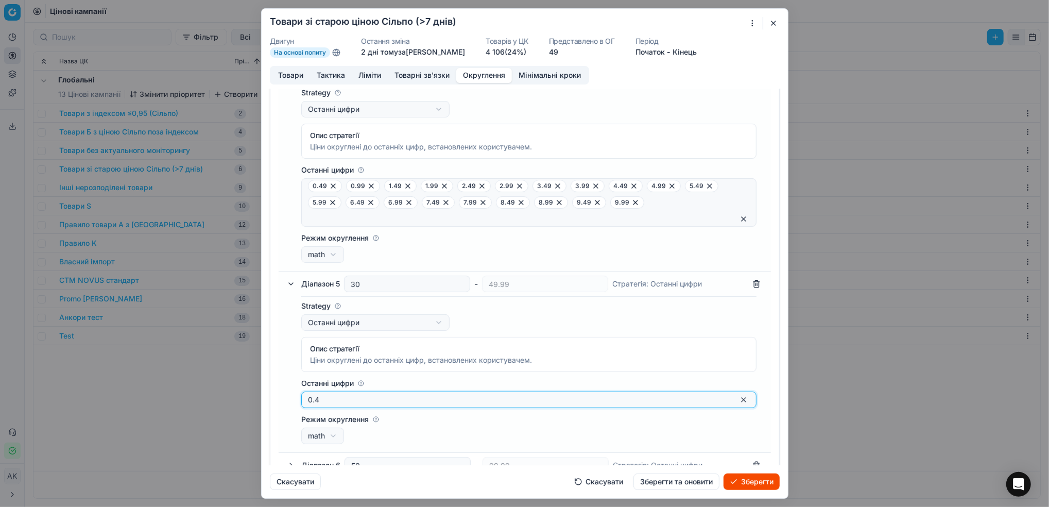
type input "0.49"
type input "0.99"
type input "1.49"
type input "1.99"
type input "2.49"
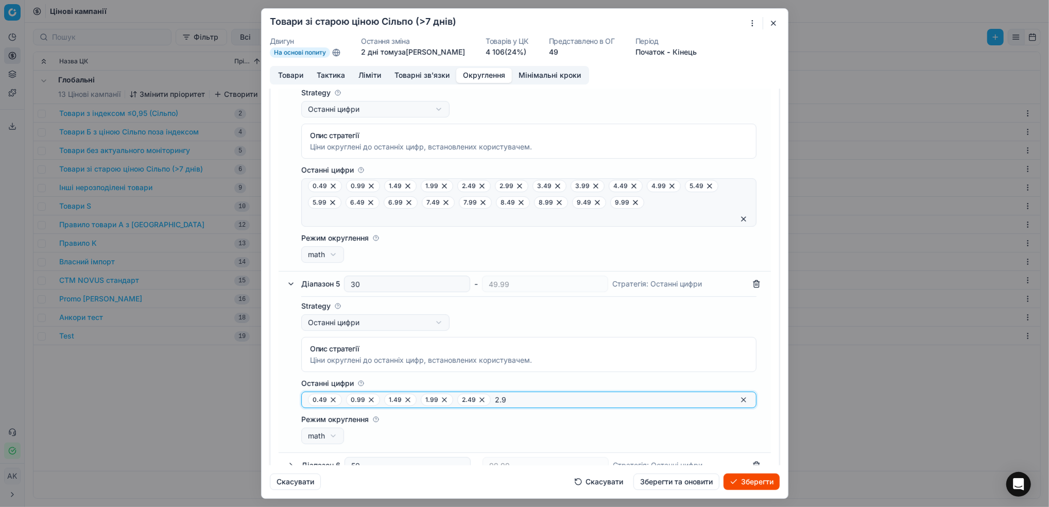
type input "2.99"
type input "3.49"
type input "3.99"
type input "4.49"
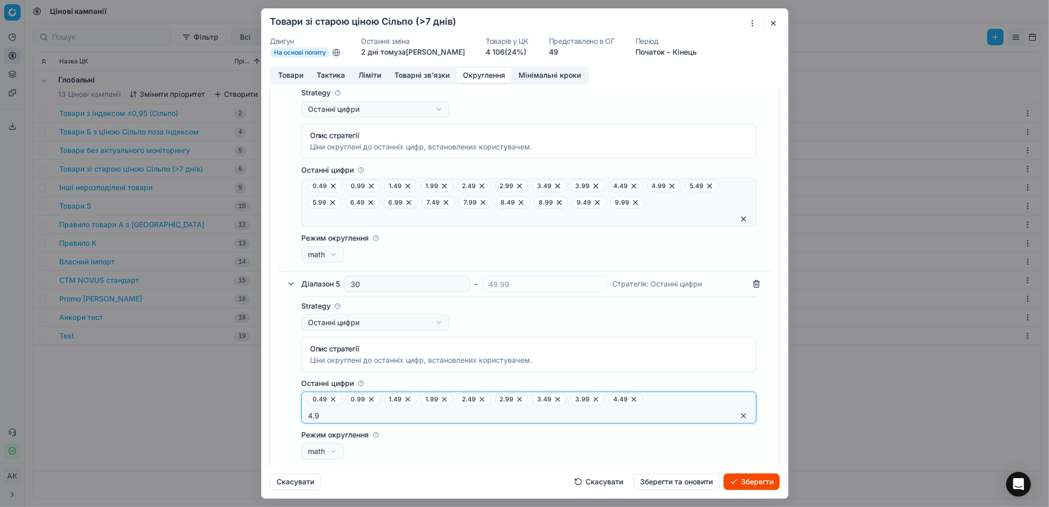
type input "4.99"
type input "5.49"
type input "5.99"
type input "6.49"
type input "6.99"
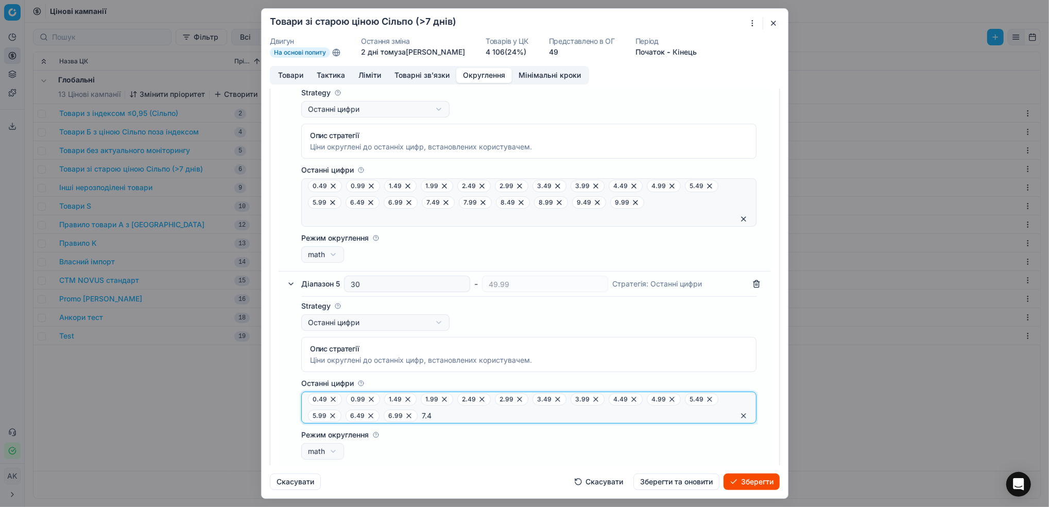
type input "7.49"
type input "7.99"
type input "8.49"
type input "8.99"
type input "9.49"
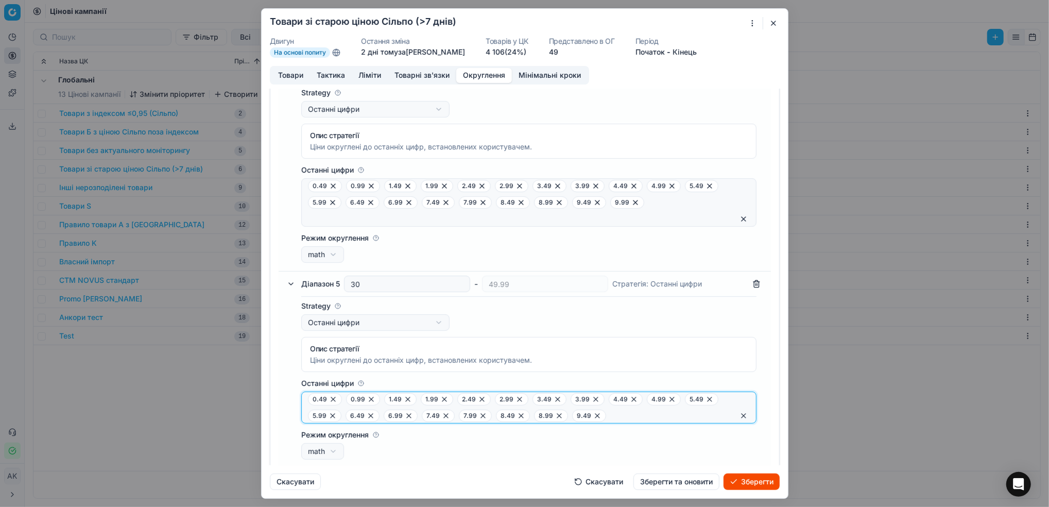
type input "."
type input "9.99"
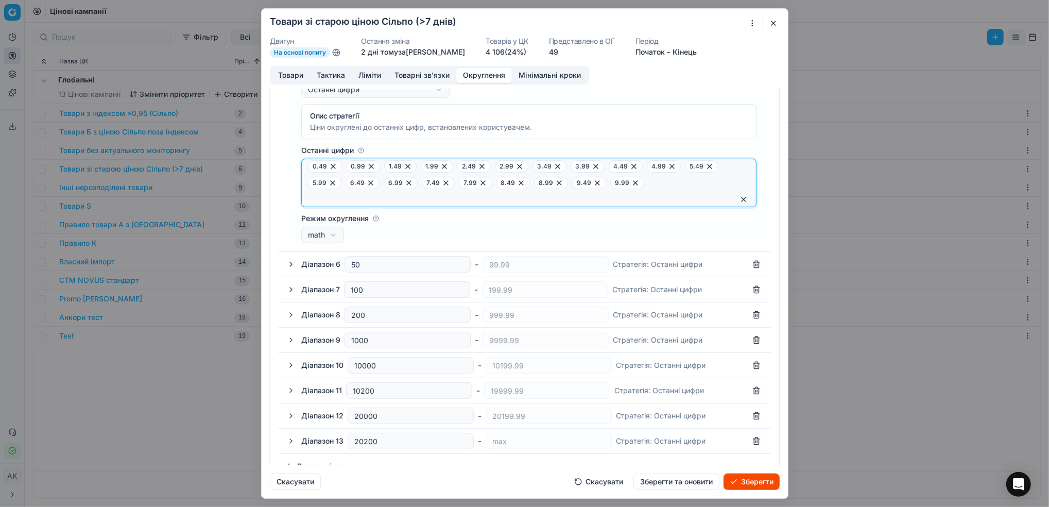
scroll to position [389, 0]
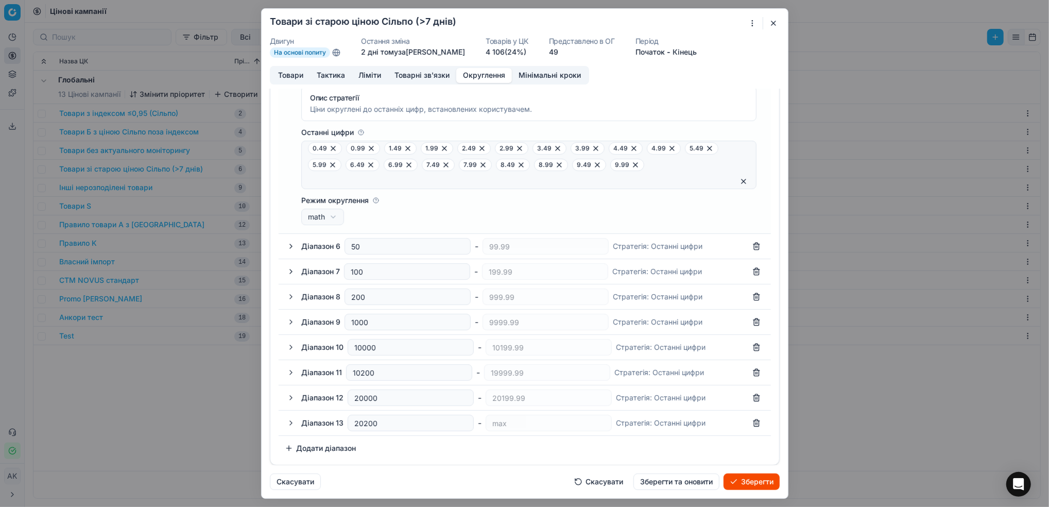
click at [677, 470] on button "Зберегти та оновити" at bounding box center [676, 481] width 86 height 16
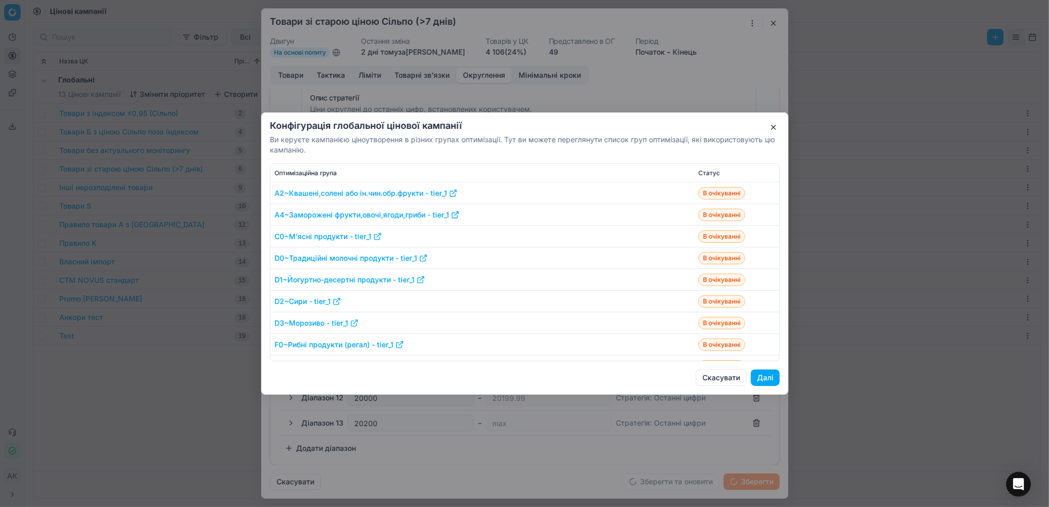
click at [706, 377] on button "Далі" at bounding box center [764, 377] width 29 height 16
